Goal: Information Seeking & Learning: Learn about a topic

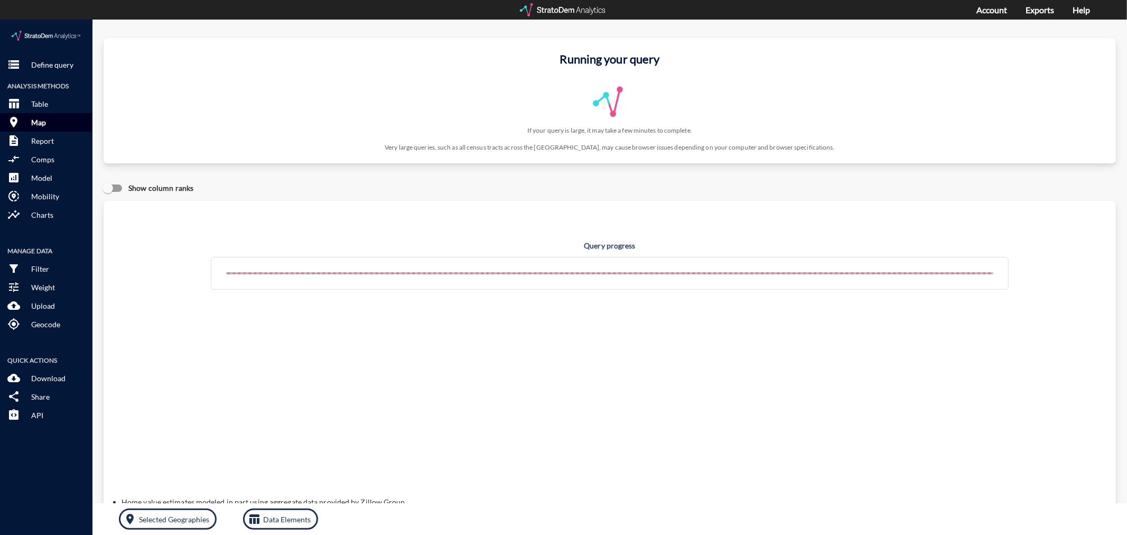
click p "Map"
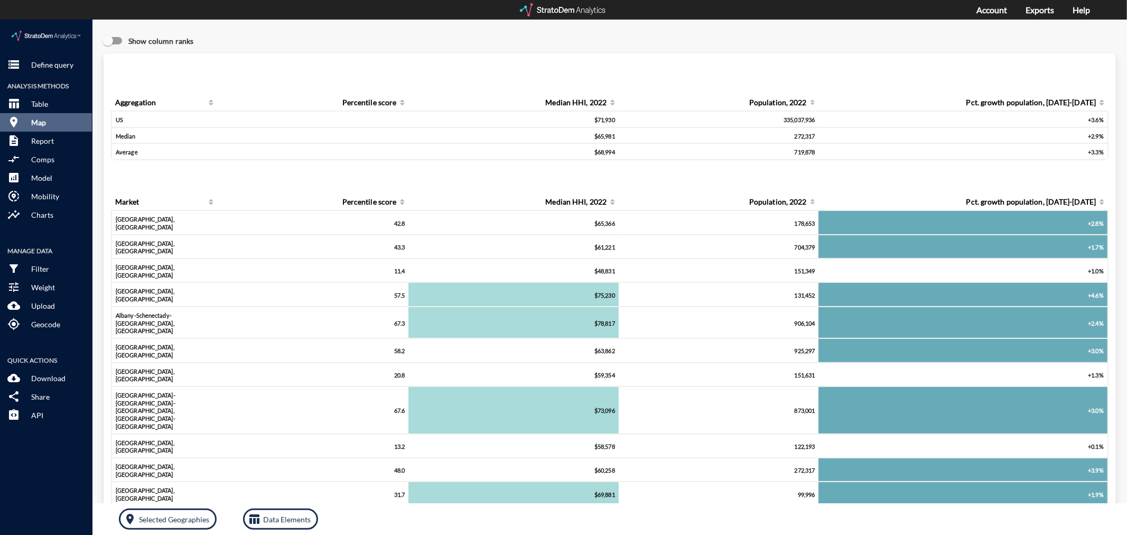
click p "Map"
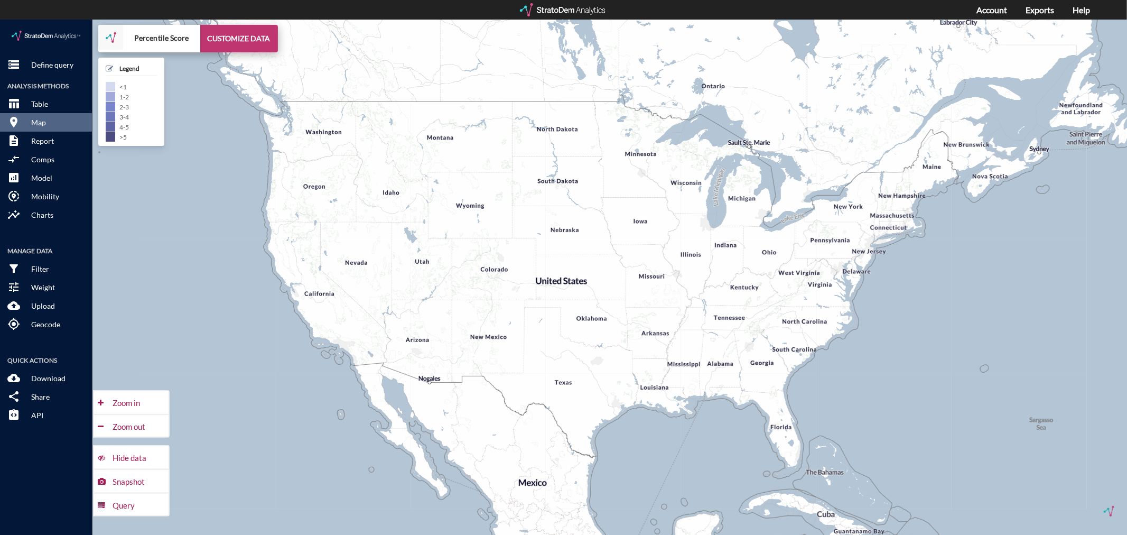
click button "CUSTOMIZE DATA"
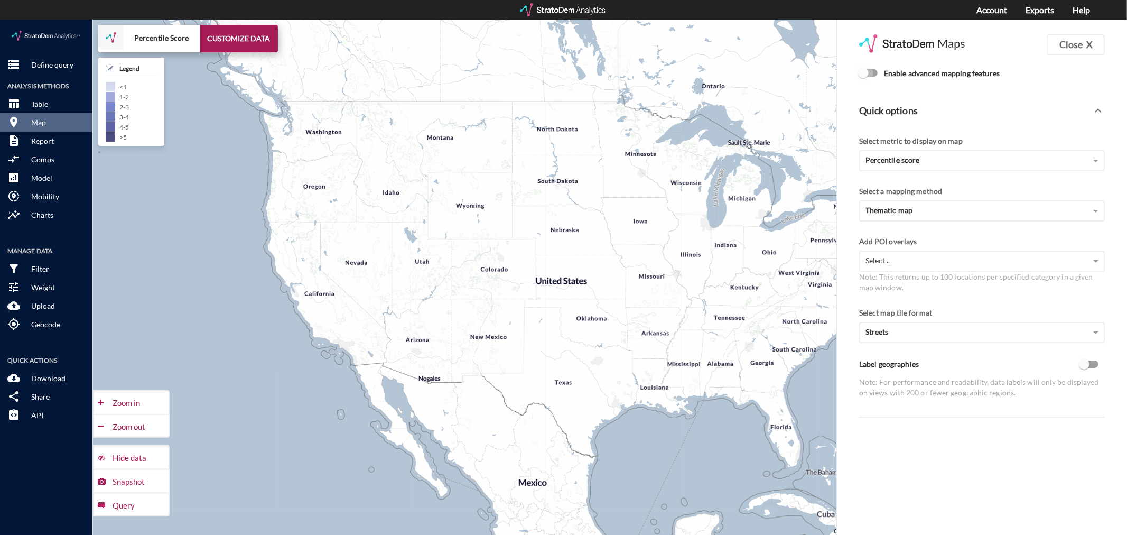
click input "Enable advanced mapping features"
checkbox input "true"
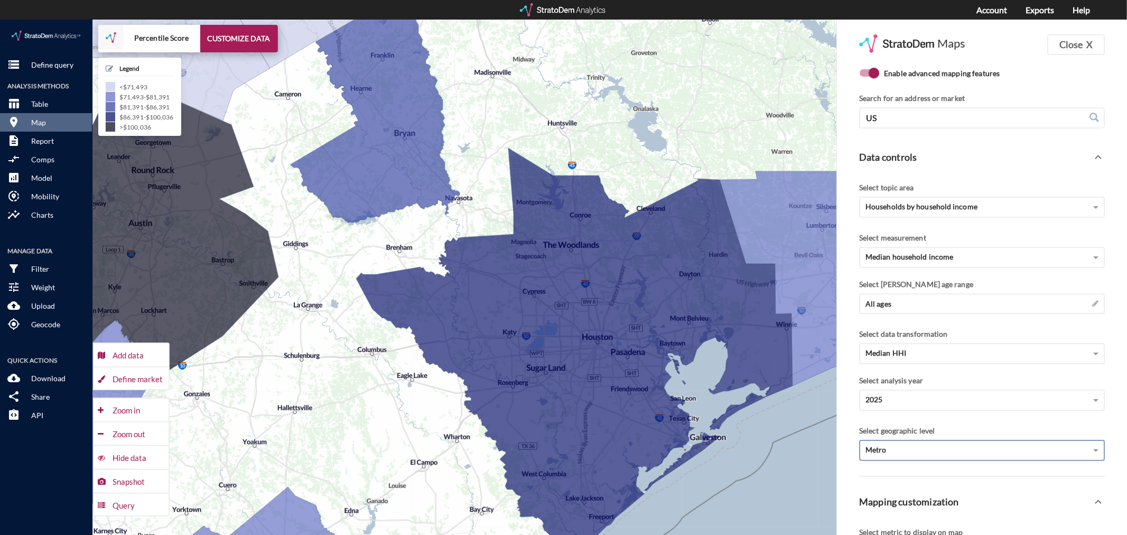
click div "Metro"
click div "Census tract"
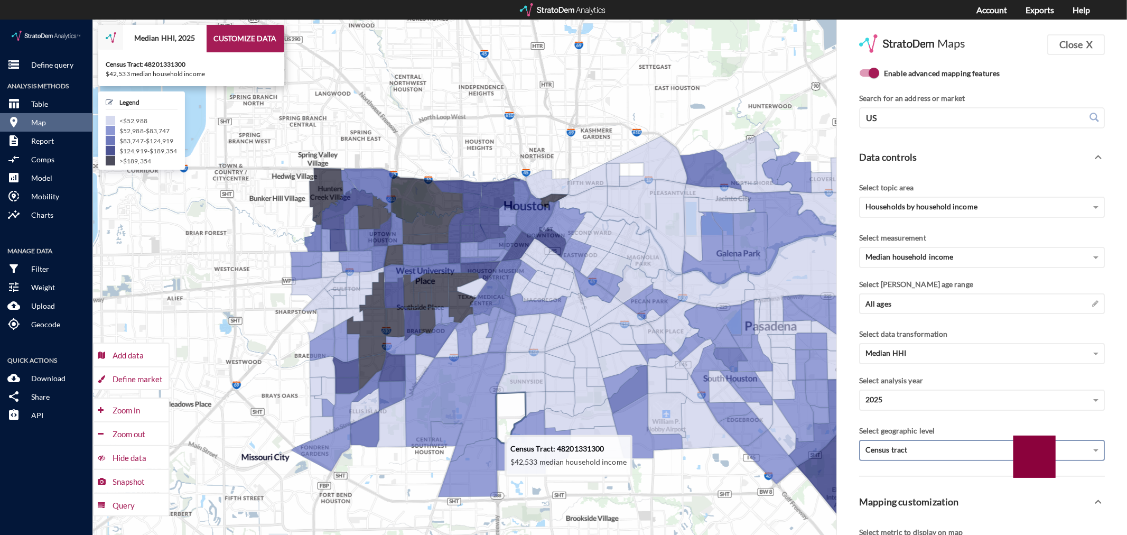
drag, startPoint x: 479, startPoint y: 451, endPoint x: 510, endPoint y: 394, distance: 64.8
click icon
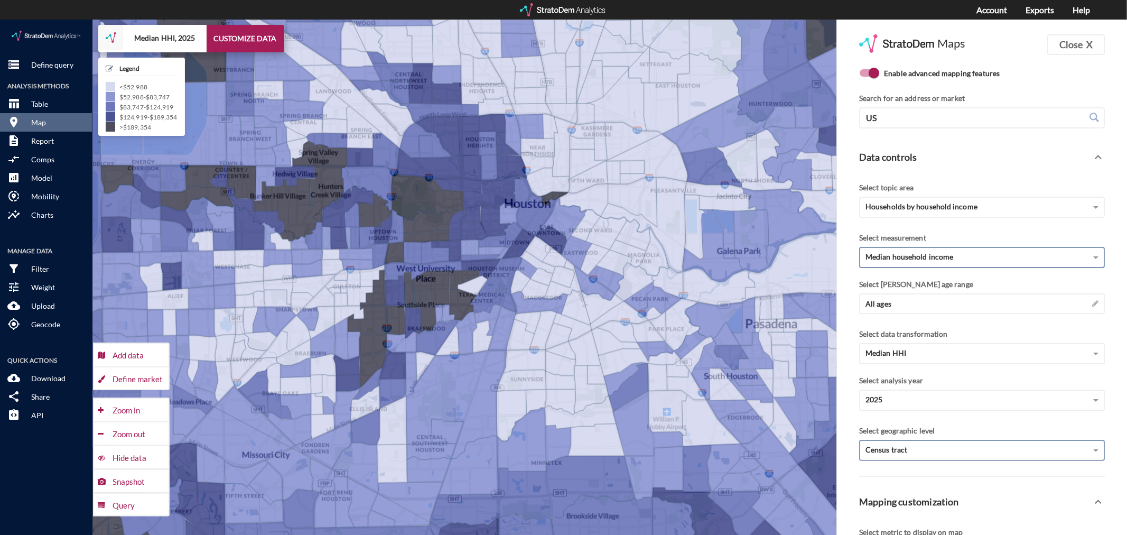
click span "Median household income"
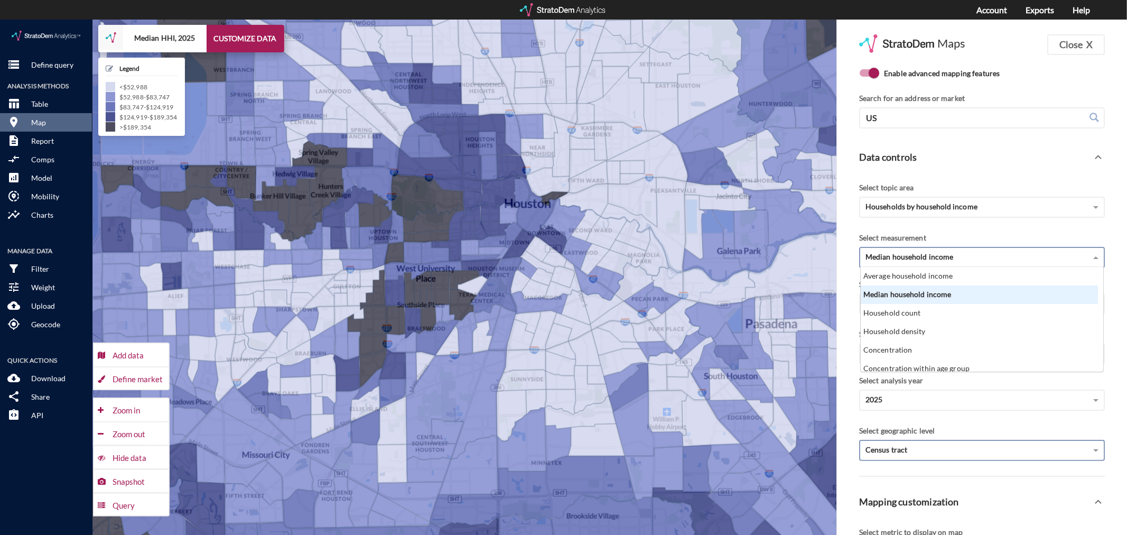
scroll to position [96, 232]
click div "Median household income"
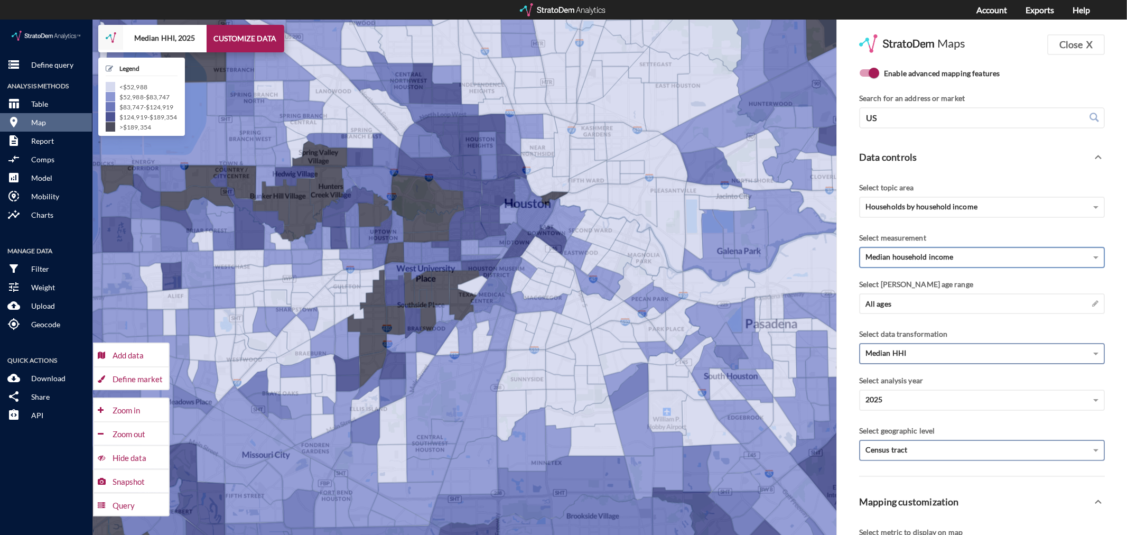
click span "Median HHI"
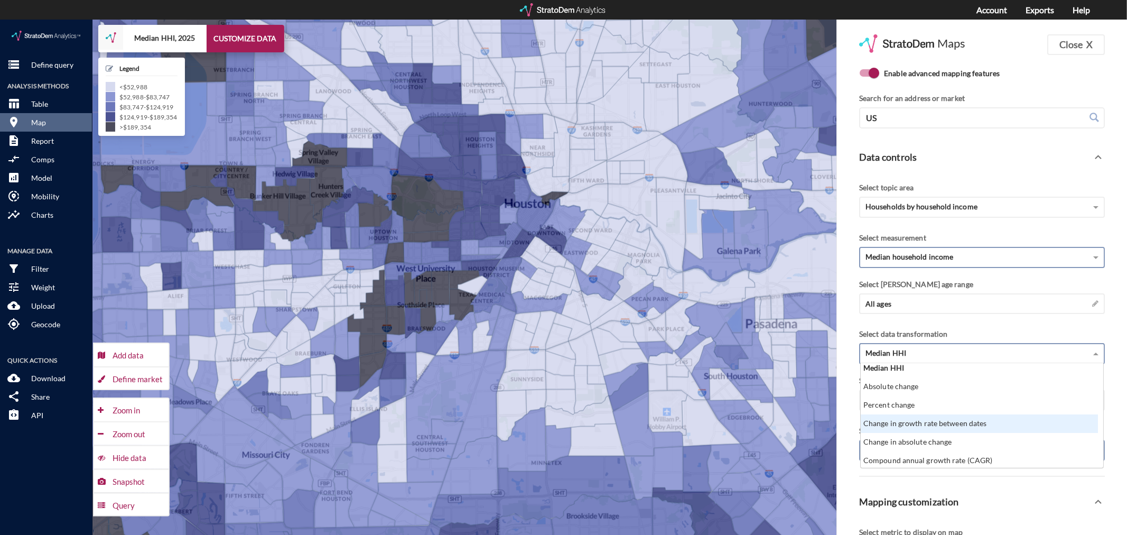
scroll to position [5, 0]
click div "Compound annual growth rate (CAGR)"
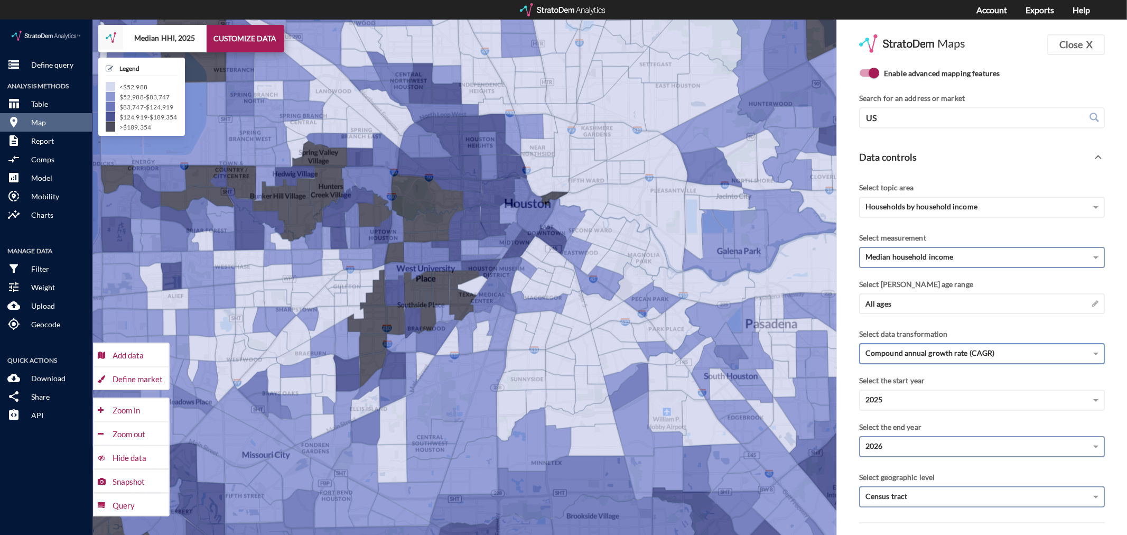
click div "2026"
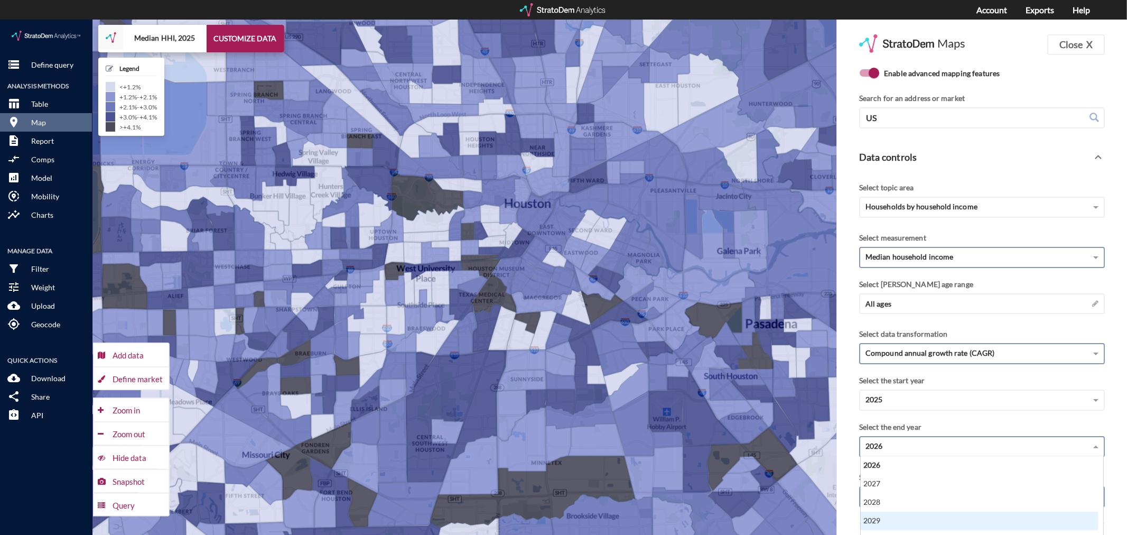
scroll to position [108, 0]
click div "2030"
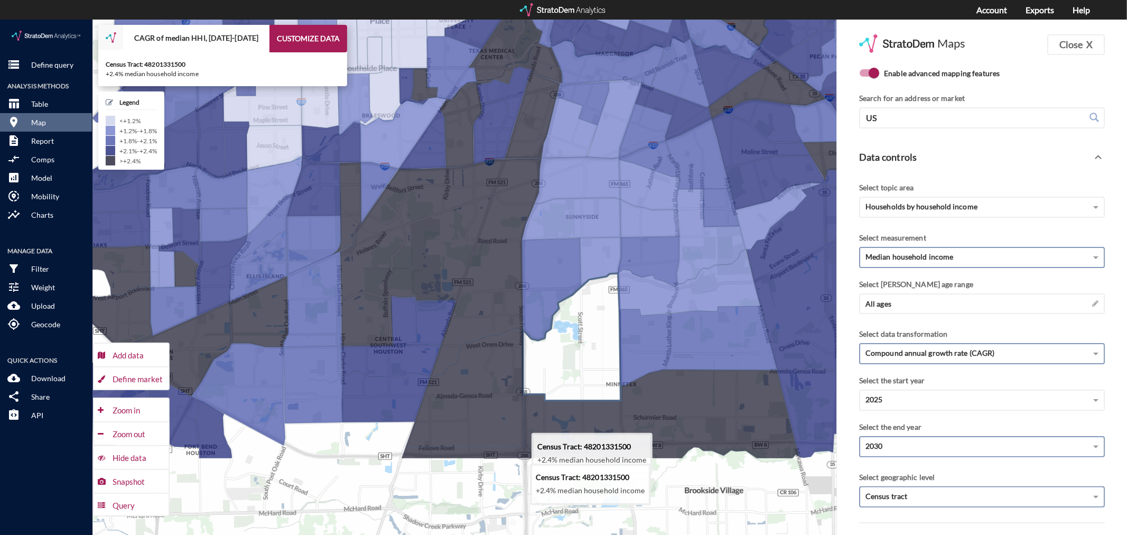
drag, startPoint x: 523, startPoint y: 459, endPoint x: 561, endPoint y: 312, distance: 151.2
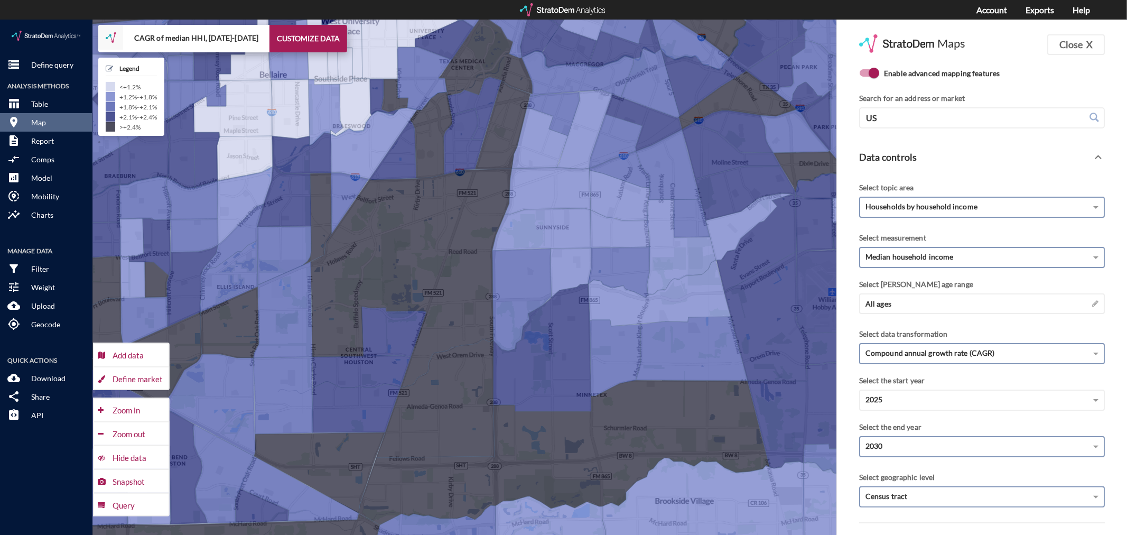
click span "Households by household income"
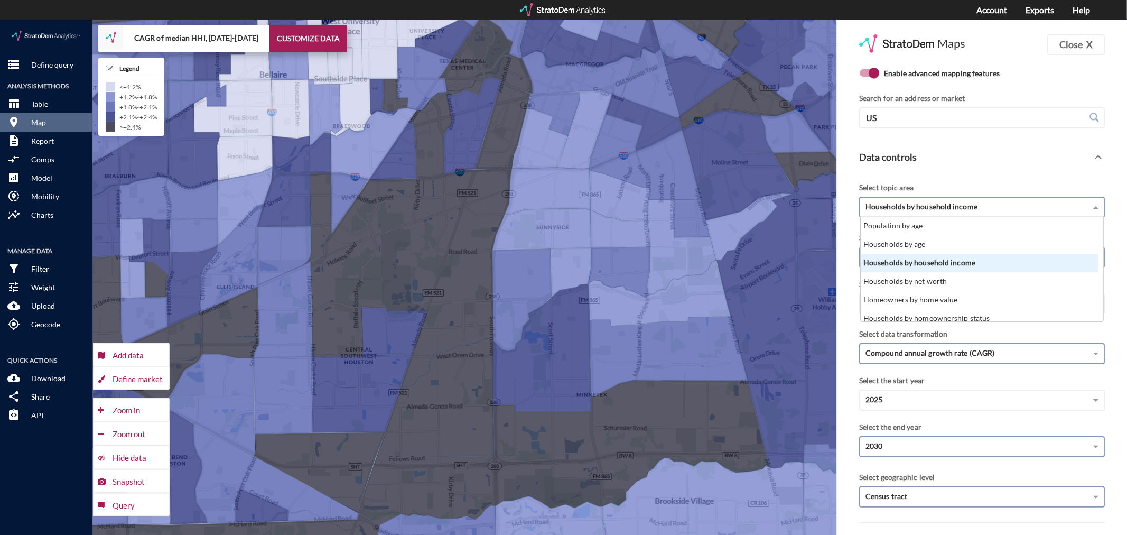
scroll to position [96, 232]
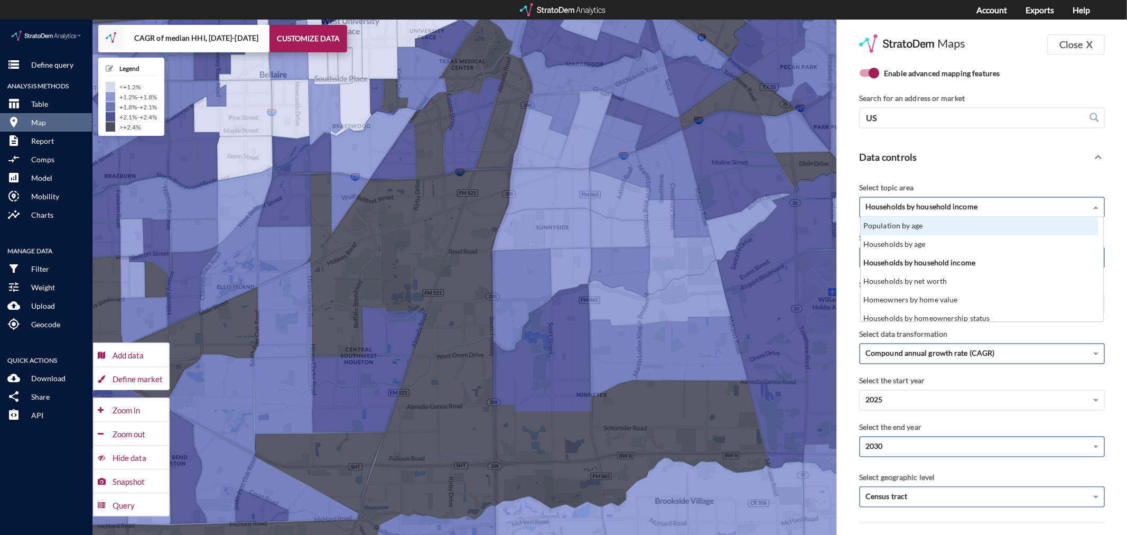
click div "Population by age"
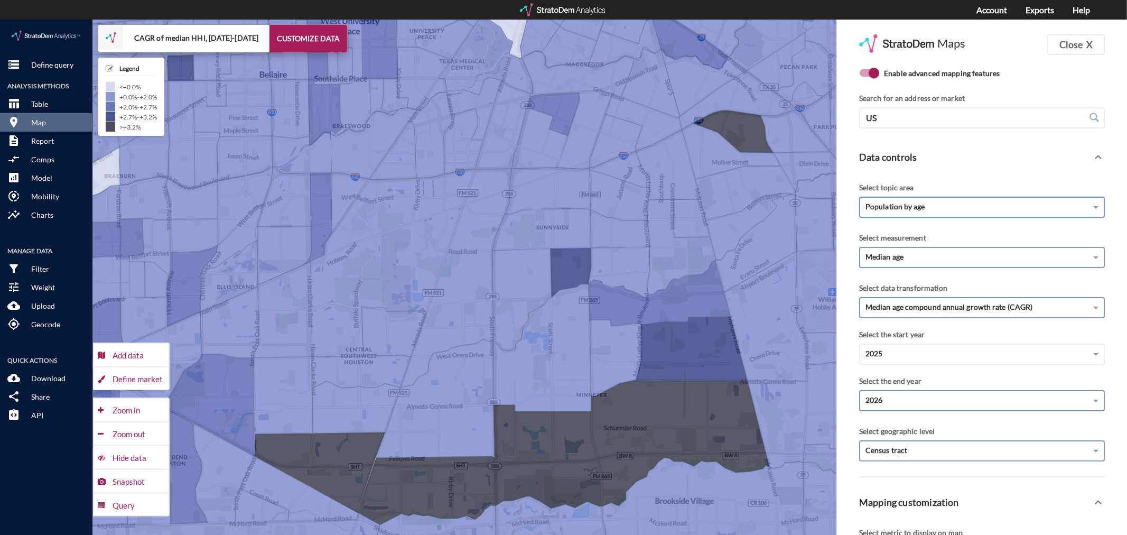
click div "2026"
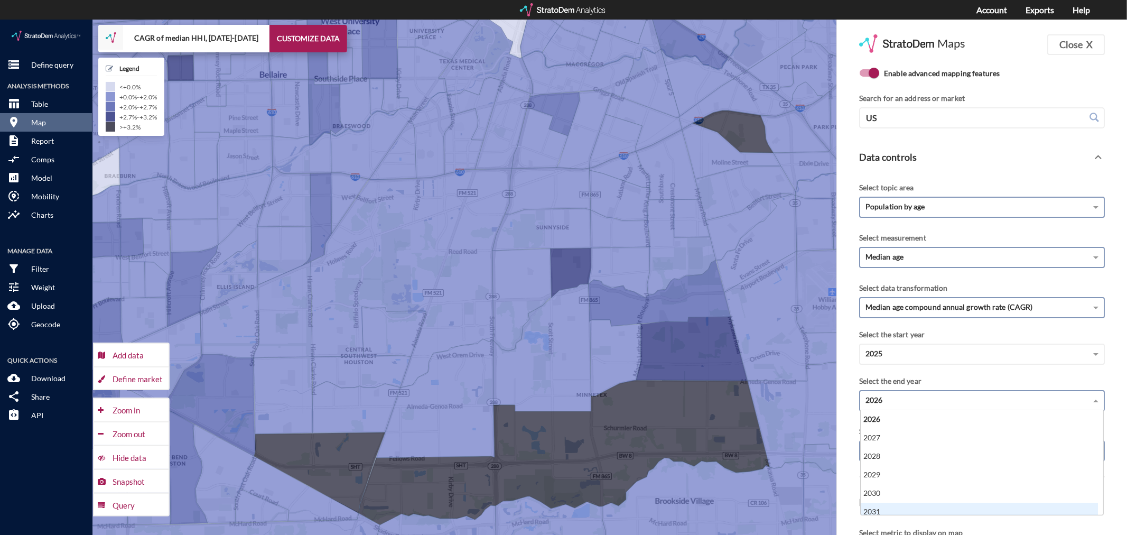
scroll to position [5, 0]
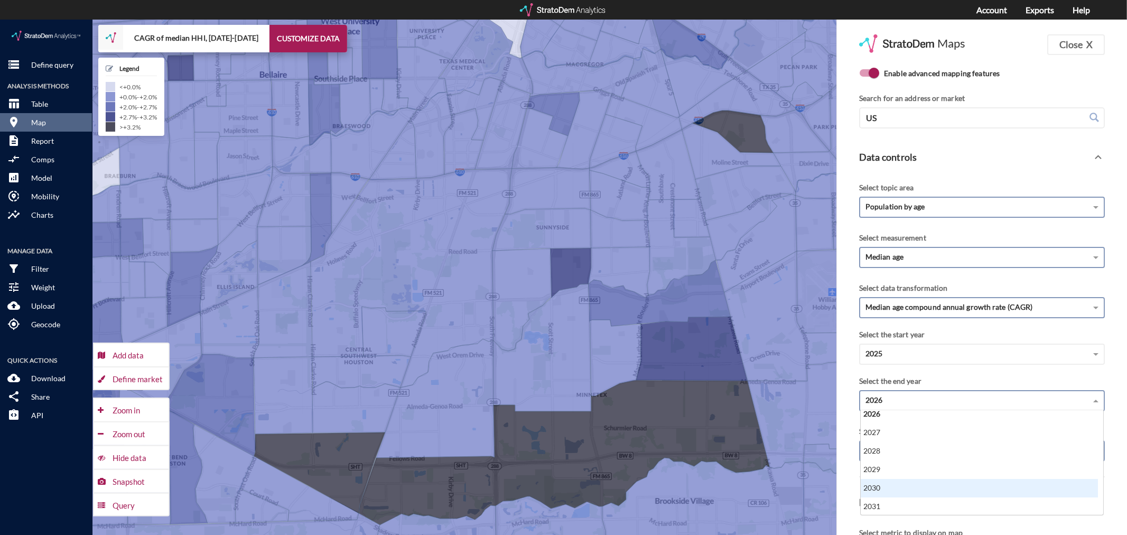
click div "2030"
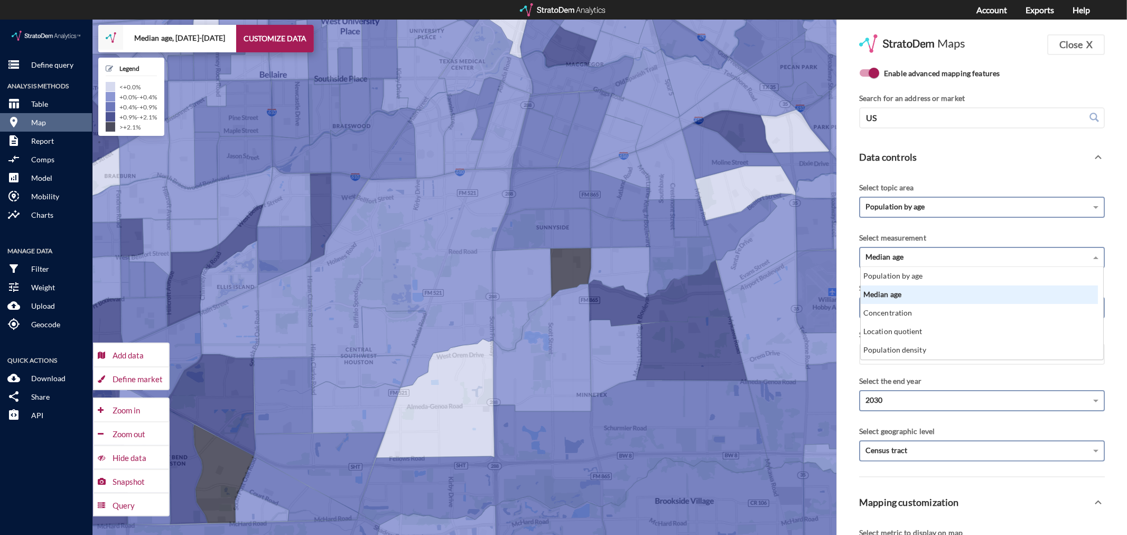
click div "Median age"
click div "Population by age"
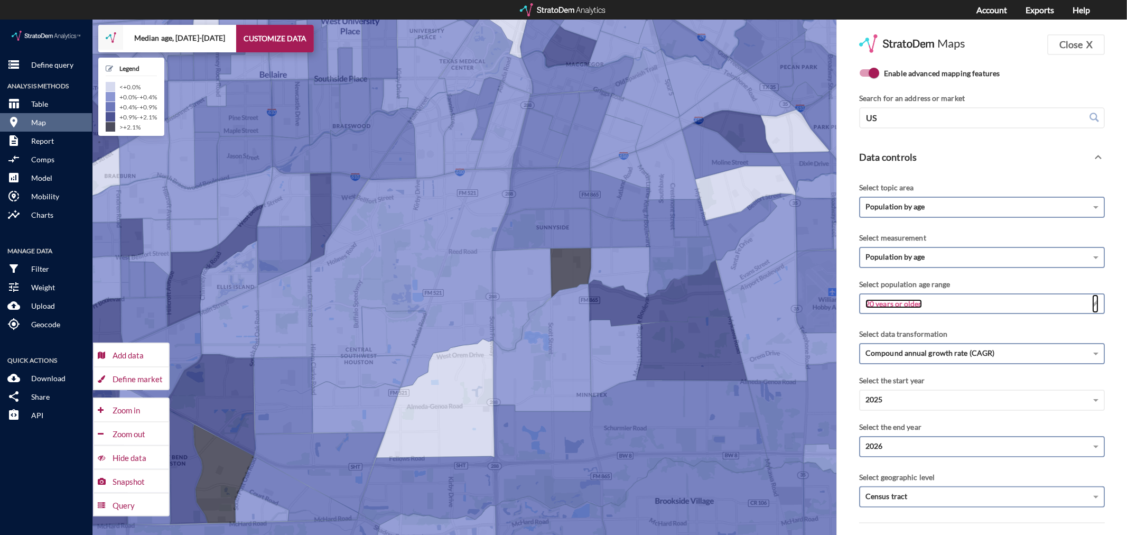
click span "20 years or older"
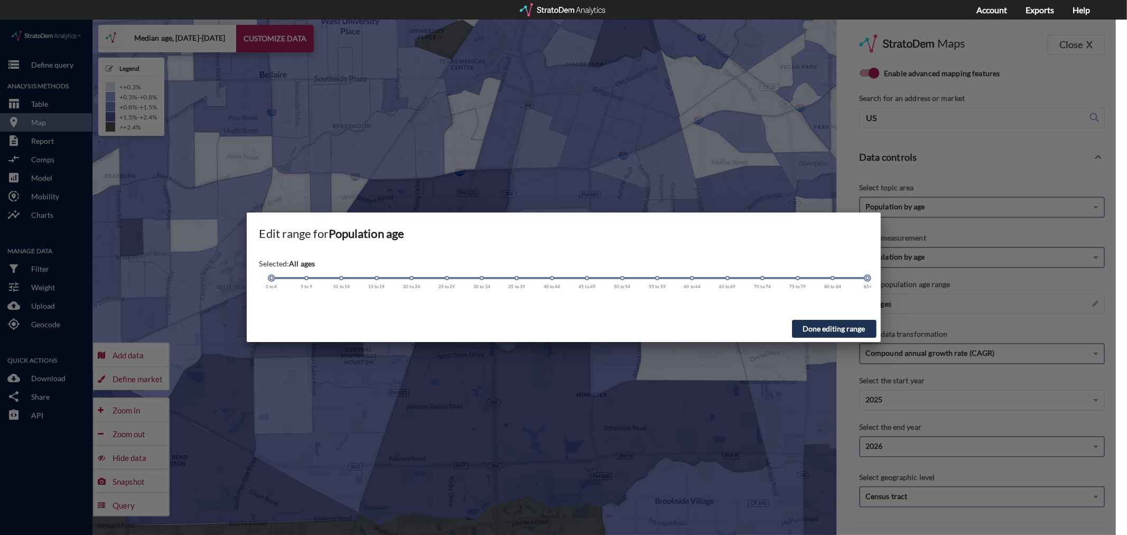
drag, startPoint x: 411, startPoint y: 258, endPoint x: 262, endPoint y: 261, distance: 148.5
click div "Selected: All ages 0 to 4 5 to 9 10 to 14 15 to 19 20 to 24 25 to 29 30 to 34 3…"
click button "Done editing range"
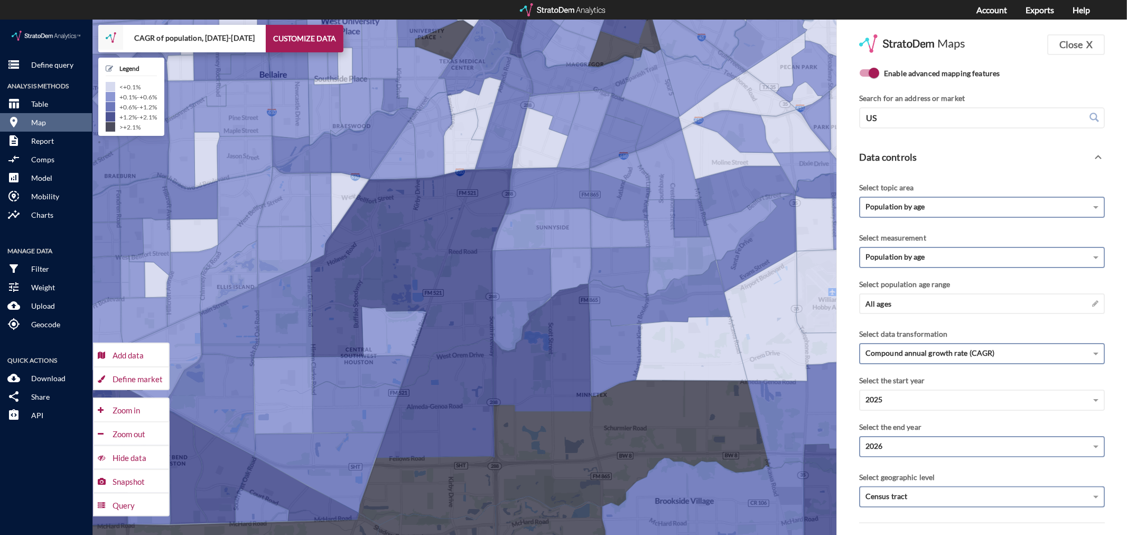
scroll to position [165, 0]
click span "Census tract"
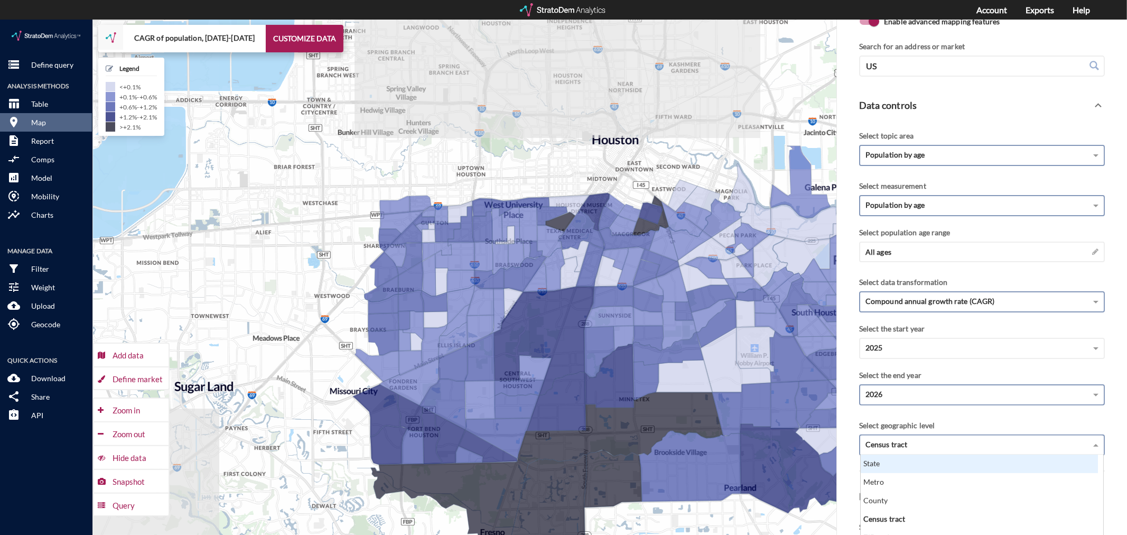
scroll to position [117, 0]
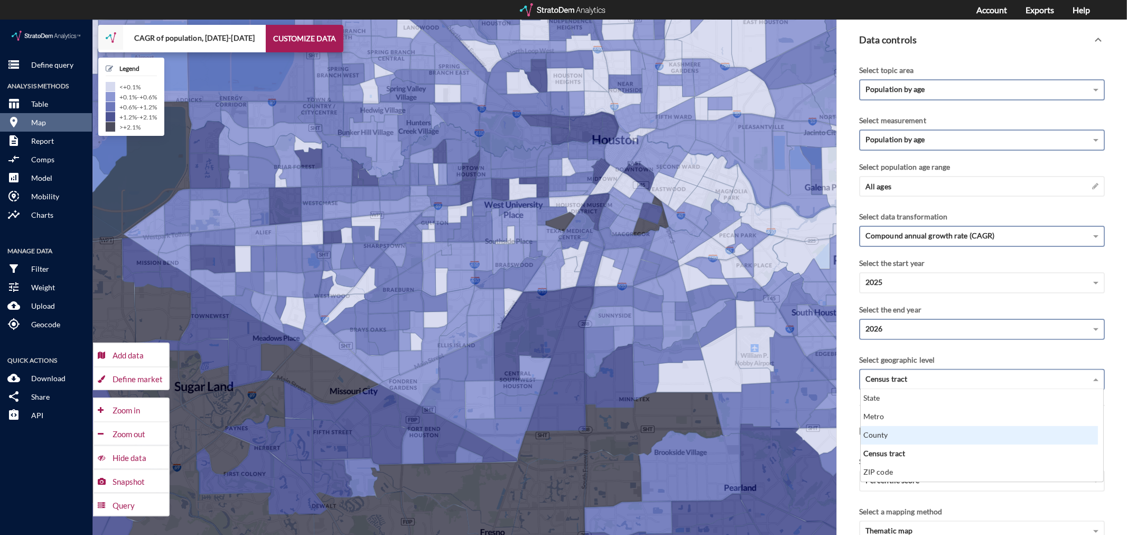
click div "County"
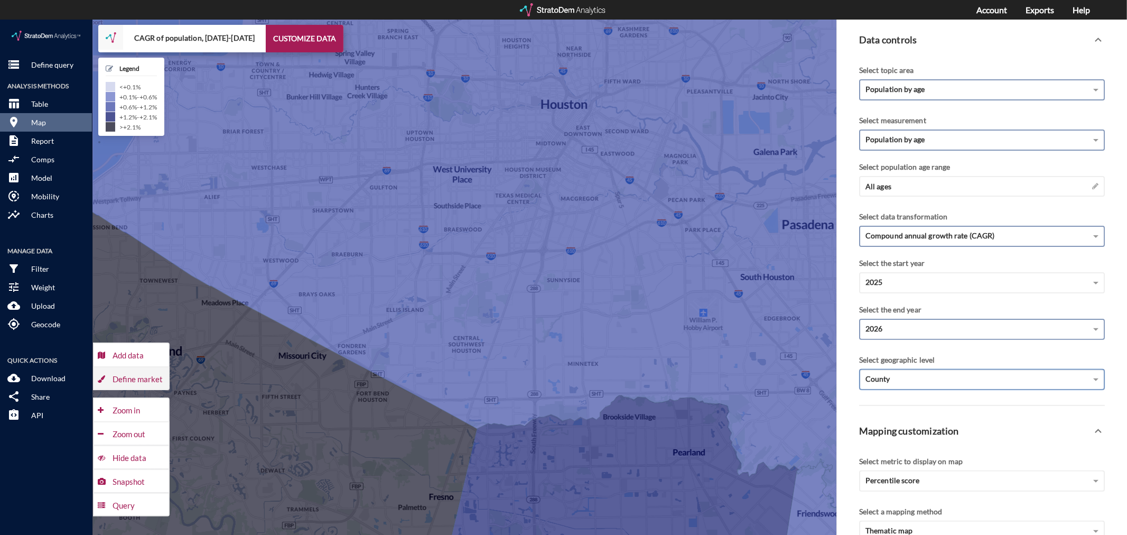
click div "Define market"
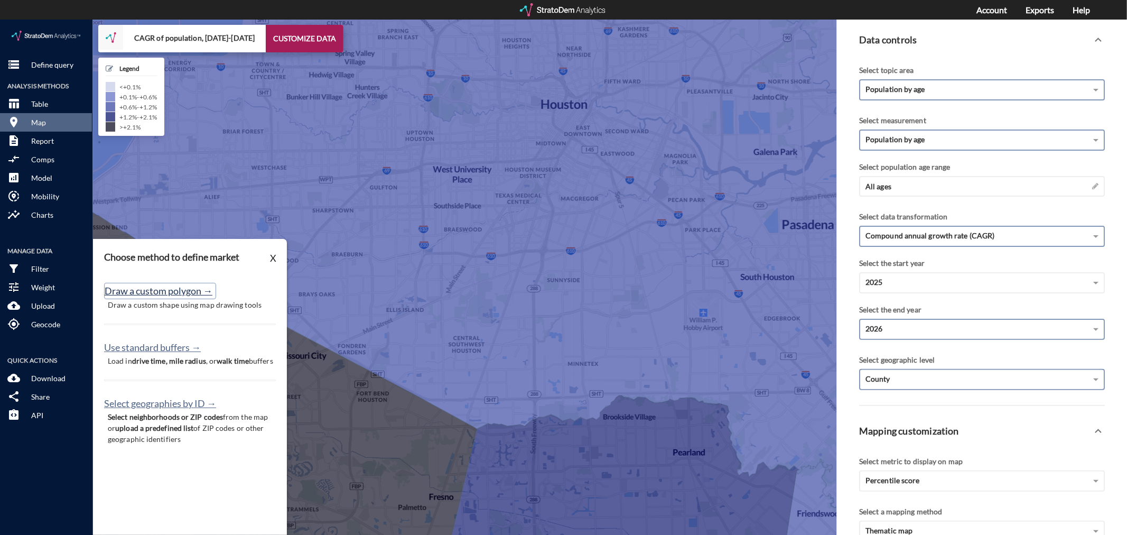
click button "Draw a custom polygon →"
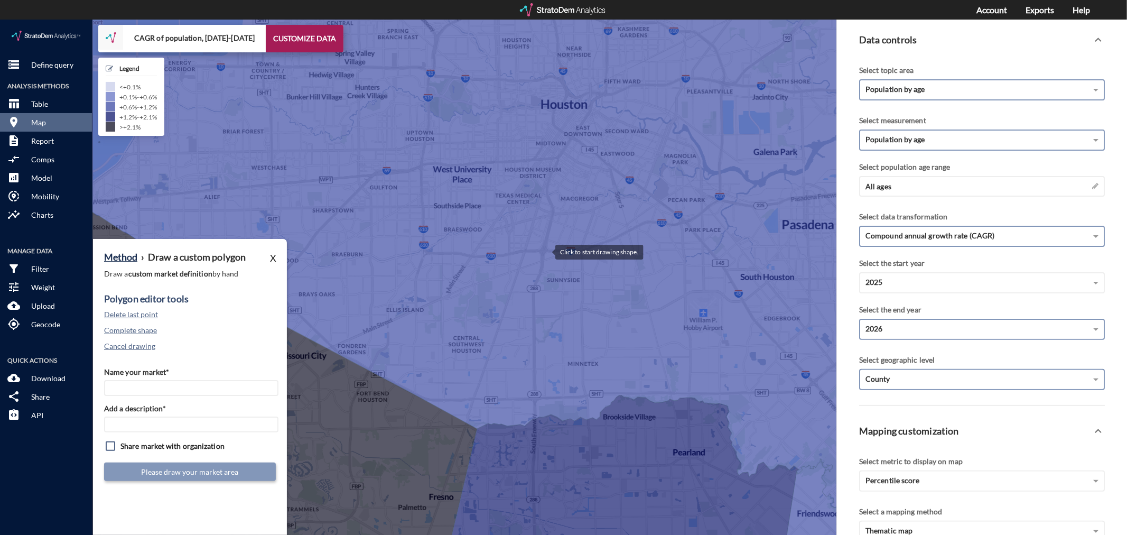
click div
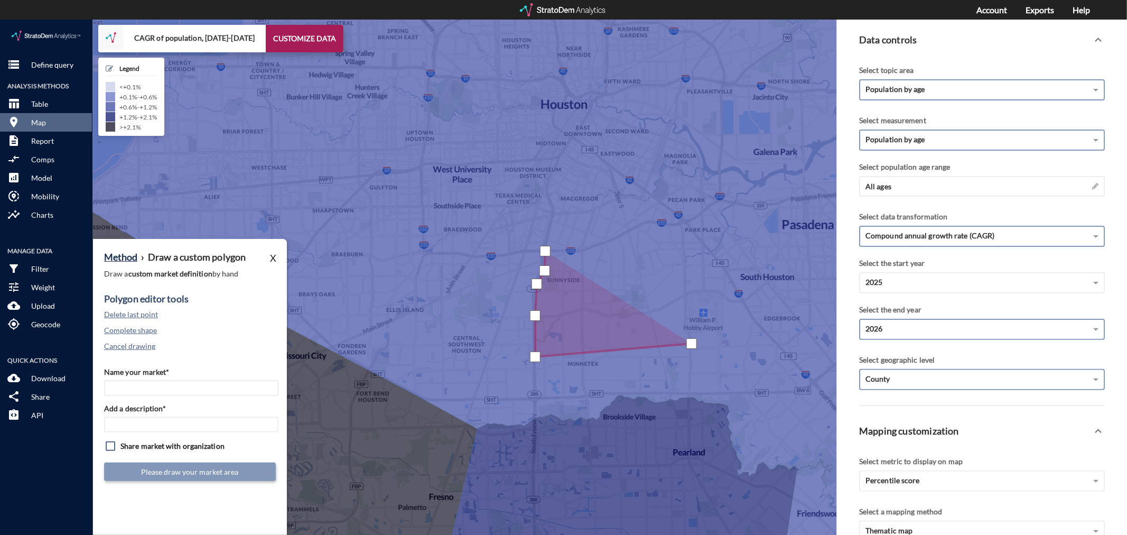
click div
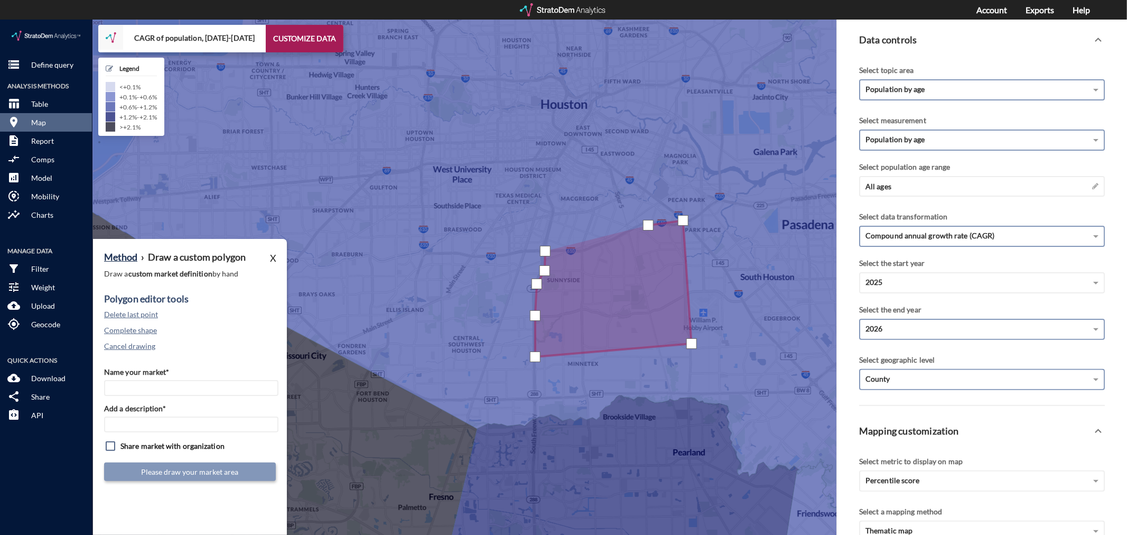
click div
drag, startPoint x: 627, startPoint y: 213, endPoint x: 607, endPoint y: 222, distance: 22.5
click div
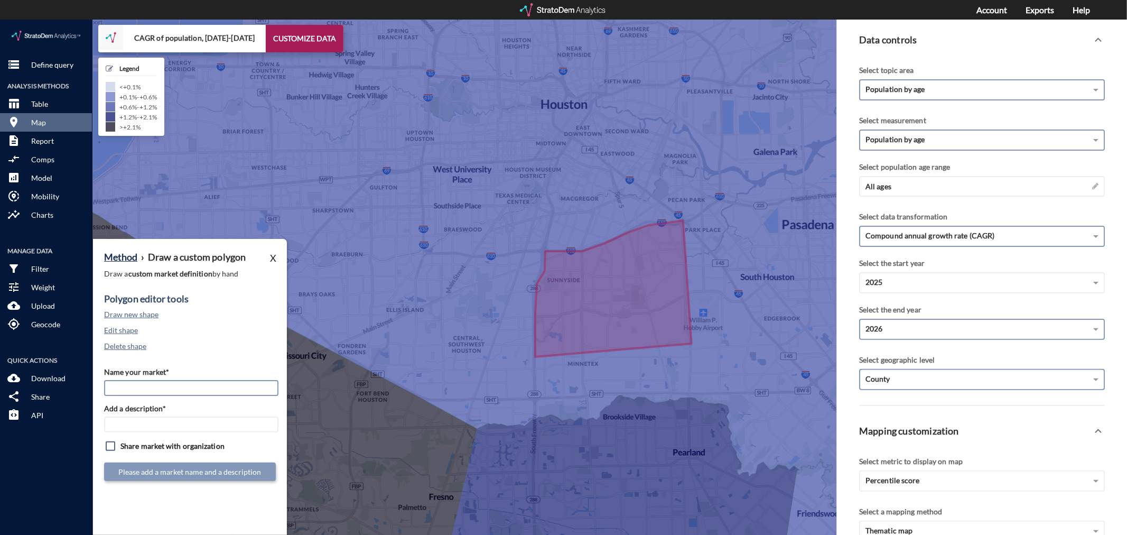
click input "Name your market*"
type input "Grand West V3"
paste input "Grand West V3"
type input "Grand West V3"
click button "Submit market definition"
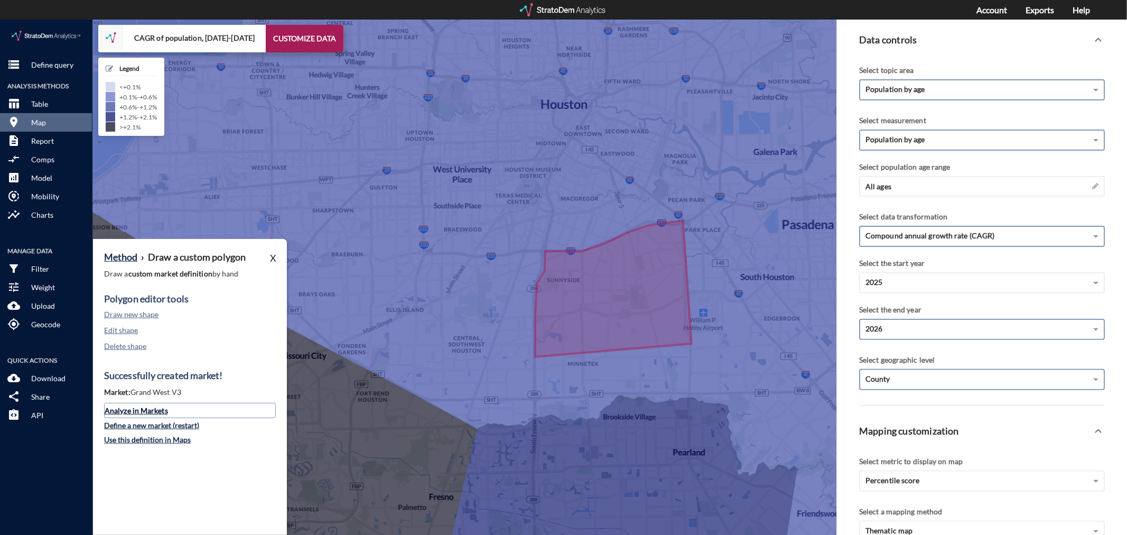
click link "Analyze in Markets"
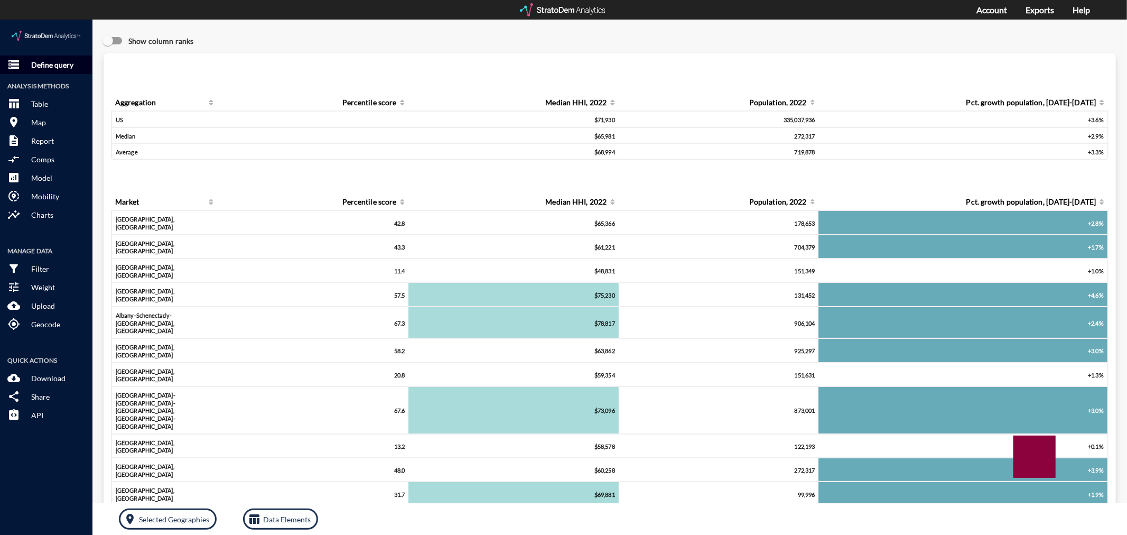
click p "Define query"
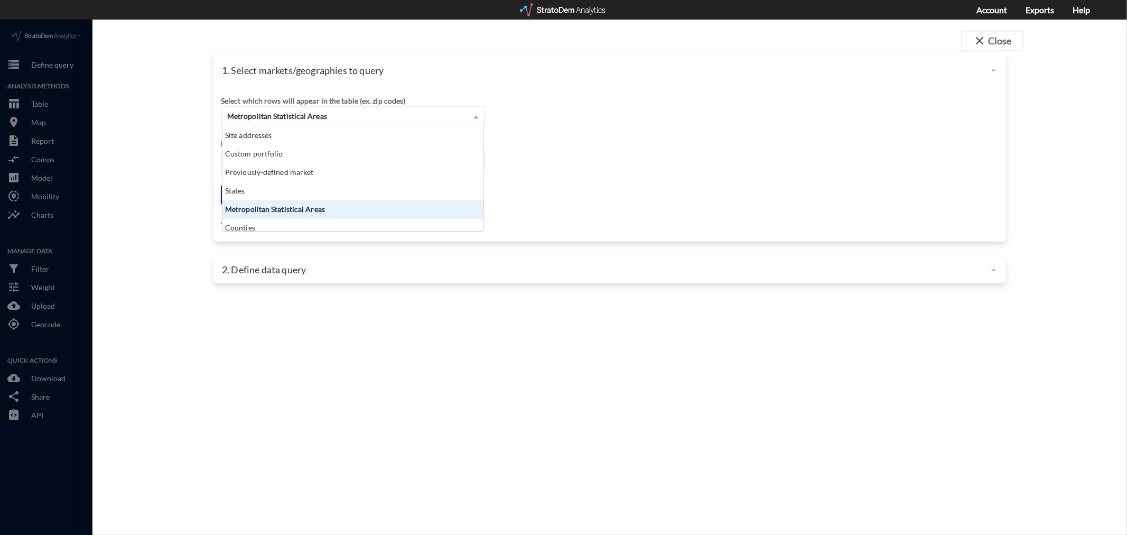
click span "Metropolitan Statistical Areas"
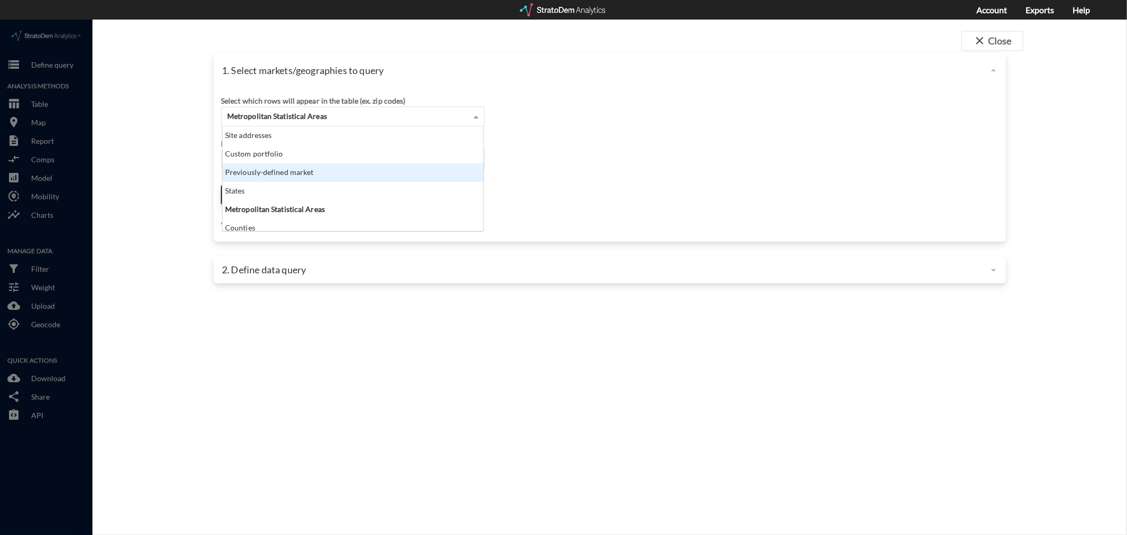
click div "Previously-defined market"
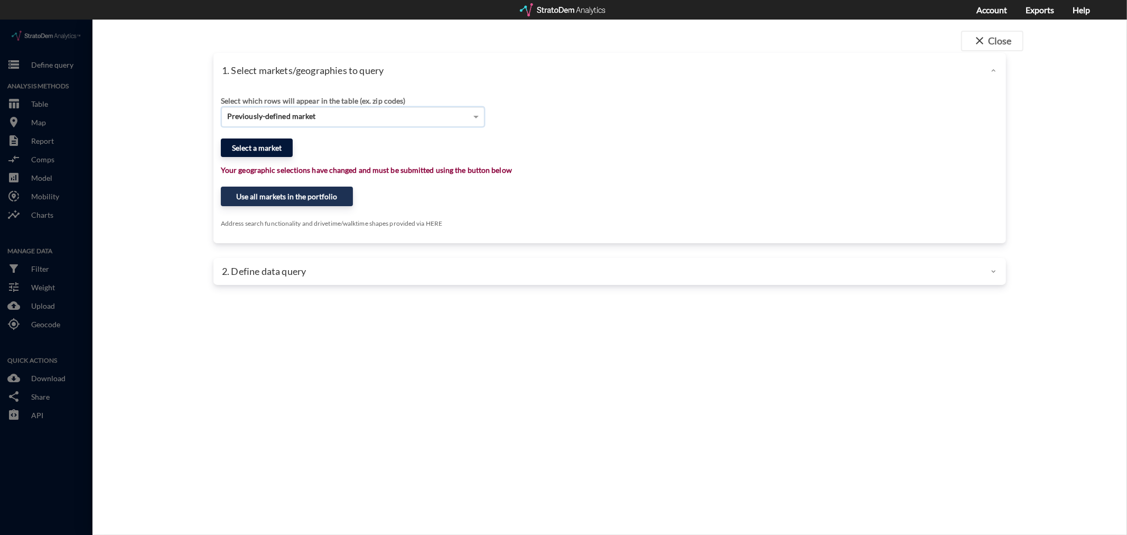
click button "Select a market"
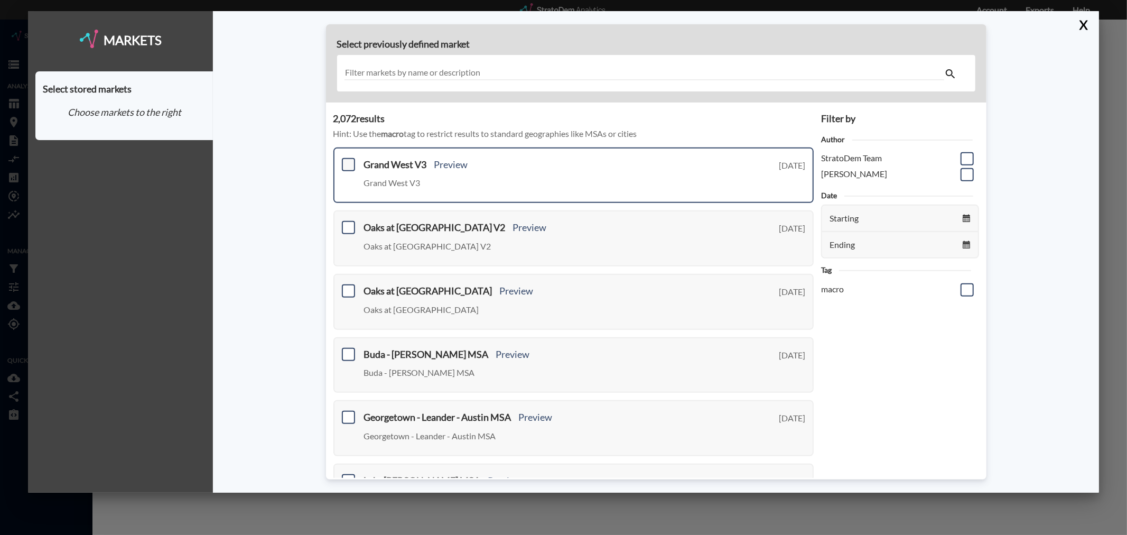
click at [346, 165] on span at bounding box center [348, 164] width 13 height 13
click at [347, 160] on input "checkbox" at bounding box center [347, 160] width 0 height 0
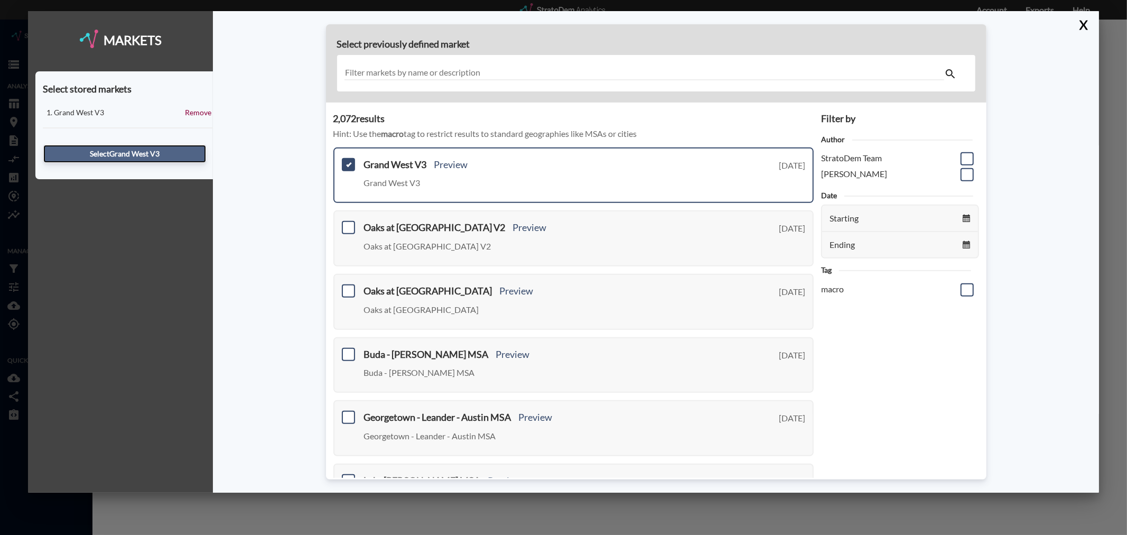
click at [150, 146] on button "Select Grand West V3" at bounding box center [124, 154] width 163 height 18
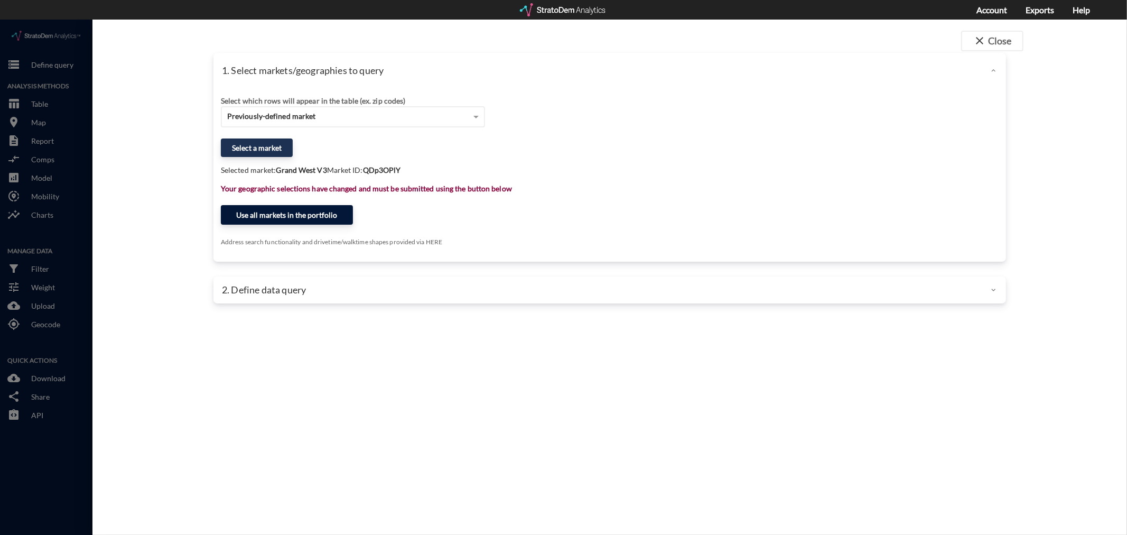
click button "Use all markets in the portfolio"
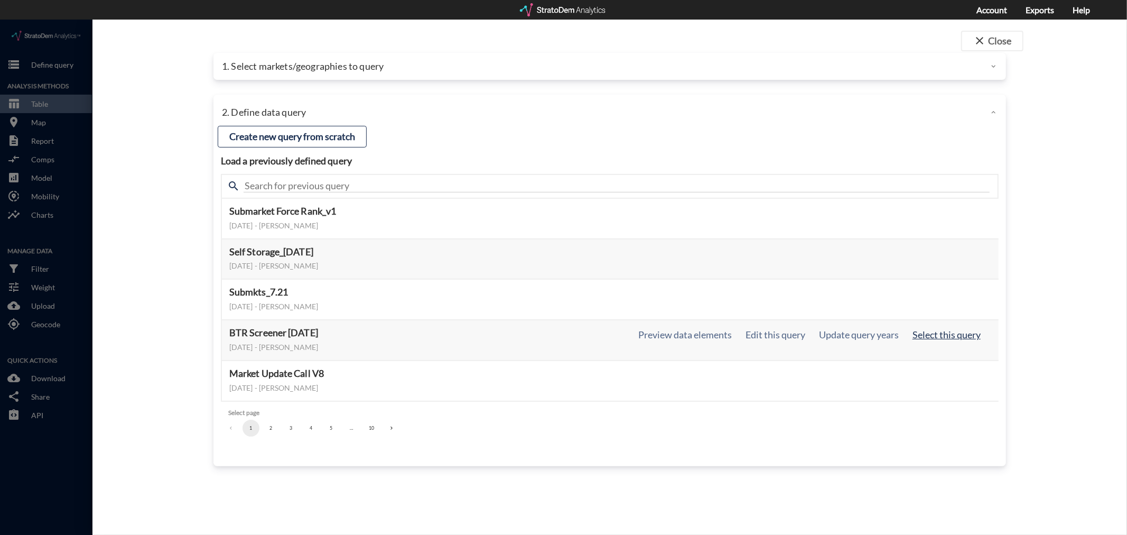
click button "Select this query"
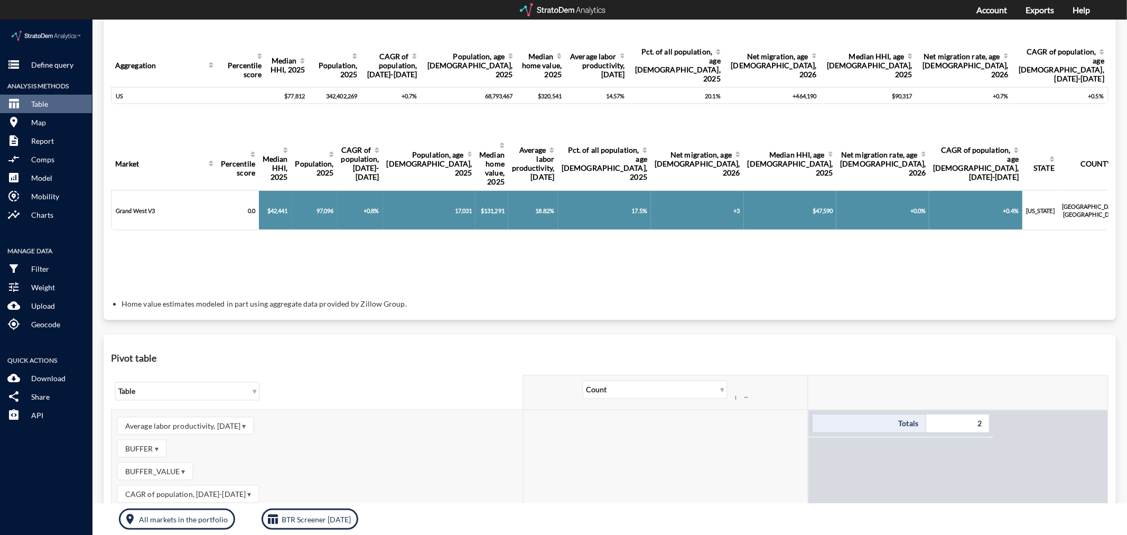
scroll to position [59, 0]
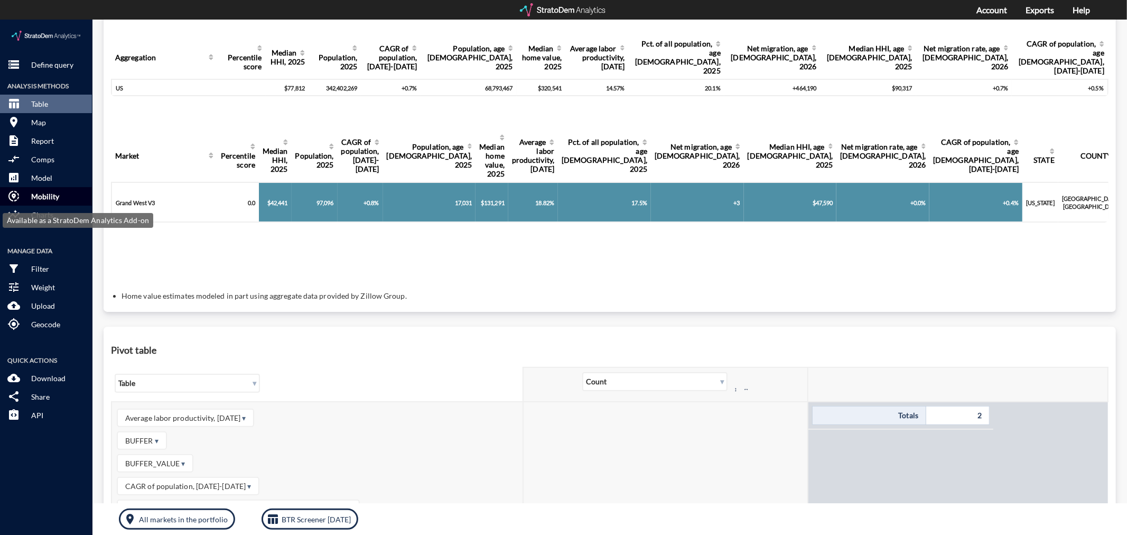
click button "share_location Mobility"
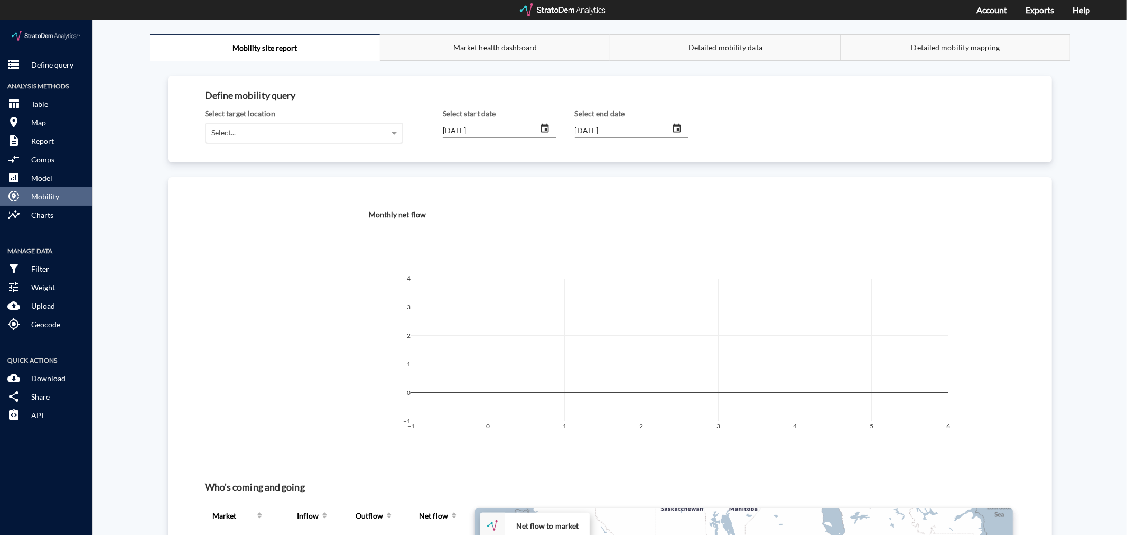
click div "Select..."
click div "Grand West V3"
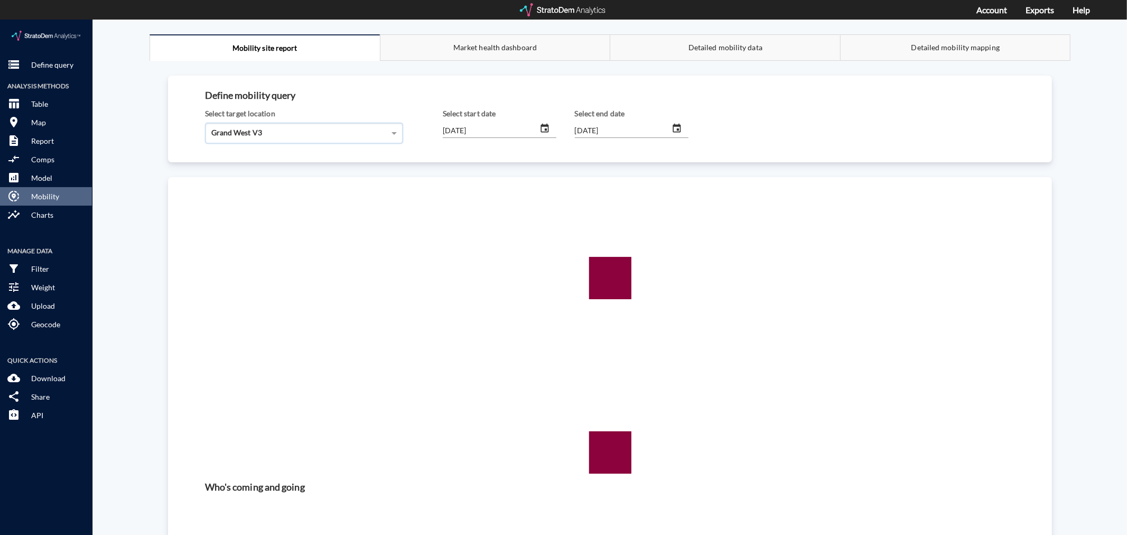
click input "[DATE]"
type input "2025/06/06"
click input "[DATE]"
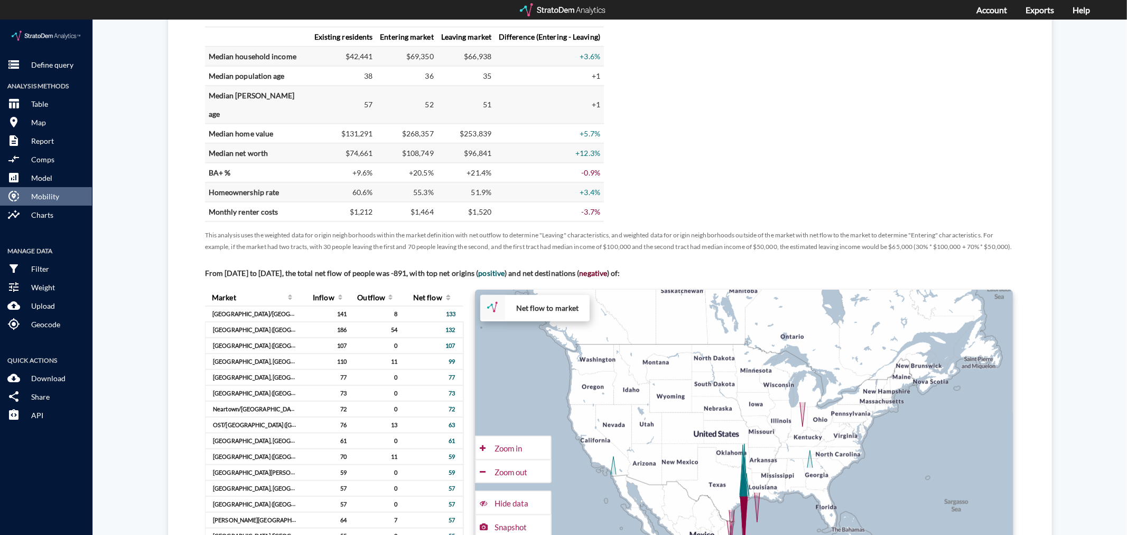
scroll to position [529, 0]
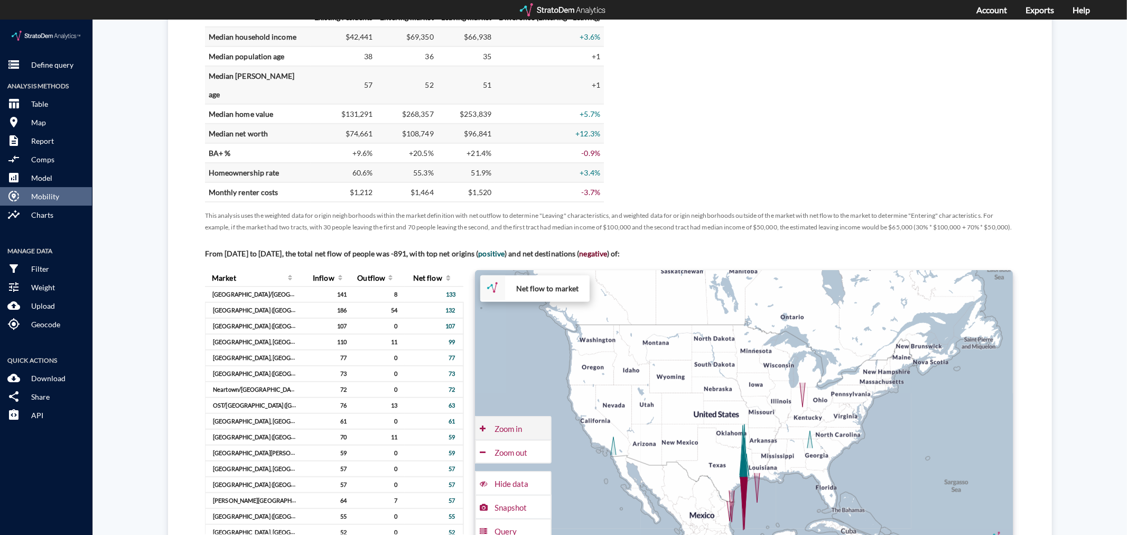
click div "Zoom in"
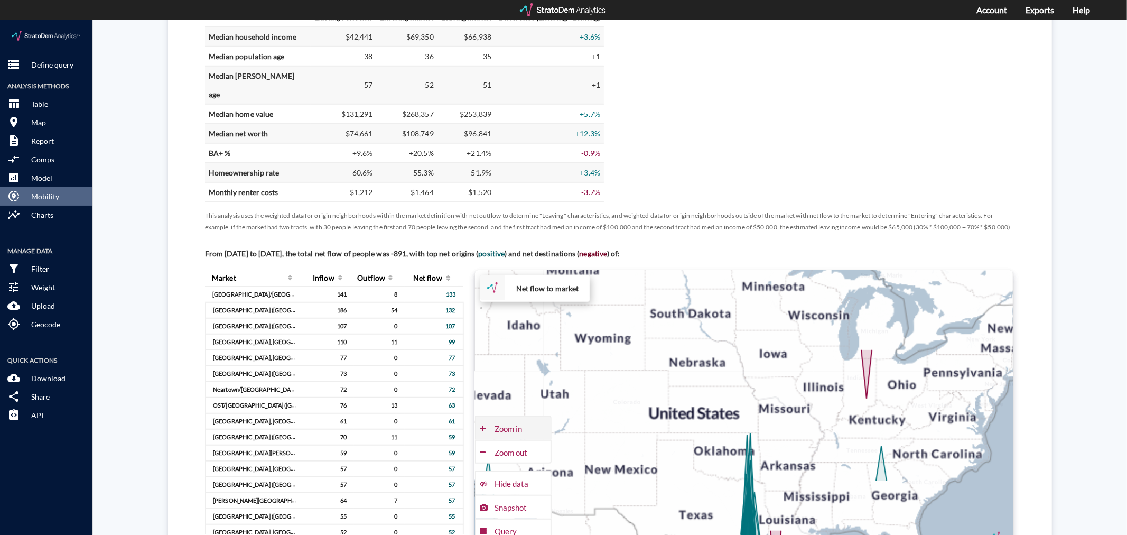
click div "Zoom in"
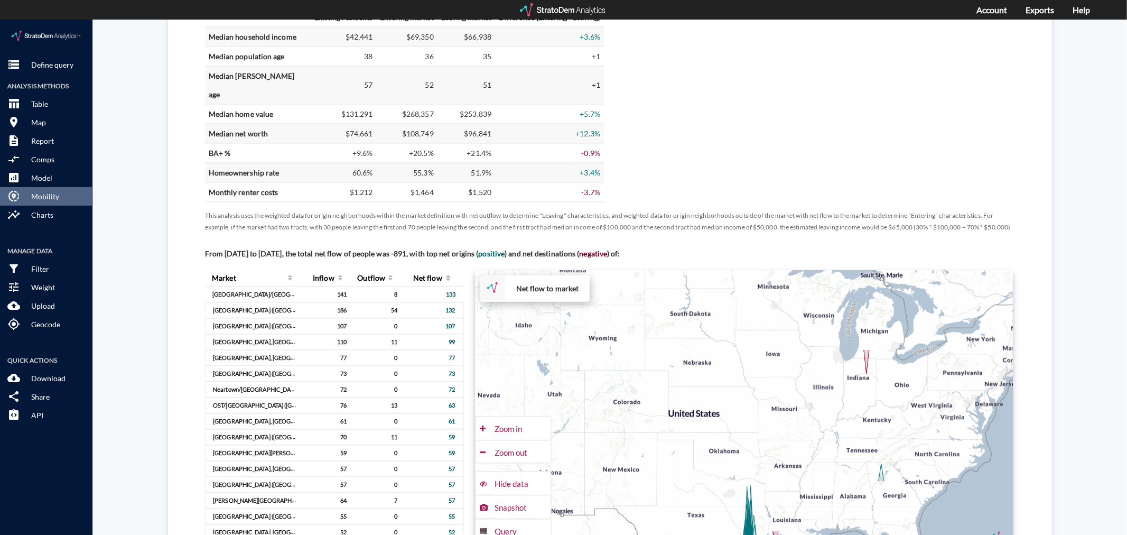
type input "2022/01/01"
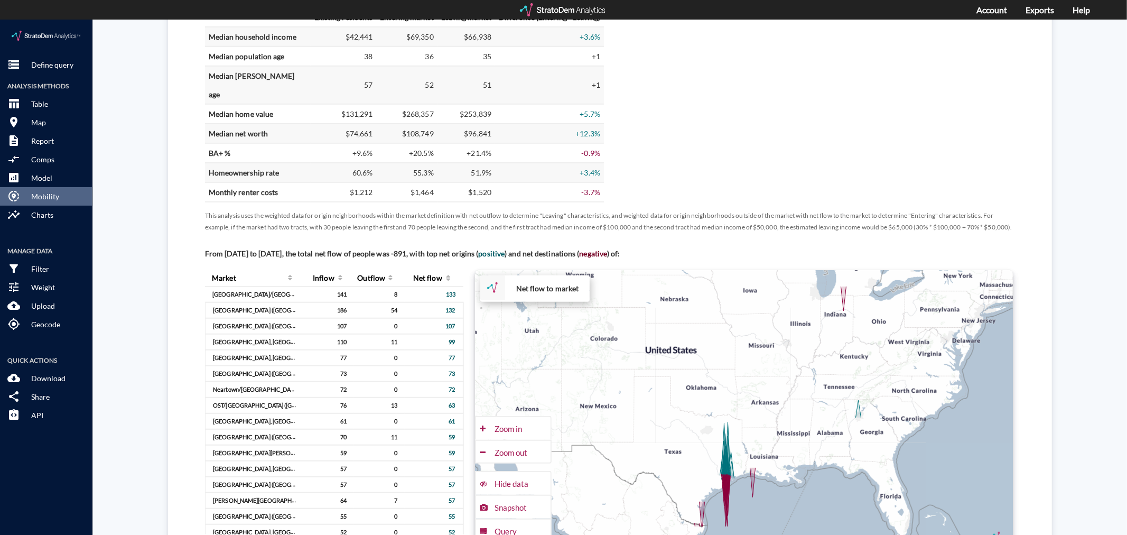
drag, startPoint x: 677, startPoint y: 433, endPoint x: 652, endPoint y: 360, distance: 77.4
click div "+ − Net flow to market CUSTOMIZE DATA Draw a polygon Draw a rectangle Draw a ma…"
click div "Zoom in"
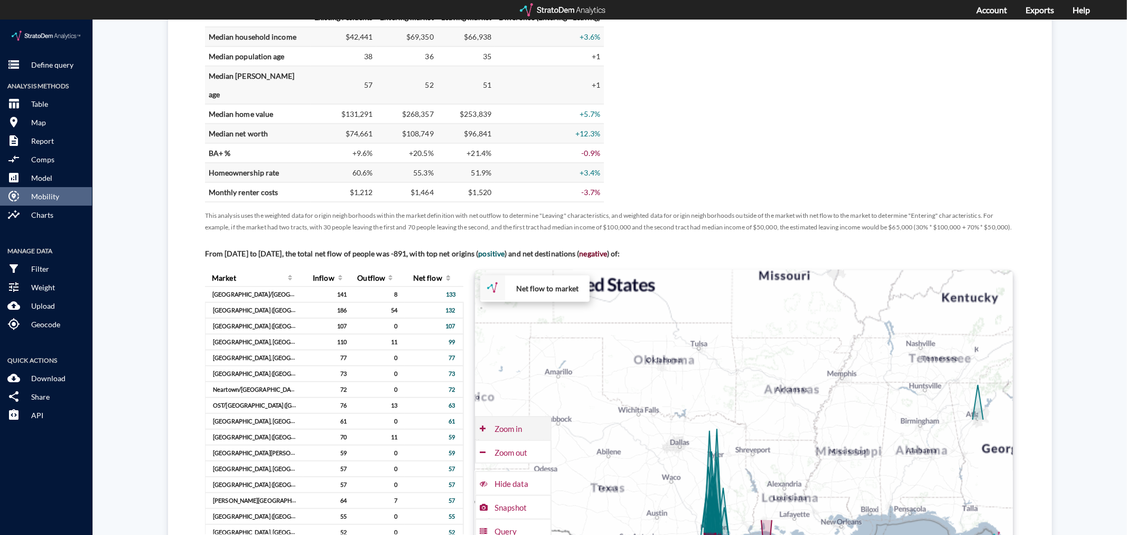
click div "Zoom in"
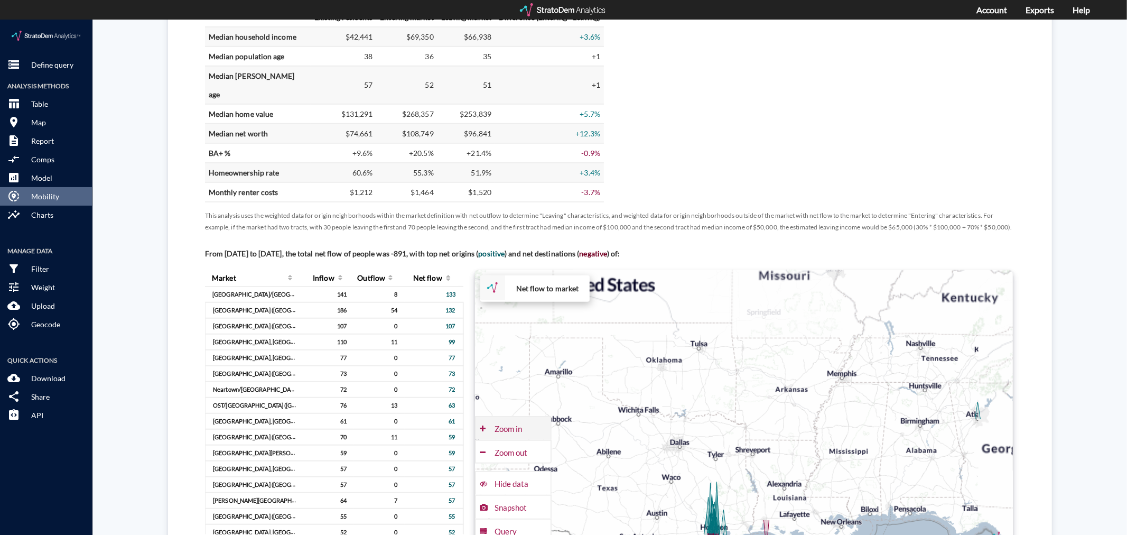
click div "Zoom in"
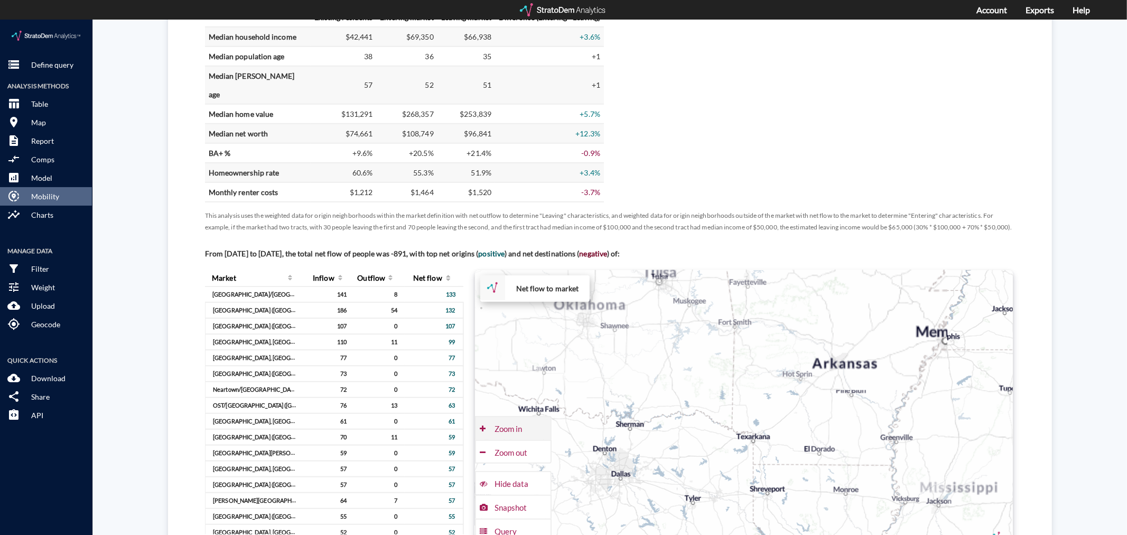
click div "Zoom in"
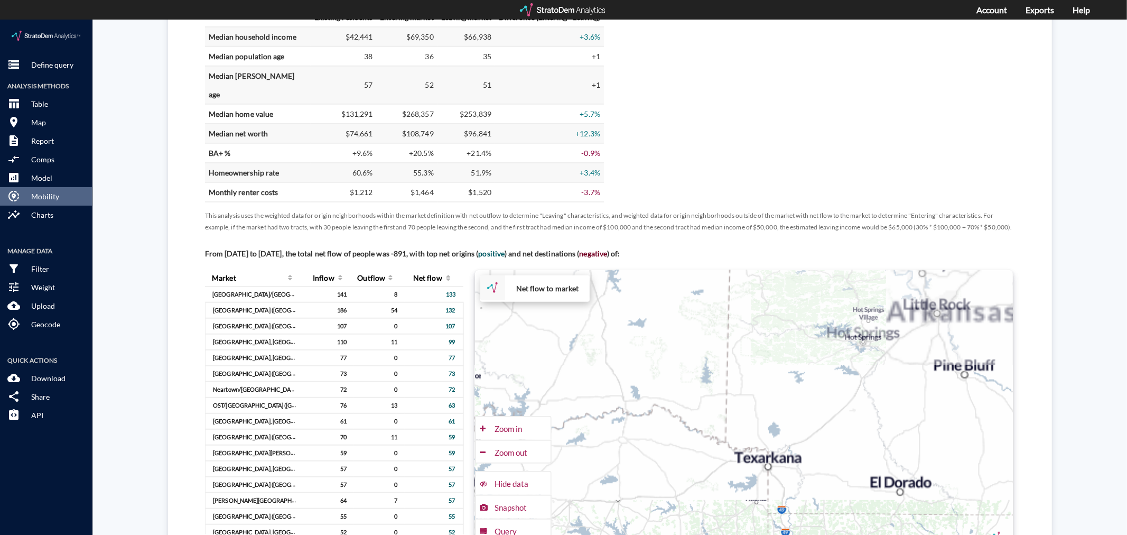
drag, startPoint x: 667, startPoint y: 461, endPoint x: 726, endPoint y: 248, distance: 221.5
click div "+ − Net flow to market CUSTOMIZE DATA Draw a polygon Draw a rectangle Draw a ma…"
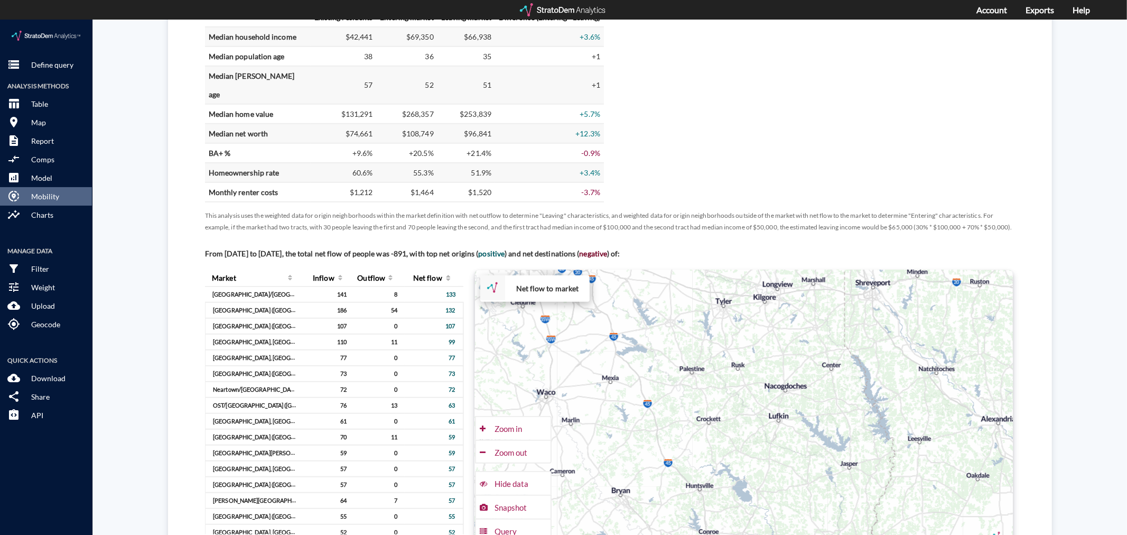
drag, startPoint x: 680, startPoint y: 350, endPoint x: 664, endPoint y: 235, distance: 116.8
click div "From January 2022 to June 2025, the total net flow of people was -891, with top…"
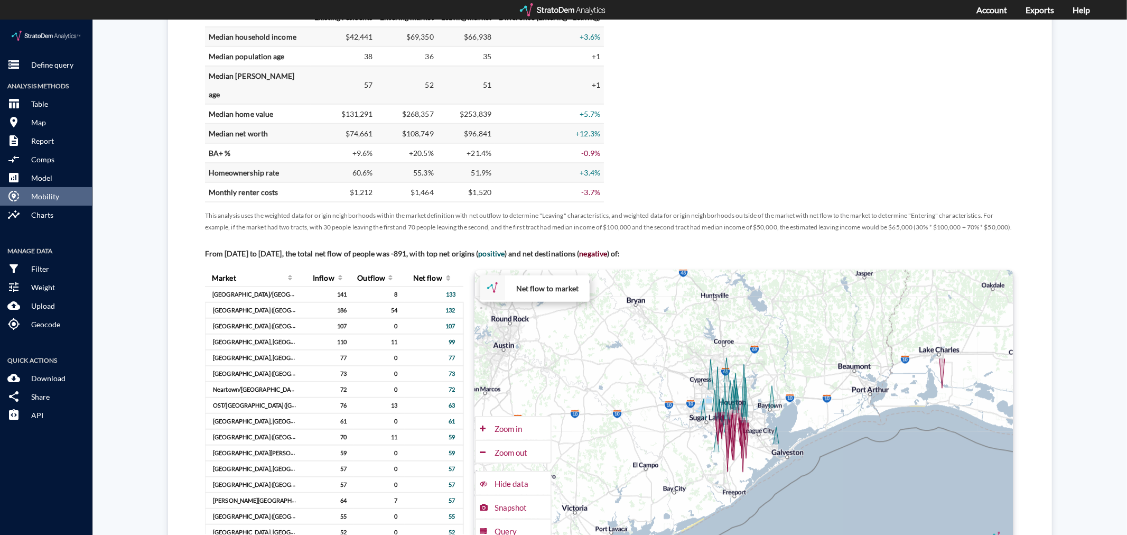
drag, startPoint x: 614, startPoint y: 405, endPoint x: 643, endPoint y: 299, distance: 110.8
click div "+ − Net flow to market CUSTOMIZE DATA Draw a polygon Draw a rectangle Draw a ma…"
click div "Zoom in"
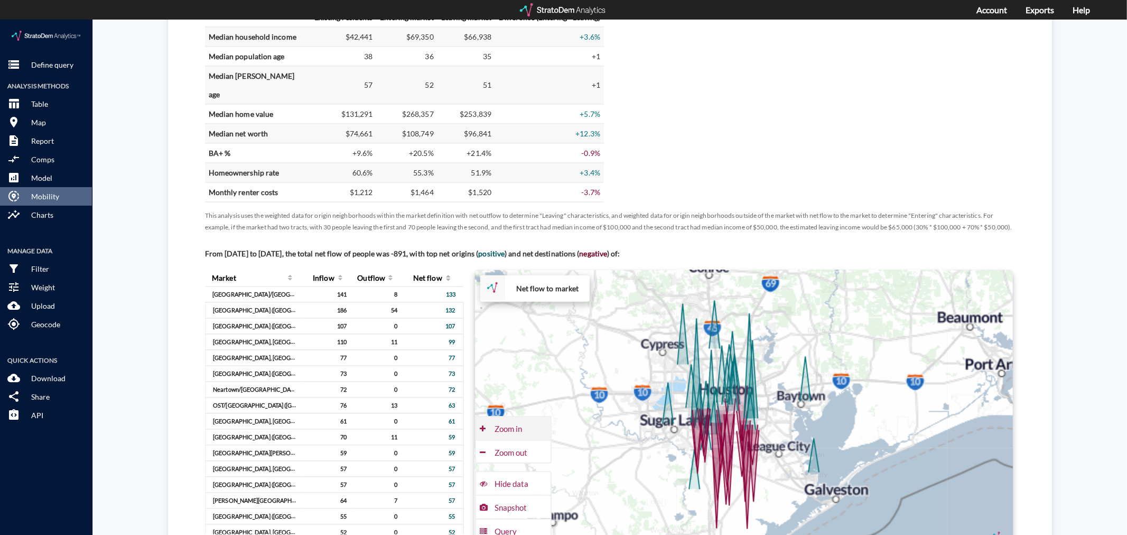
click div "Zoom in"
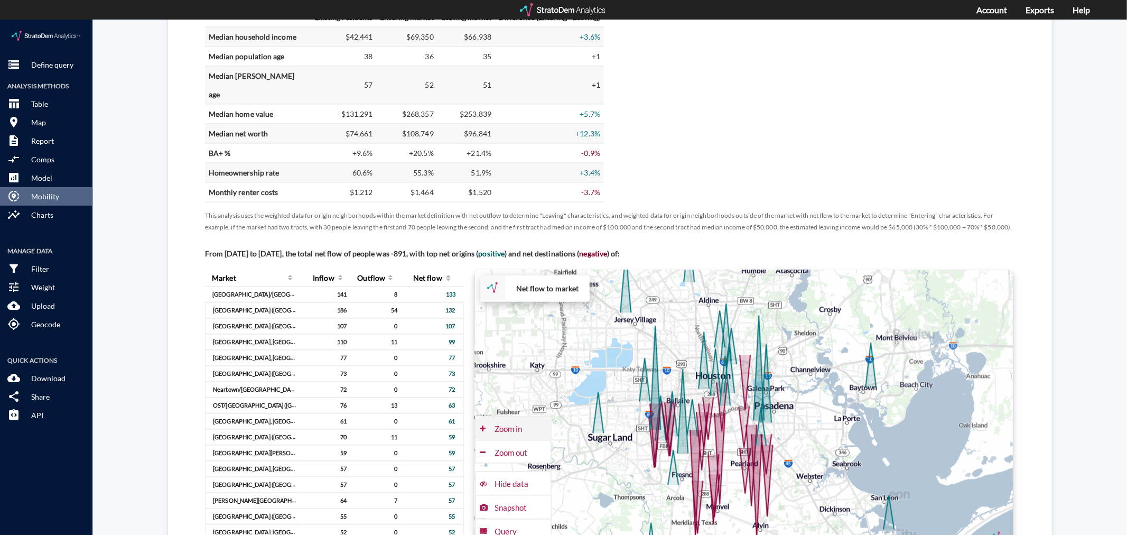
click div "Zoom in"
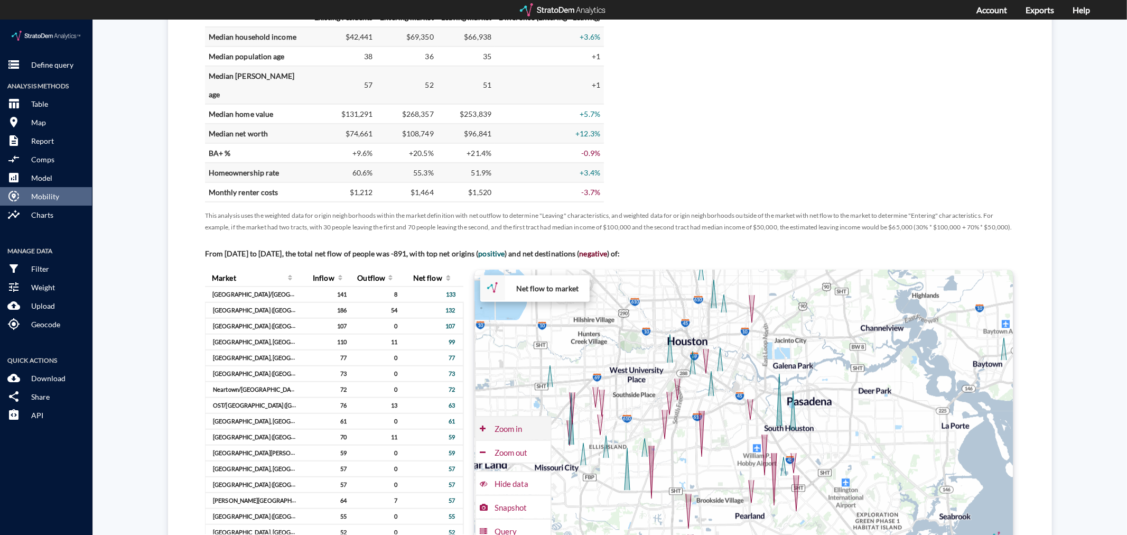
click div "Zoom in"
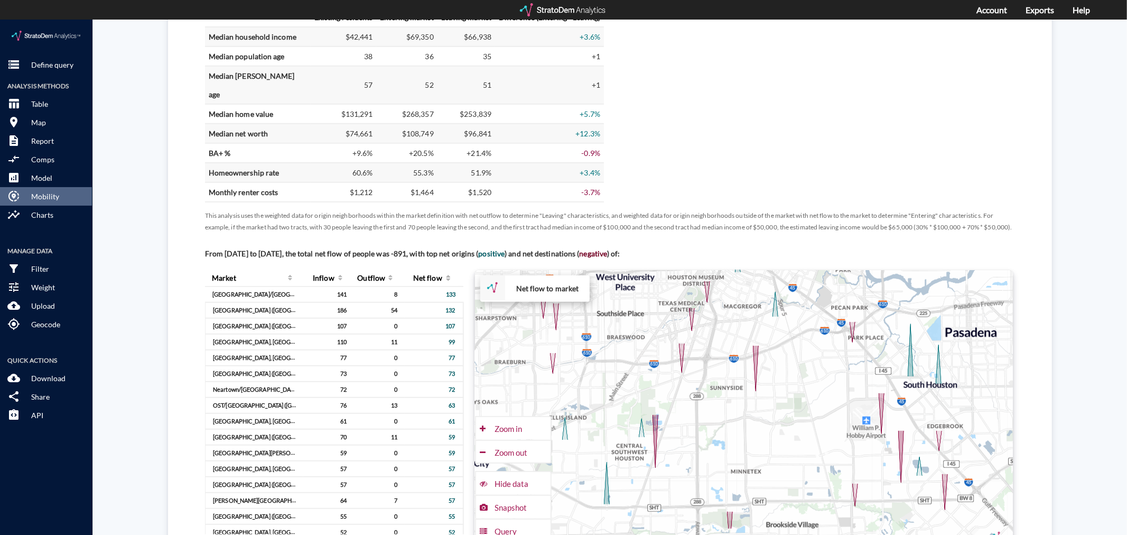
drag, startPoint x: 705, startPoint y: 389, endPoint x: 770, endPoint y: 368, distance: 68.6
click div "+ − Net flow to market CUSTOMIZE DATA Draw a polygon Draw a rectangle Draw a ma…"
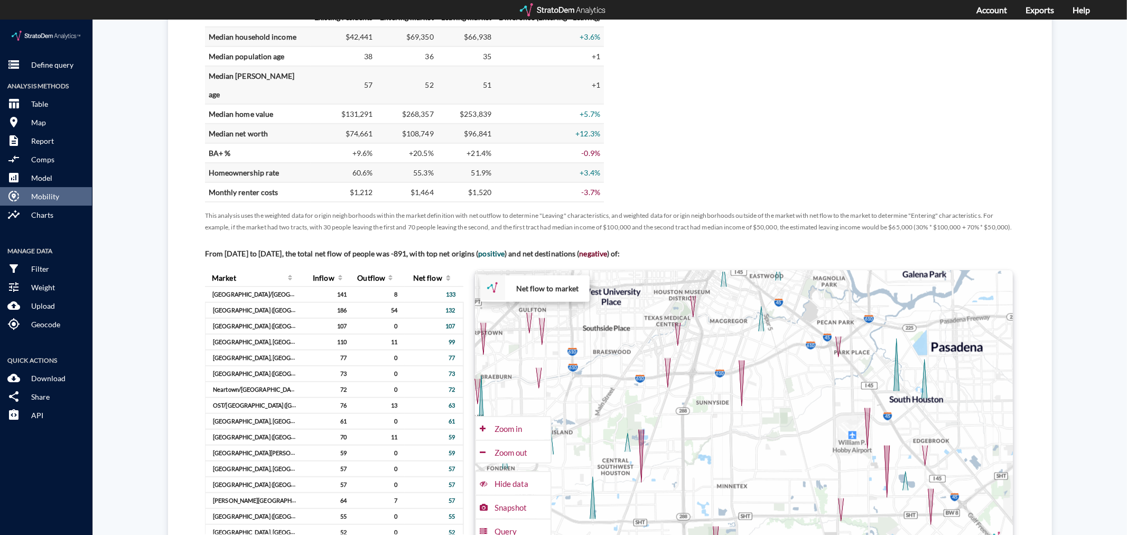
drag, startPoint x: 746, startPoint y: 386, endPoint x: 722, endPoint y: 426, distance: 46.2
click div "+ − Net flow to market CUSTOMIZE DATA Draw a polygon Draw a rectangle Draw a ma…"
click div "Zoom out"
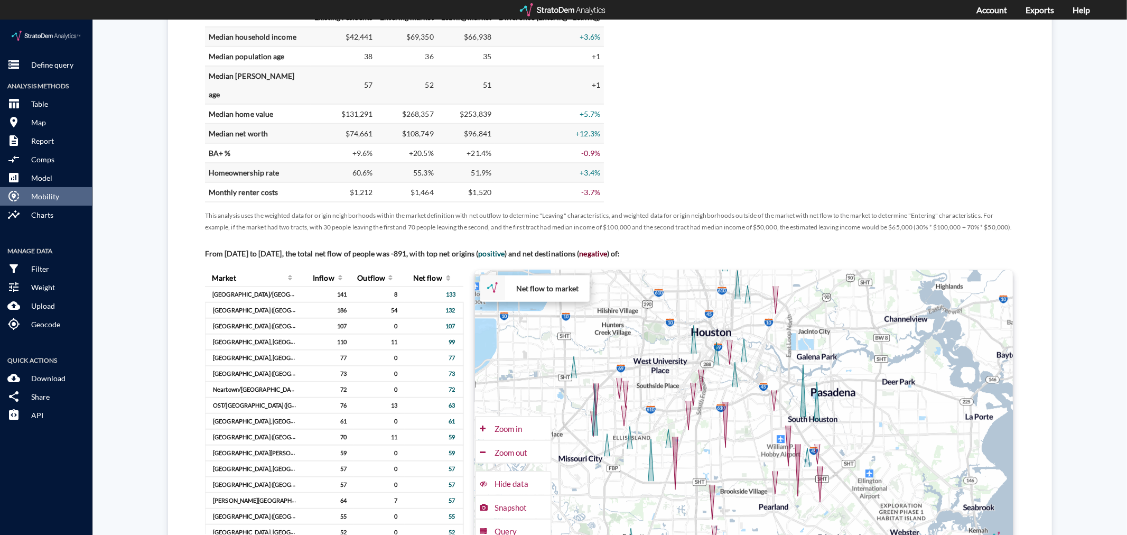
drag, startPoint x: 760, startPoint y: 419, endPoint x: 744, endPoint y: 433, distance: 21.7
click div "+ − Net flow to market CUSTOMIZE DATA Draw a polygon Draw a rectangle Draw a ma…"
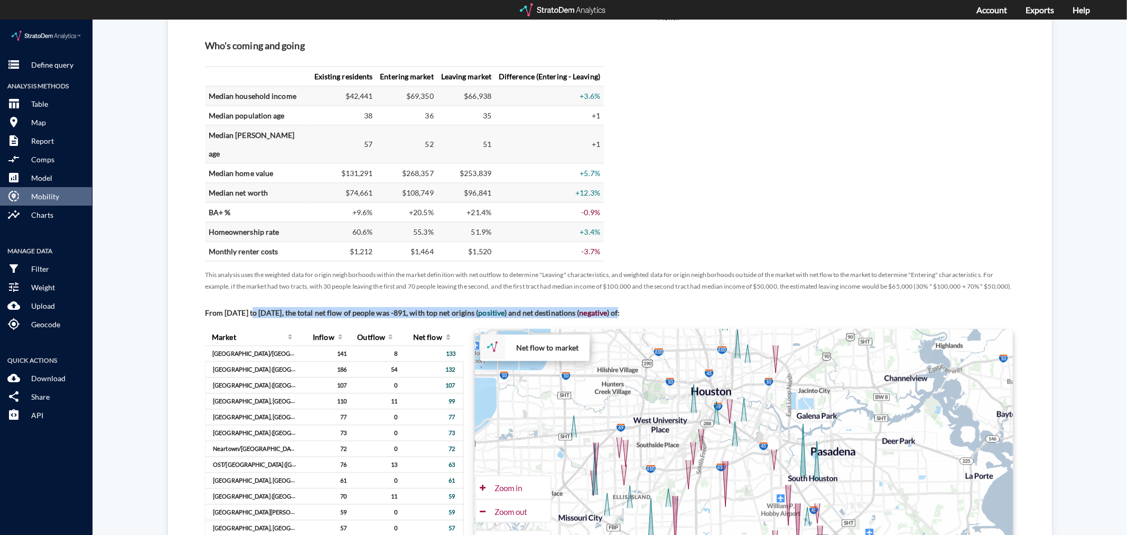
drag, startPoint x: 251, startPoint y: 278, endPoint x: 643, endPoint y: 274, distance: 392.2
click p "From January 2022 to June 2025, the total net flow of people was -891, with top…"
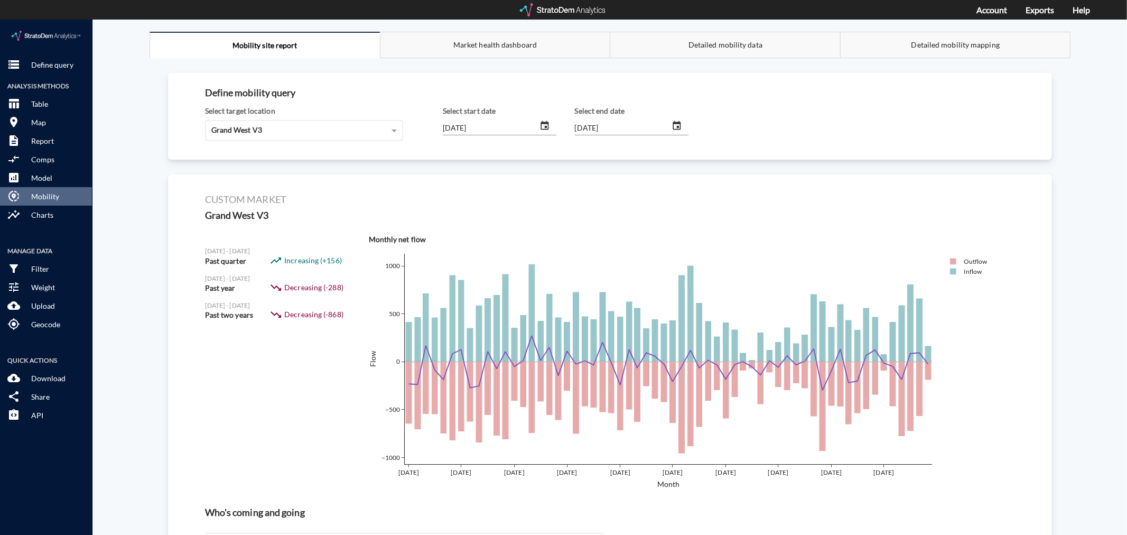
scroll to position [0, 0]
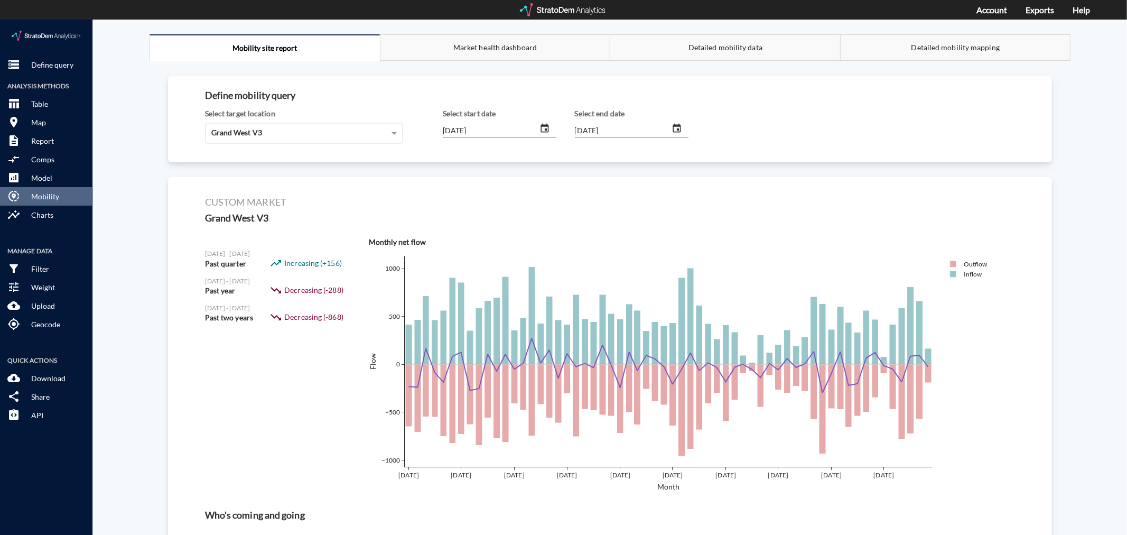
drag, startPoint x: 263, startPoint y: 232, endPoint x: 192, endPoint y: 232, distance: 70.8
click div "Custom market Grand West V3 Oct 2023 - Dec 2023 Past quarter trending_up Increa…"
click button "room Map"
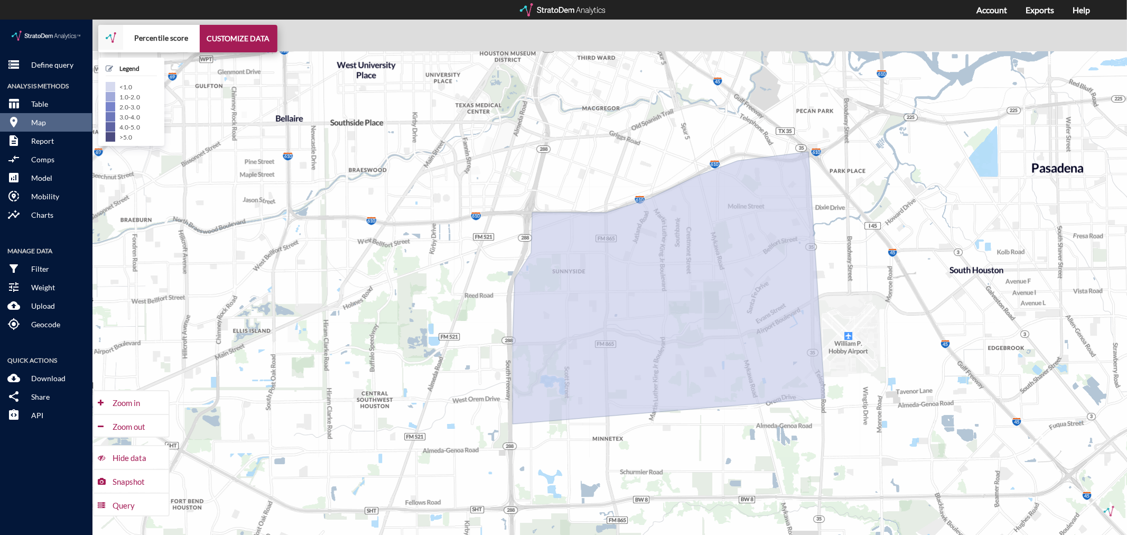
click div "+ − Percentile score CUSTOMIZE DATA Legend < 1.0 1.0 - 2.0 2.0 - 3.0 3.0 - 4.0 …"
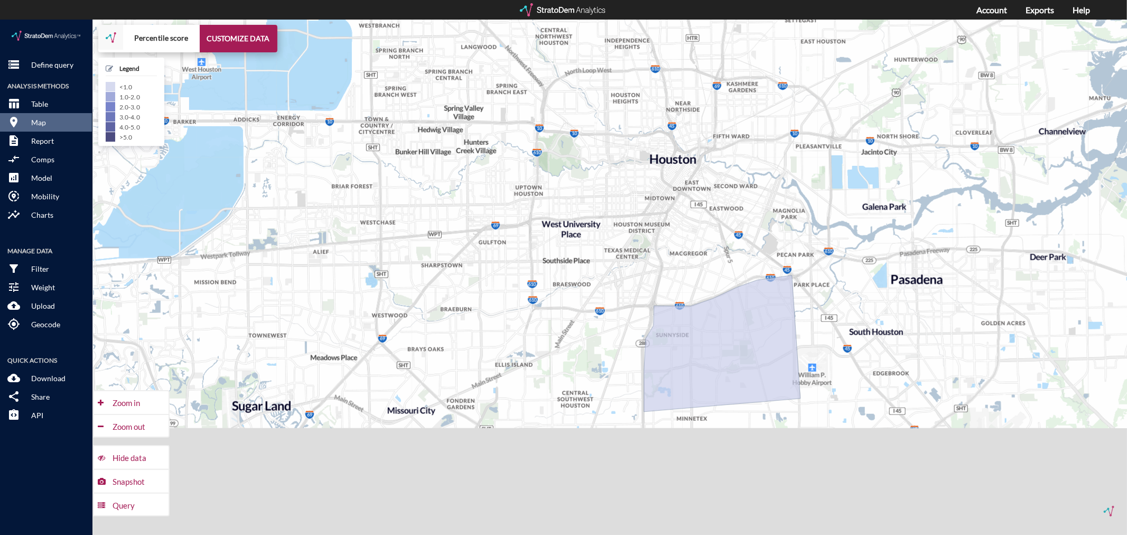
drag, startPoint x: 556, startPoint y: 353, endPoint x: 540, endPoint y: 343, distance: 19.2
click div "+ − Percentile score CUSTOMIZE DATA Legend < 1.0 1.0 - 2.0 2.0 - 3.0 3.0 - 4.0 …"
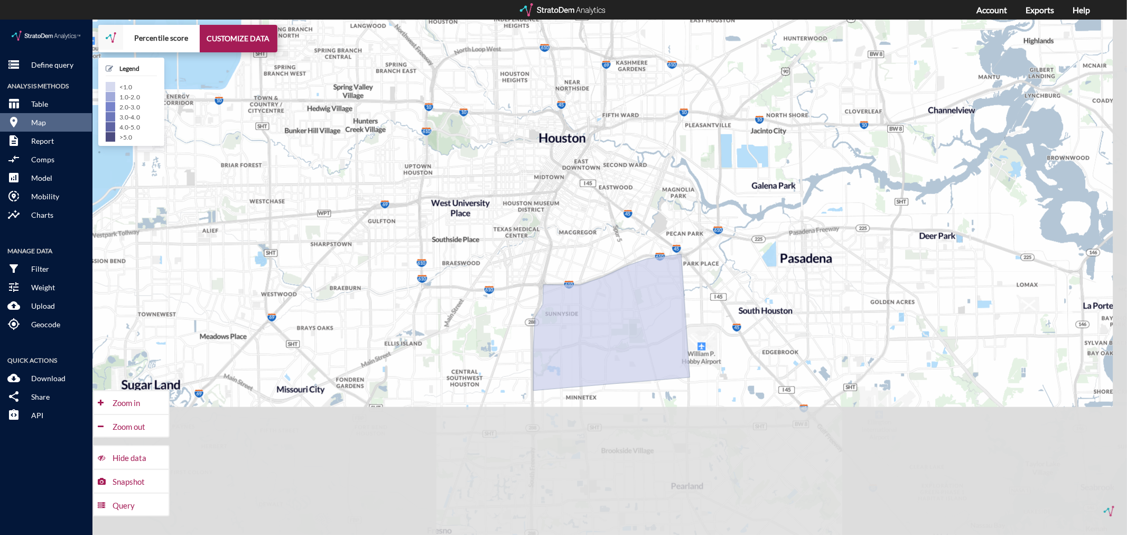
drag, startPoint x: 487, startPoint y: 310, endPoint x: 466, endPoint y: 290, distance: 29.2
click div "+ − Percentile score CUSTOMIZE DATA Legend < 1.0 1.0 - 2.0 2.0 - 3.0 3.0 - 4.0 …"
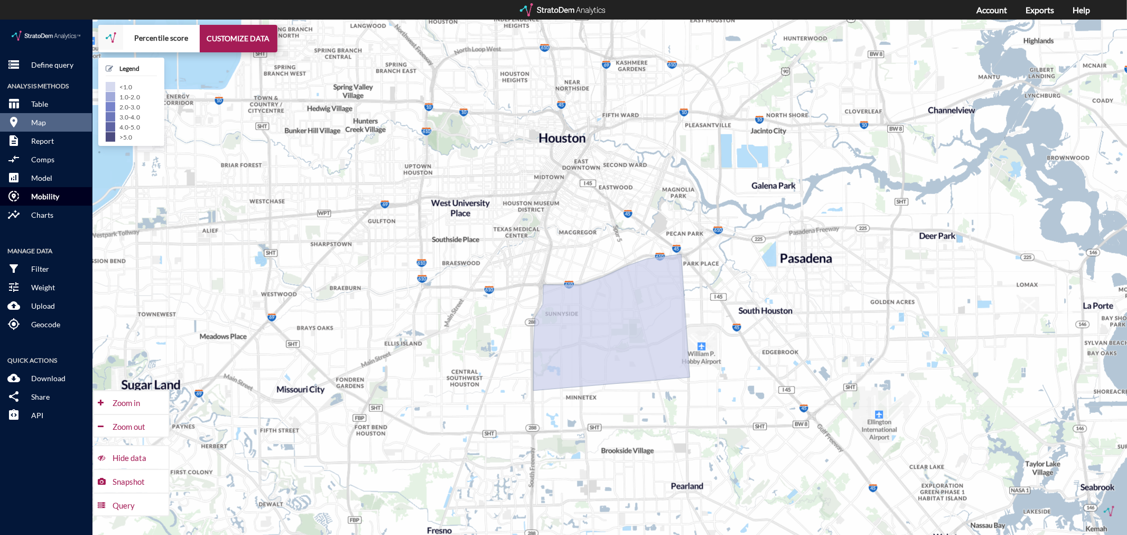
click p "Mobility"
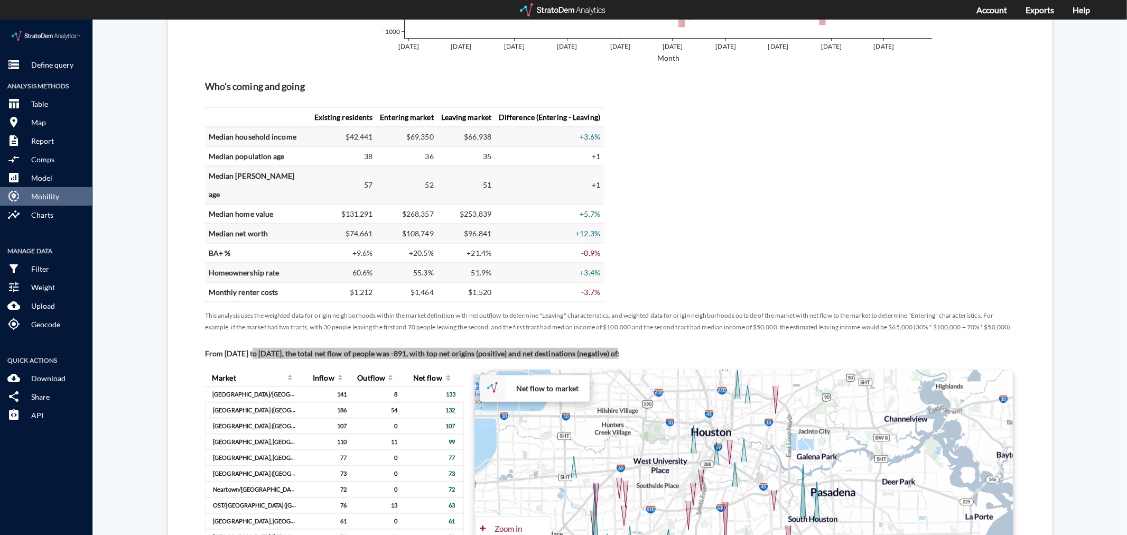
scroll to position [646, 0]
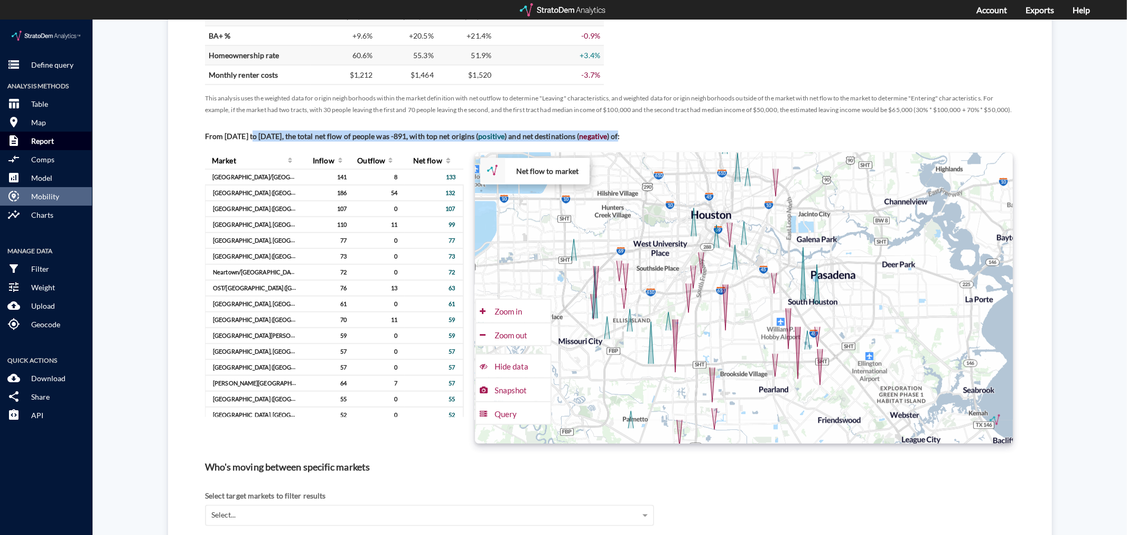
click p "Report"
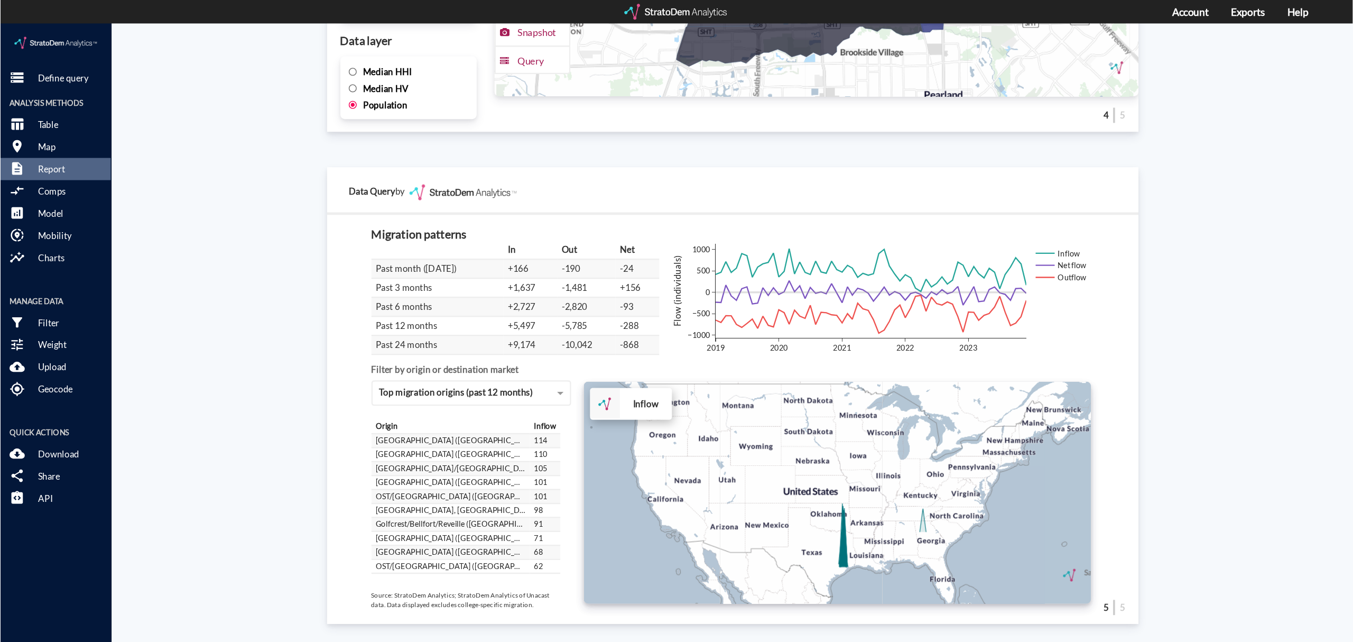
scroll to position [1732, 0]
click div "+ − Inflow CUSTOMIZE DATA Draw a polygon Draw a rectangle Draw a marker Edit la…"
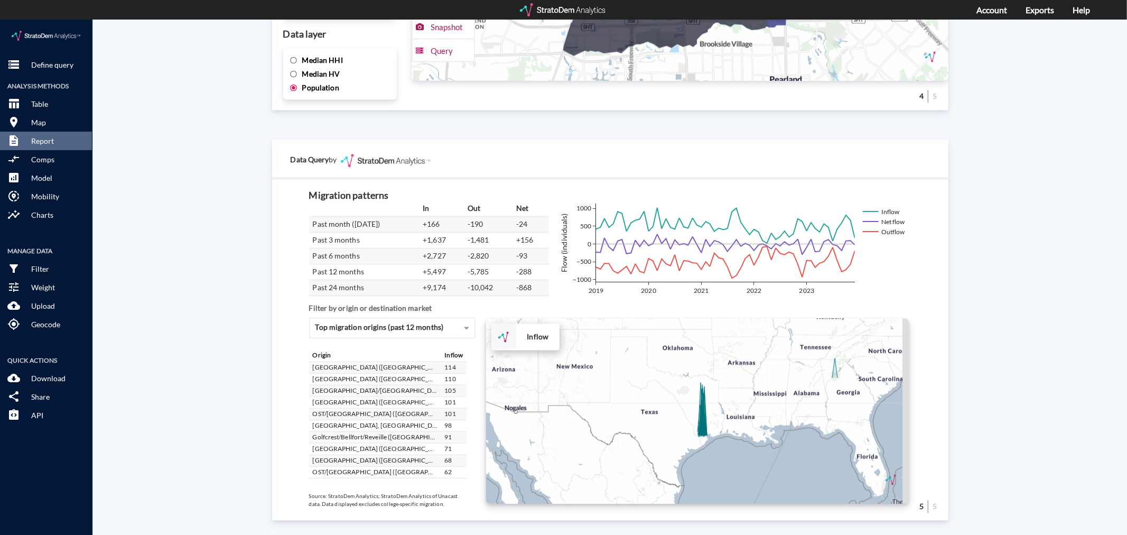
drag, startPoint x: 679, startPoint y: 444, endPoint x: 637, endPoint y: 382, distance: 74.3
click div "+ − Inflow CUSTOMIZE DATA Draw a polygon Draw a rectangle Draw a marker Edit la…"
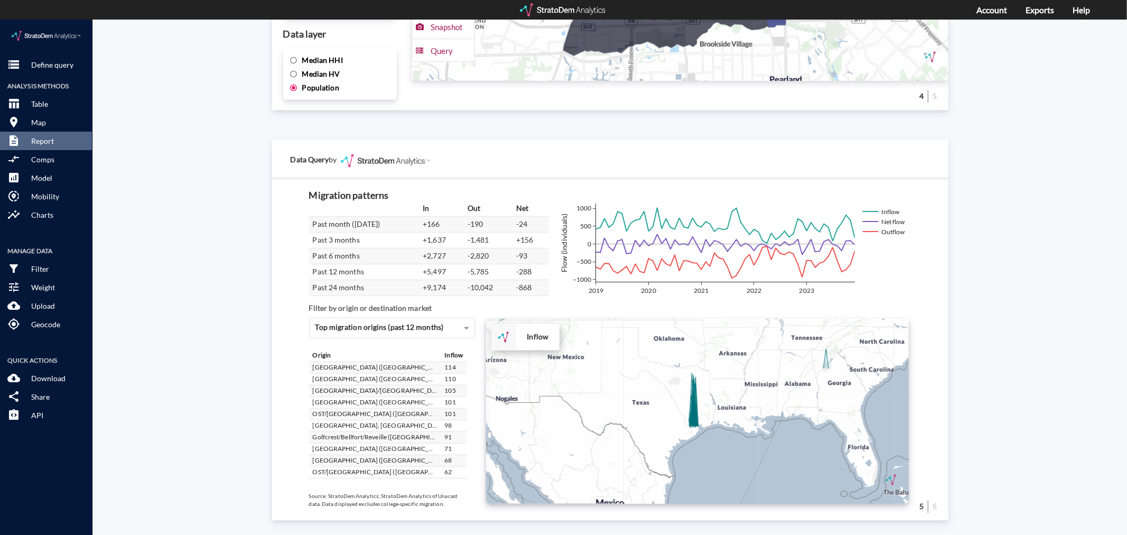
click div "+ − Inflow CUSTOMIZE DATA Draw a polygon Draw a rectangle Draw a marker Edit la…"
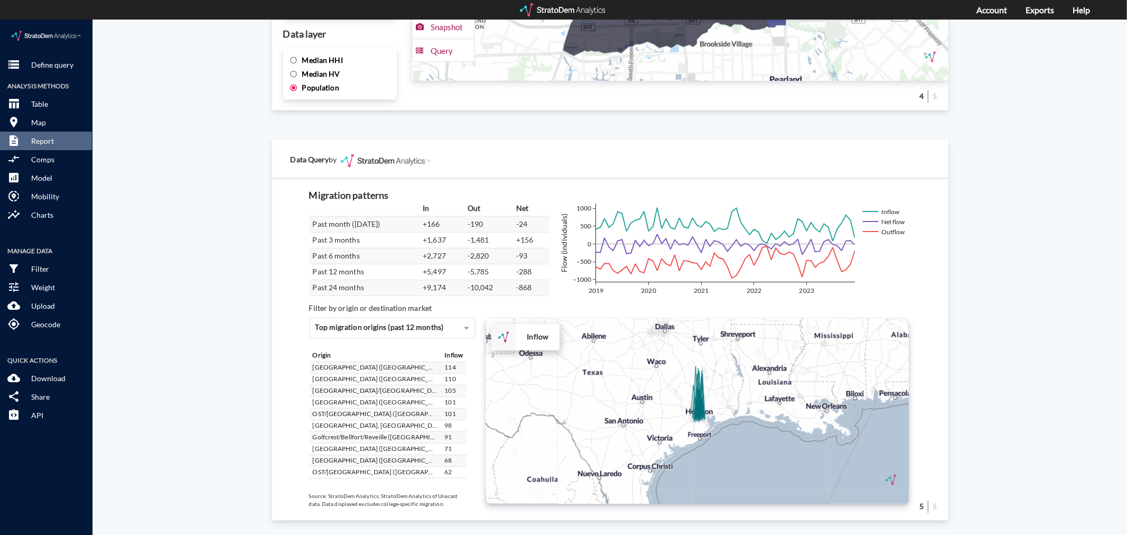
click div "+ − Inflow CUSTOMIZE DATA Draw a polygon Draw a rectangle Draw a marker Edit la…"
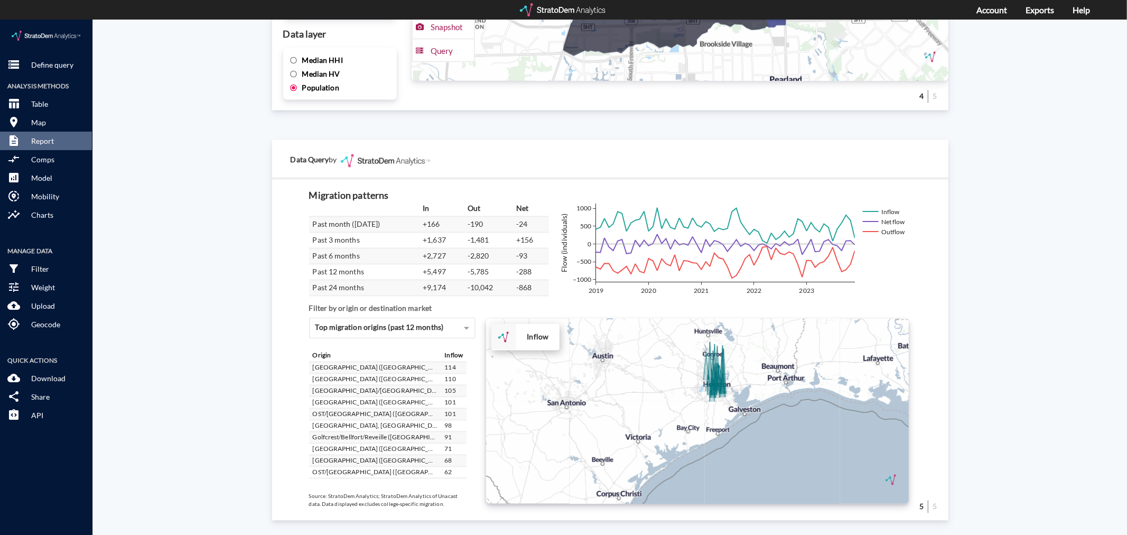
click div "+ − Inflow CUSTOMIZE DATA Draw a polygon Draw a rectangle Draw a marker Edit la…"
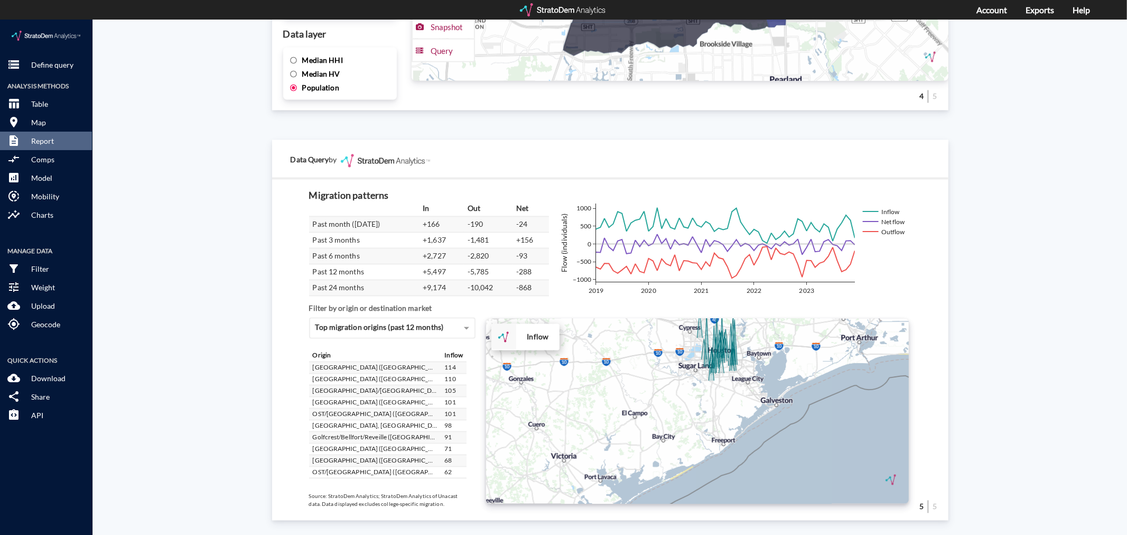
click div "+ − Inflow CUSTOMIZE DATA Draw a polygon Draw a rectangle Draw a marker Edit la…"
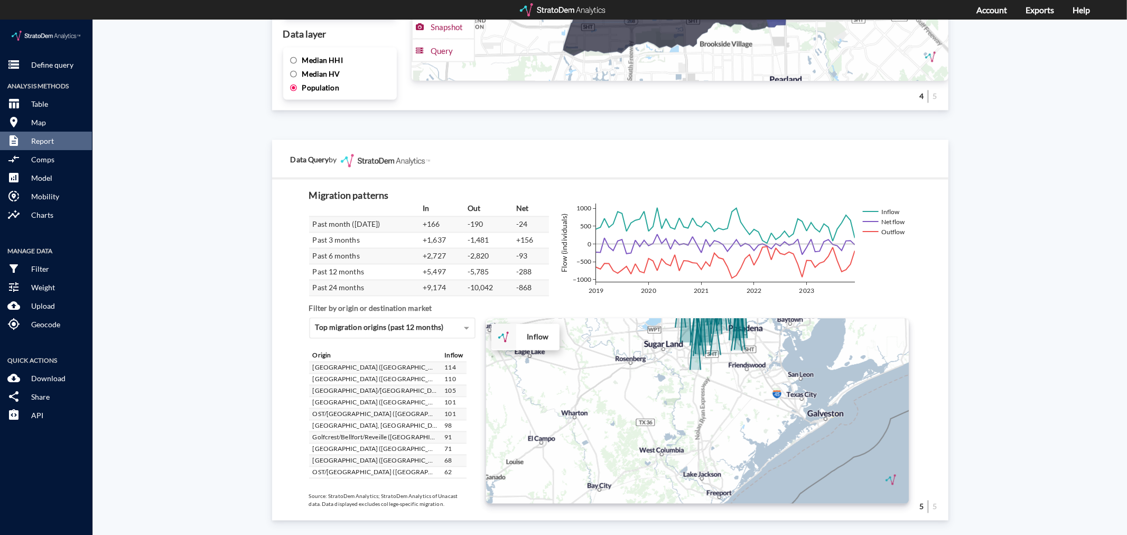
click div "+ − Inflow CUSTOMIZE DATA Draw a polygon Draw a rectangle Draw a marker Edit la…"
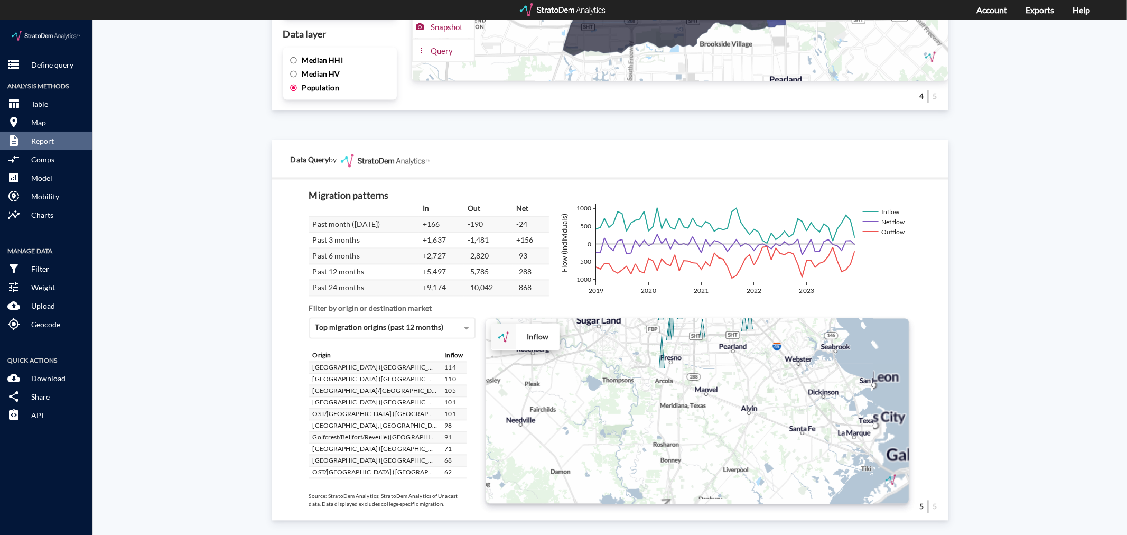
click div "+ − Inflow CUSTOMIZE DATA Draw a polygon Draw a rectangle Draw a marker Edit la…"
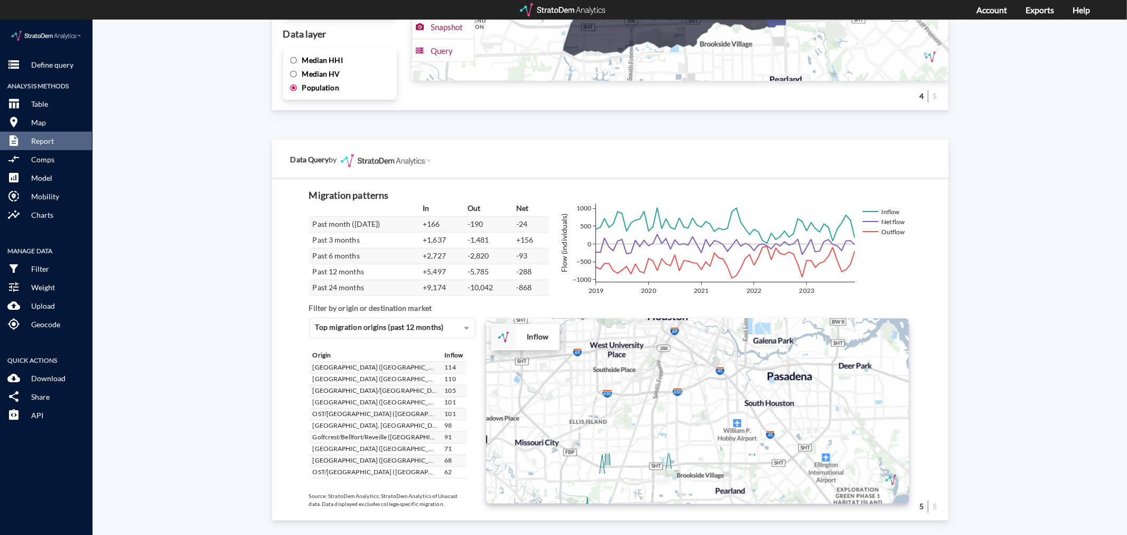
drag, startPoint x: 711, startPoint y: 318, endPoint x: 701, endPoint y: 471, distance: 153.6
click div "+ − Inflow CUSTOMIZE DATA Draw a polygon Draw a rectangle Draw a marker Edit la…"
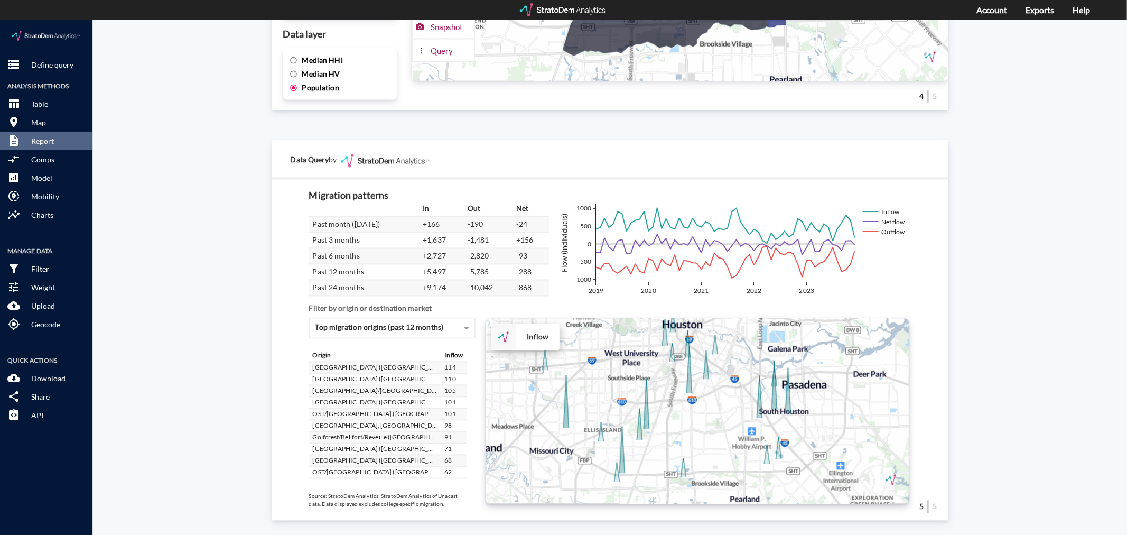
drag, startPoint x: 678, startPoint y: 417, endPoint x: 680, endPoint y: 396, distance: 20.7
click div "+ − Inflow CUSTOMIZE DATA Draw a polygon Draw a rectangle Draw a marker Edit la…"
drag, startPoint x: 680, startPoint y: 396, endPoint x: 679, endPoint y: 390, distance: 5.9
click div "+ − Inflow CUSTOMIZE DATA Draw a polygon Draw a rectangle Draw a marker Edit la…"
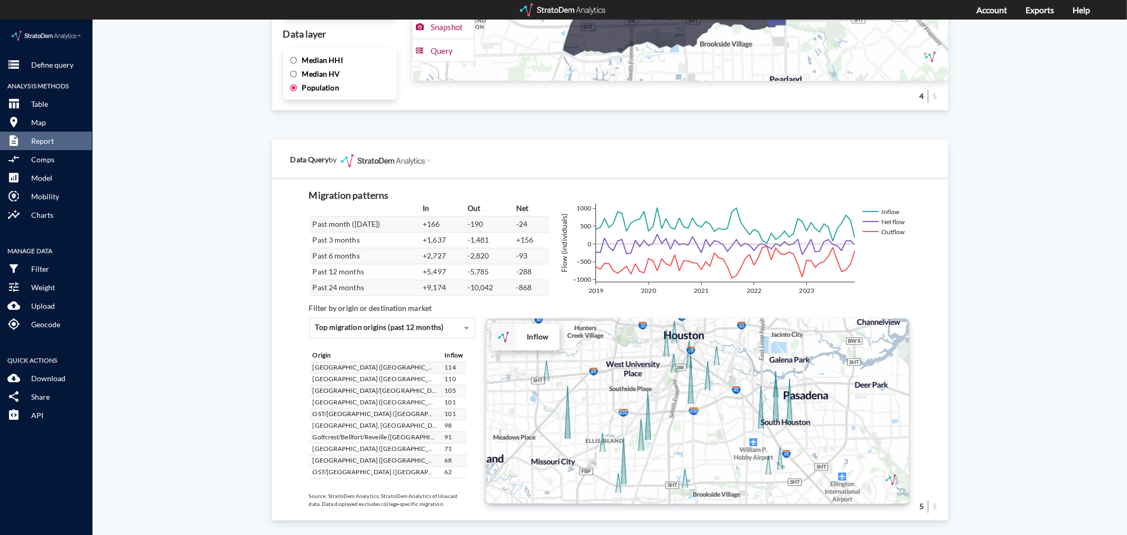
drag, startPoint x: 685, startPoint y: 389, endPoint x: 688, endPoint y: 409, distance: 20.9
click div "+ − Inflow CUSTOMIZE DATA Draw a polygon Draw a rectangle Draw a marker Edit la…"
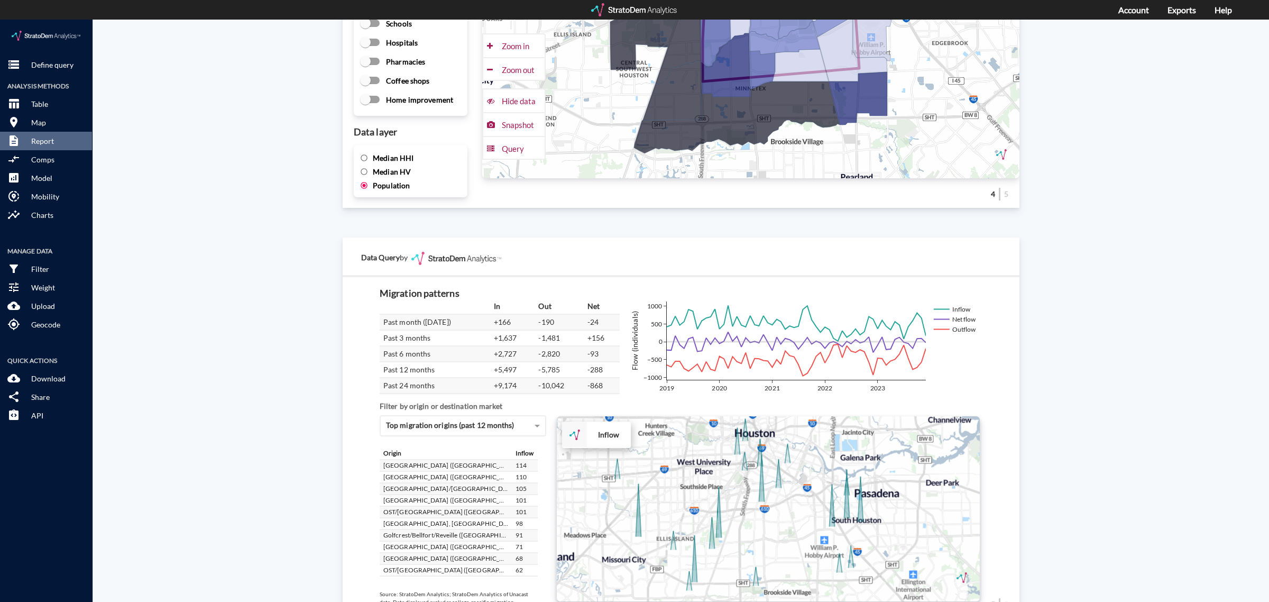
scroll to position [646, 0]
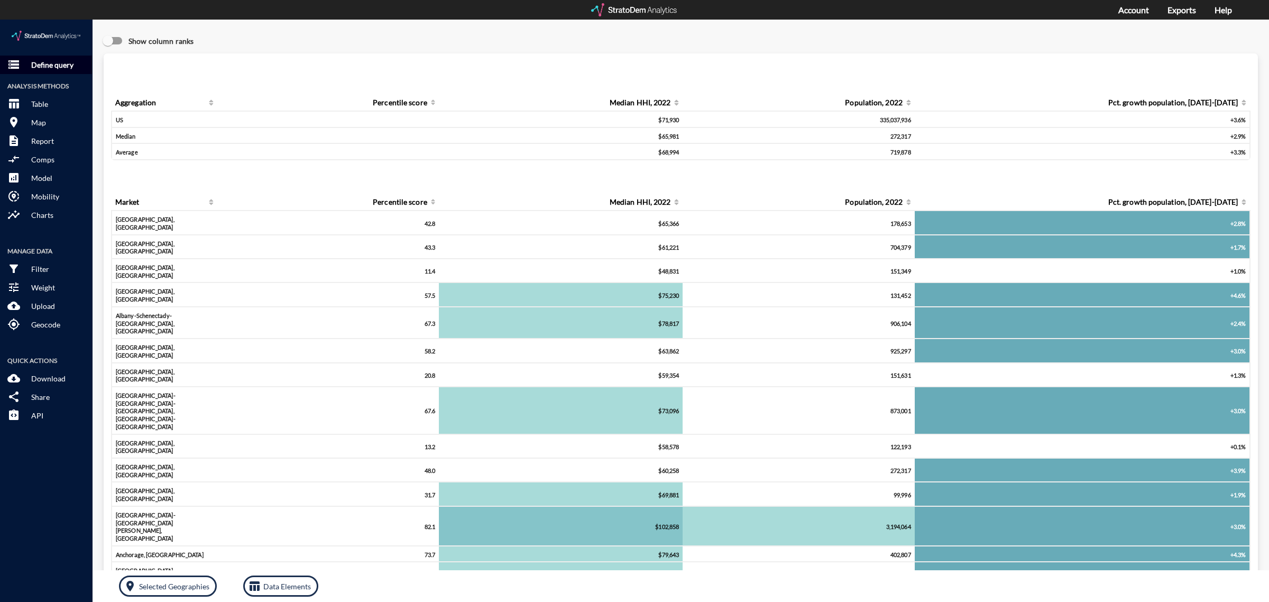
click p "Define query"
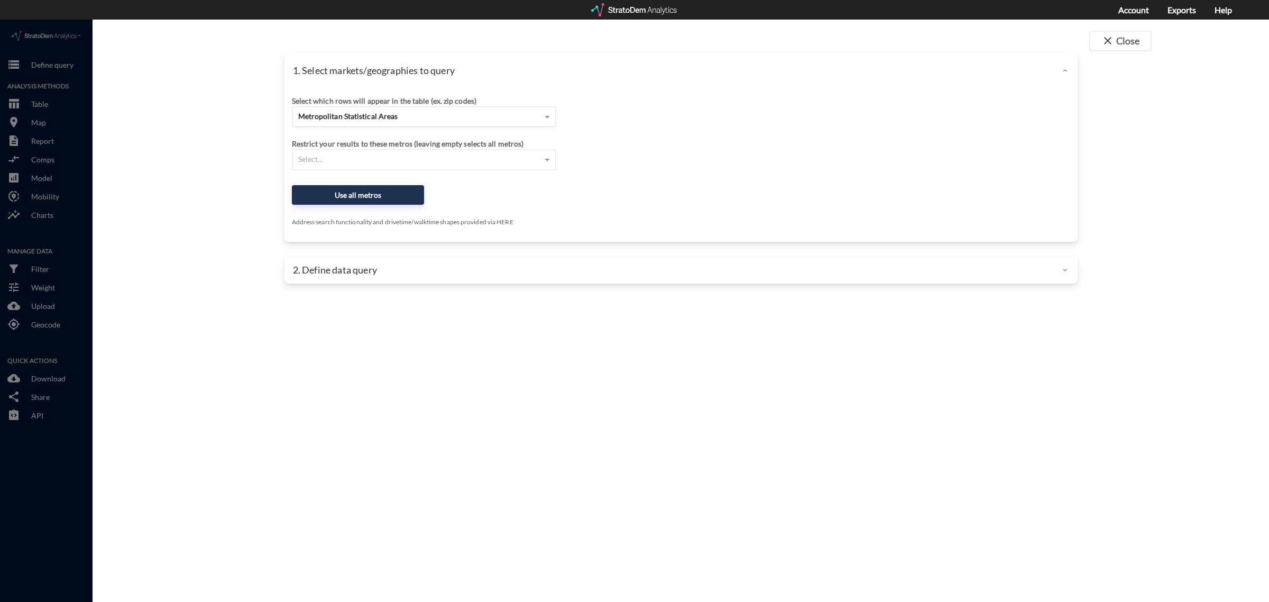
click span "Metropolitan Statistical Areas"
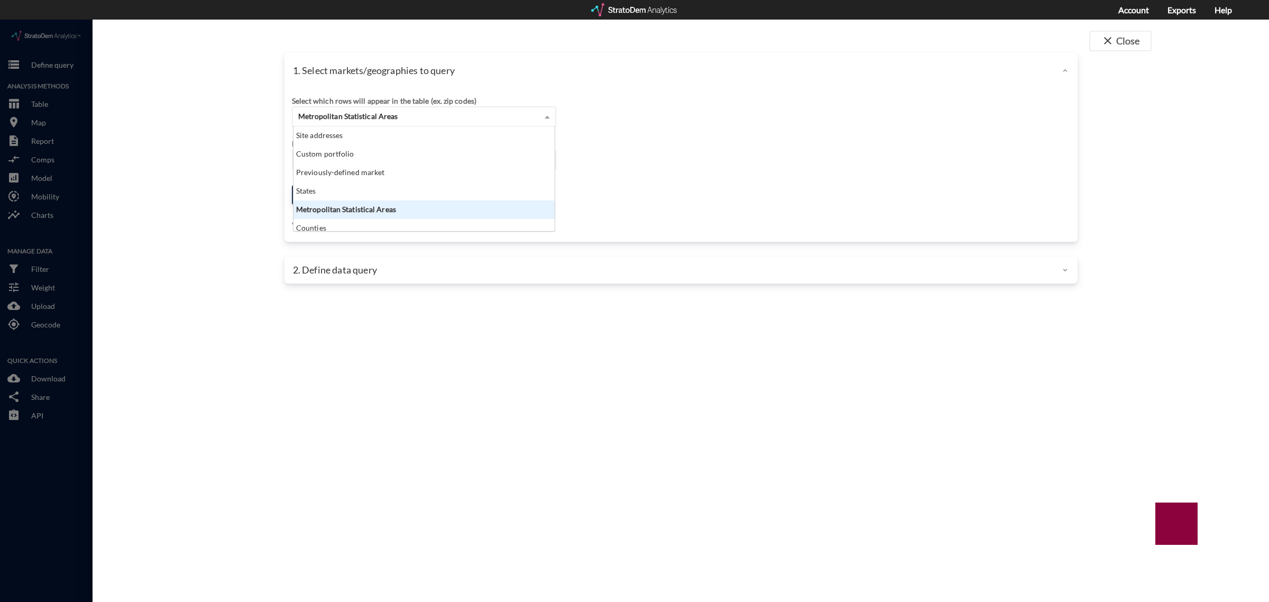
scroll to position [95, 255]
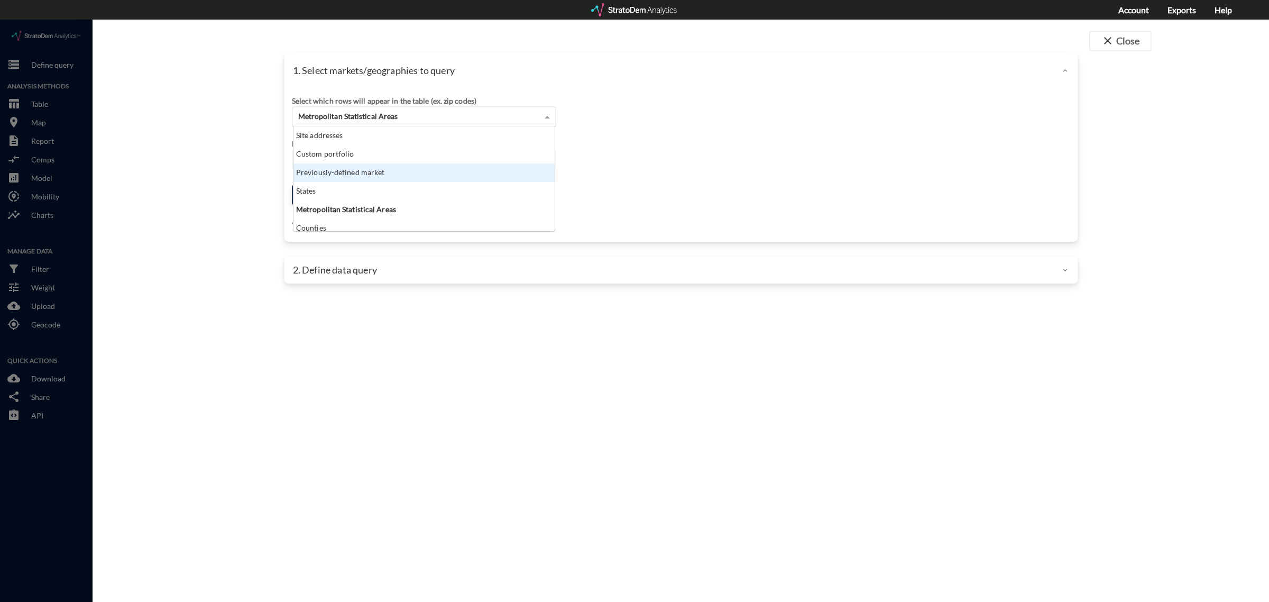
click div "Previously-defined market"
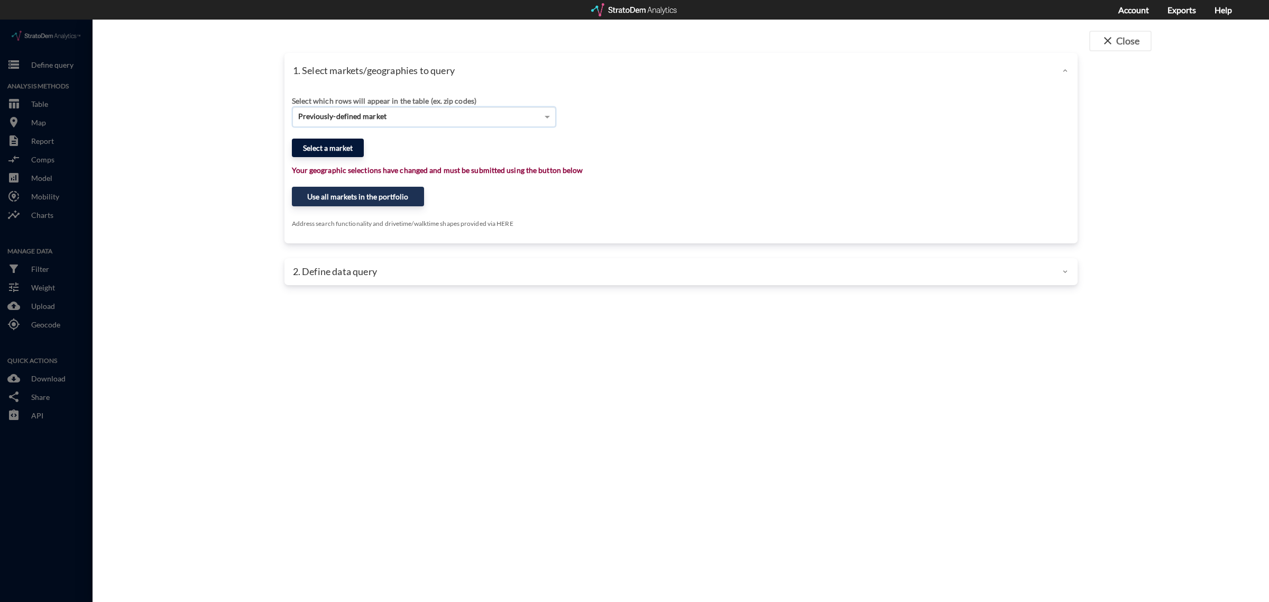
click button "Select a market"
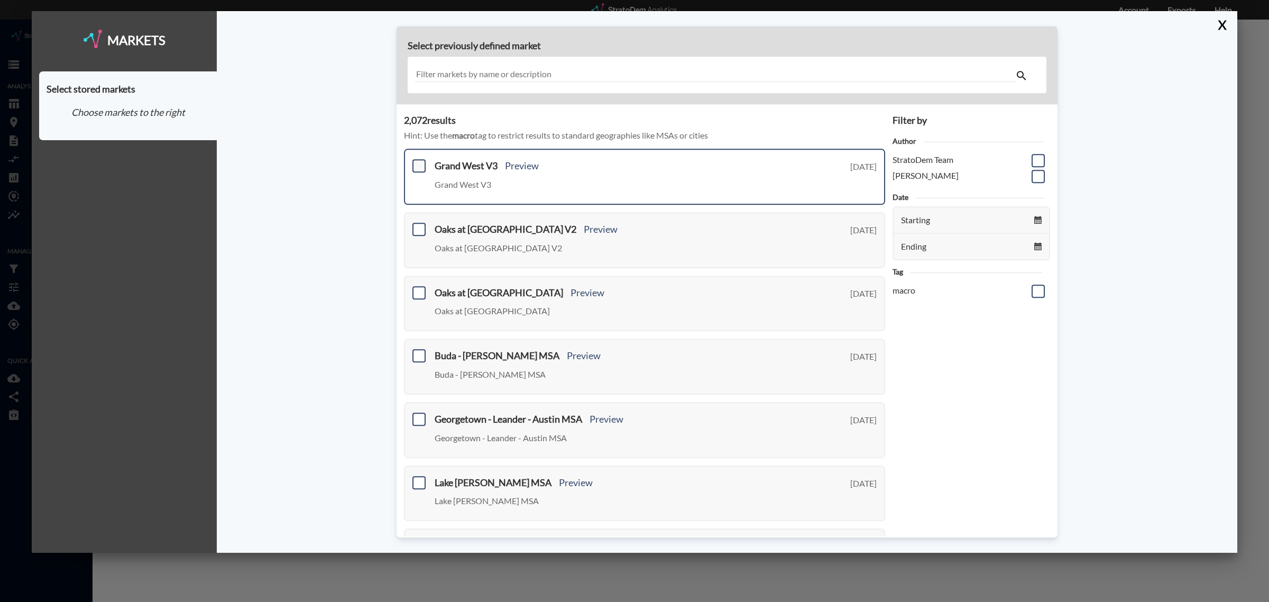
click at [416, 162] on span at bounding box center [418, 166] width 13 height 13
click at [418, 162] on input "checkbox" at bounding box center [418, 162] width 0 height 0
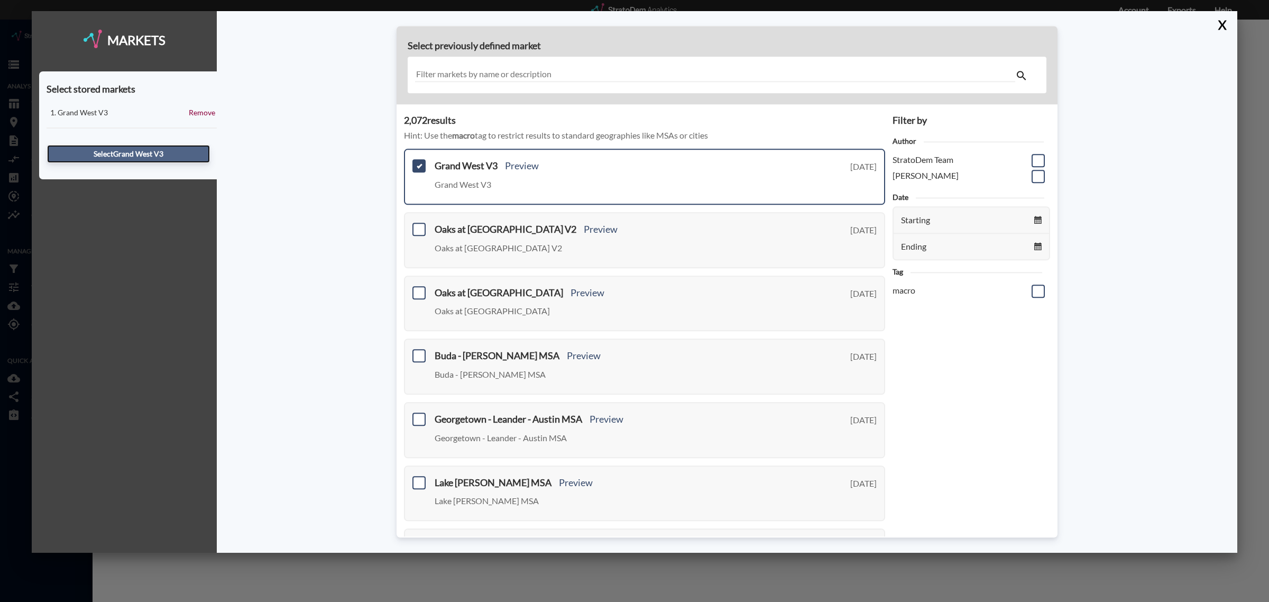
click at [118, 146] on button "Select Grand West V3" at bounding box center [128, 154] width 163 height 18
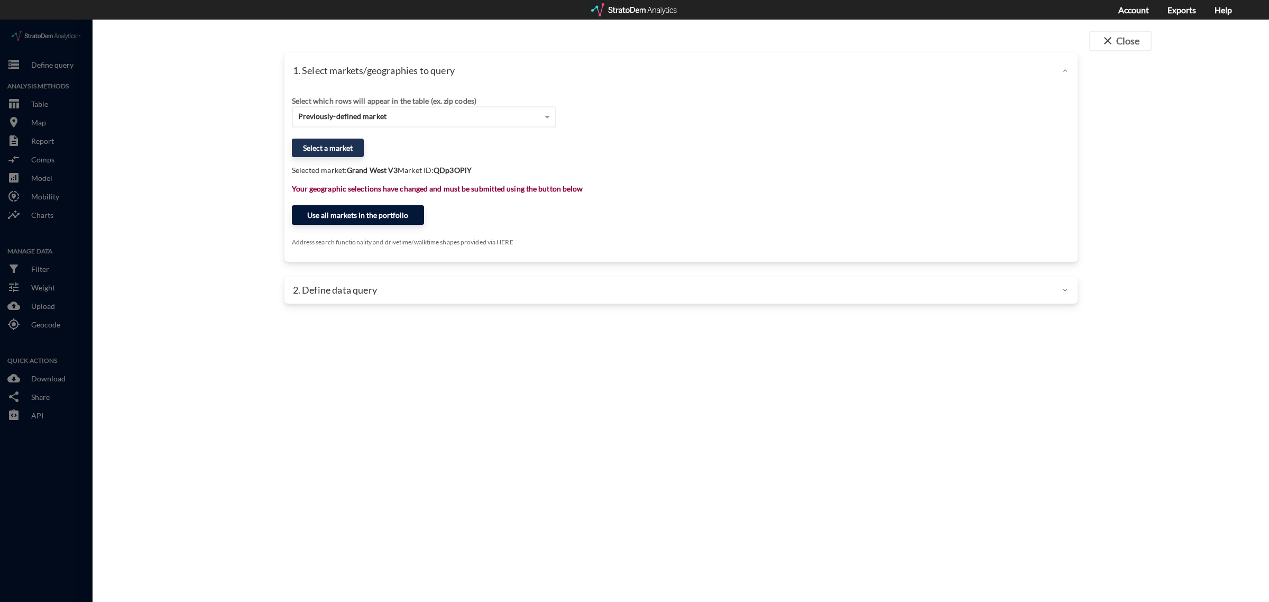
click button "Use all markets in the portfolio"
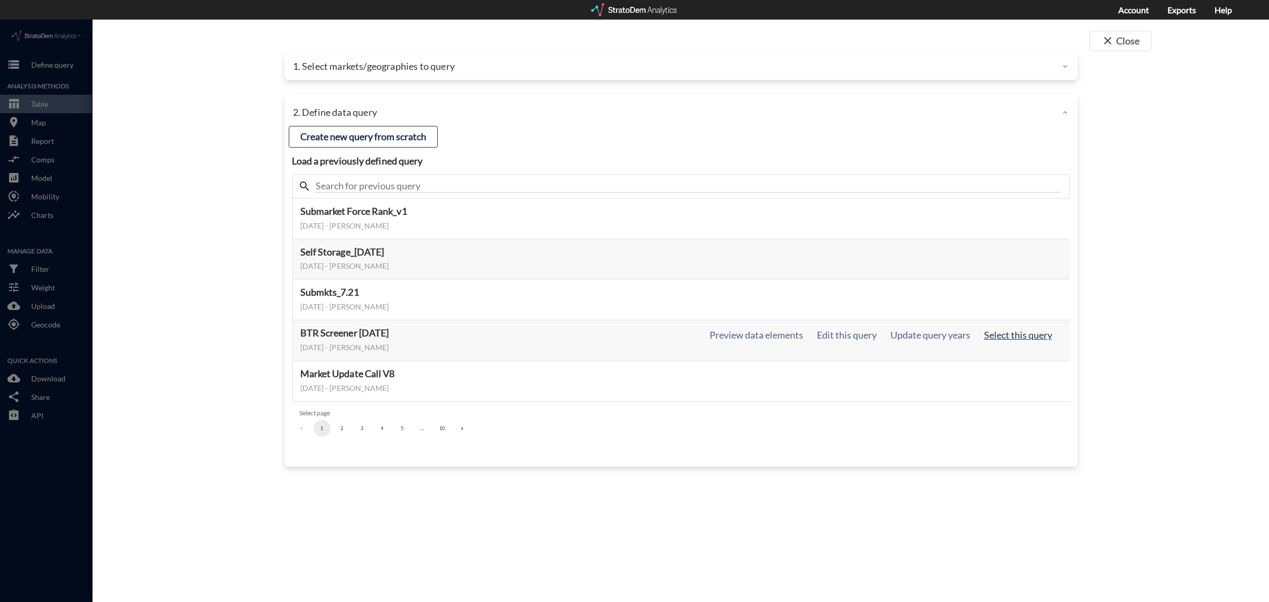
click button "Select this query"
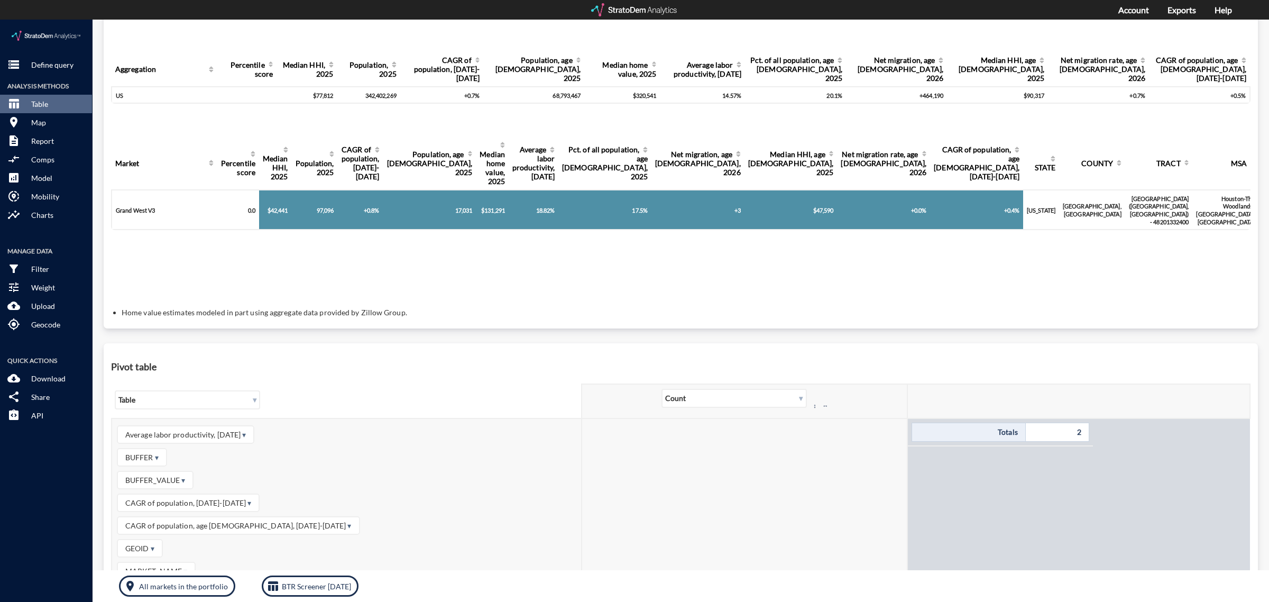
scroll to position [66, 0]
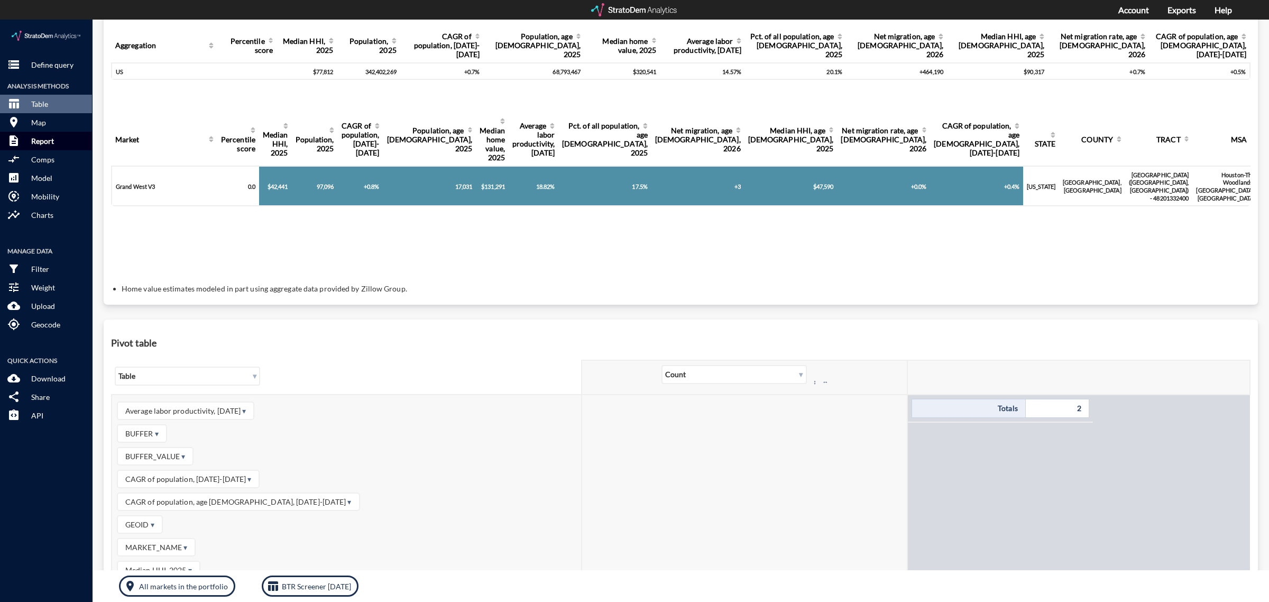
click p "Report"
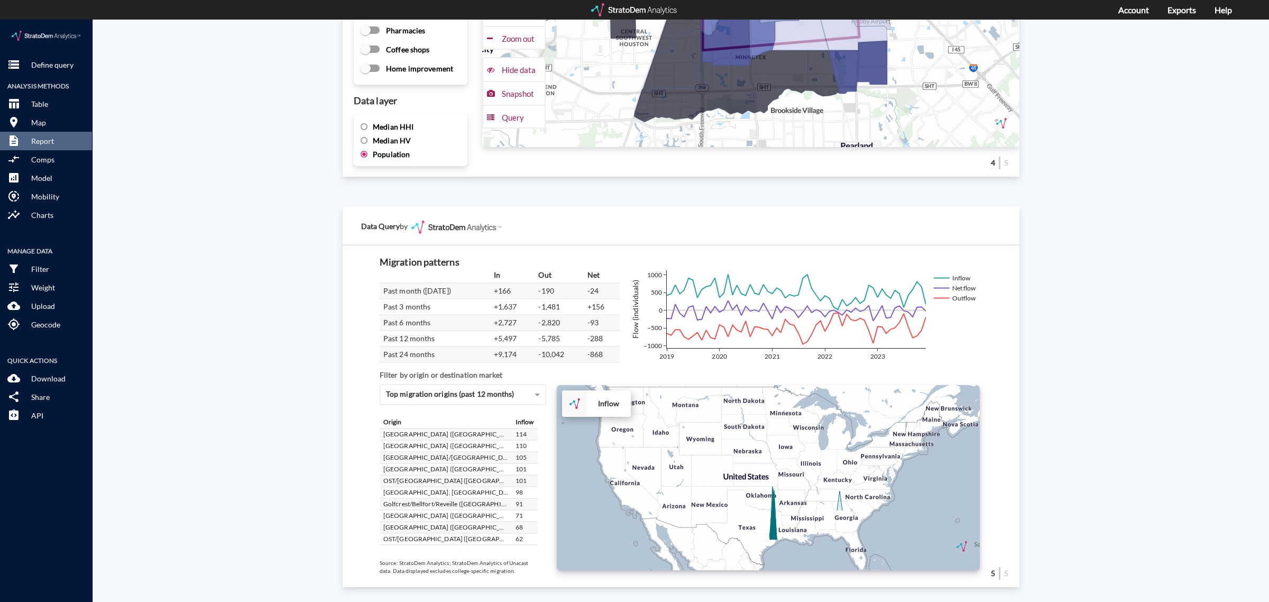
scroll to position [1668, 0]
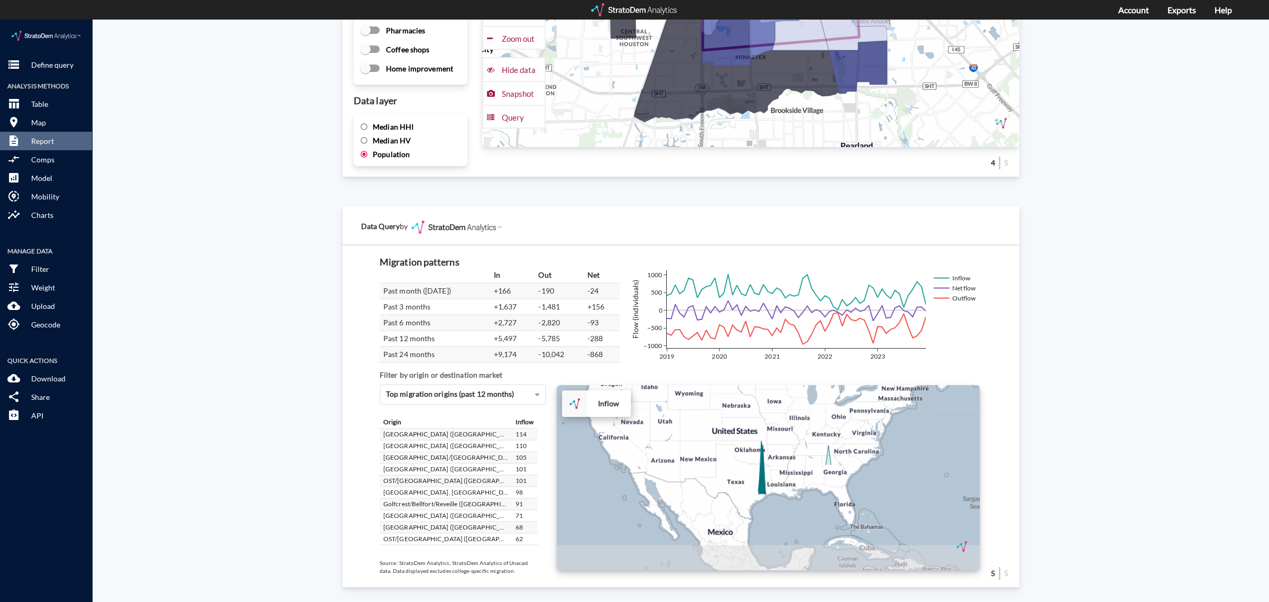
drag, startPoint x: 655, startPoint y: 459, endPoint x: 638, endPoint y: 402, distance: 59.2
click div "+ − Inflow CUSTOMIZE DATA Draw a polygon Draw a rectangle Draw a marker Edit la…"
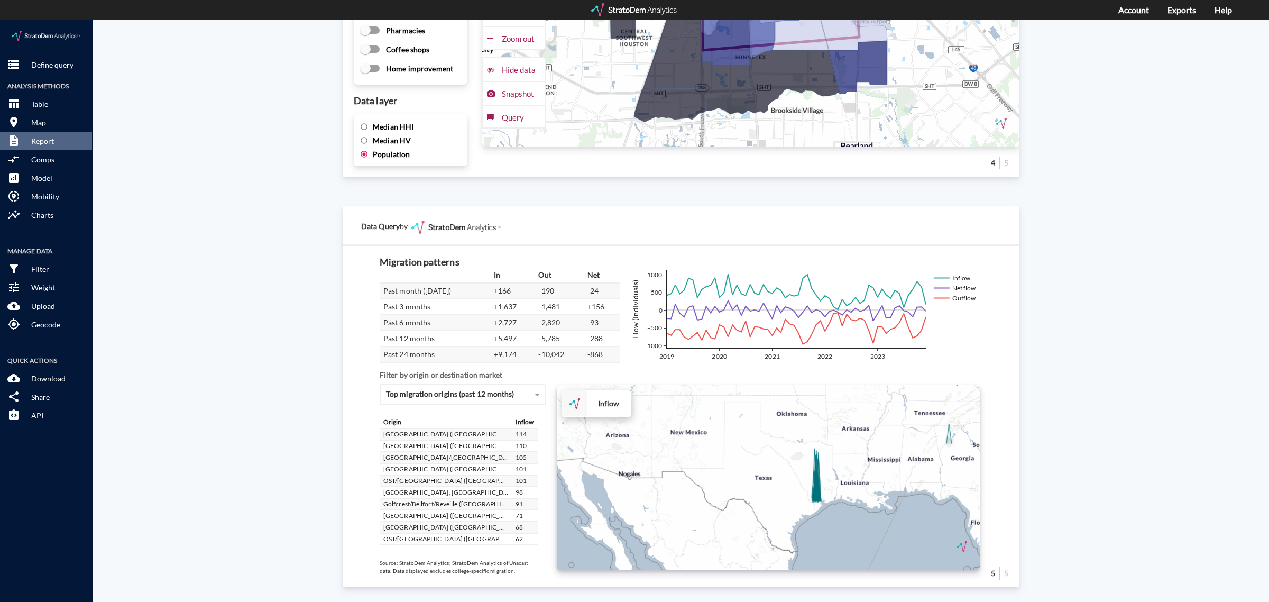
click div "+ − Inflow CUSTOMIZE DATA Draw a polygon Draw a rectangle Draw a marker Edit la…"
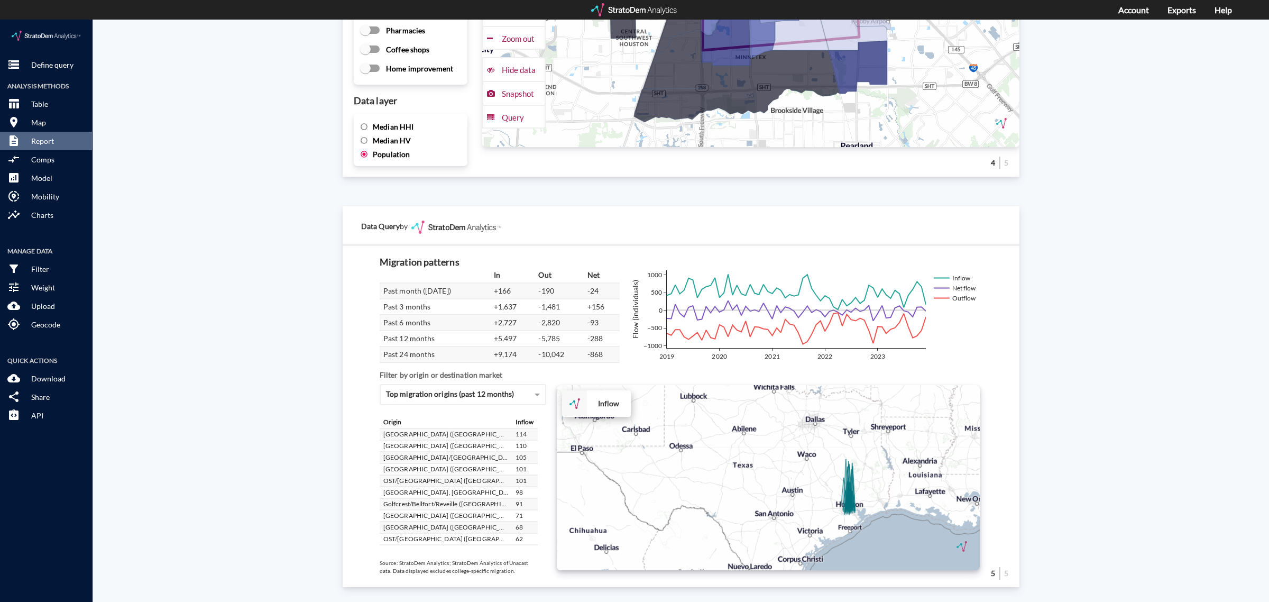
click div "+ − Inflow CUSTOMIZE DATA Draw a polygon Draw a rectangle Draw a marker Edit la…"
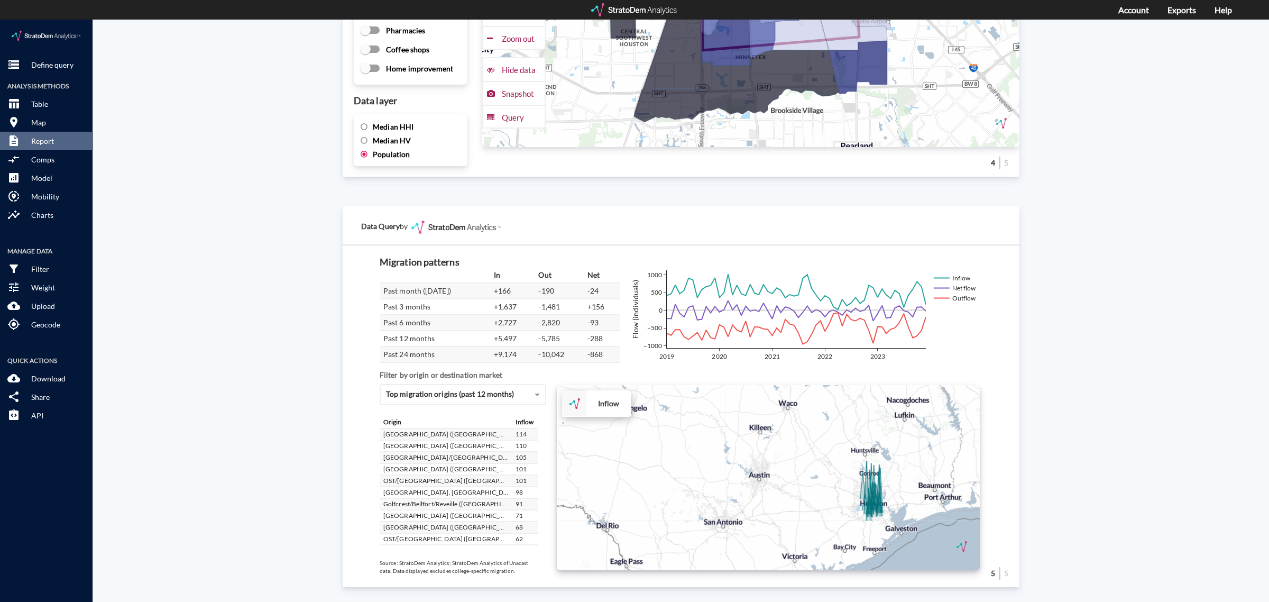
click div "+ − Inflow CUSTOMIZE DATA Draw a polygon Draw a rectangle Draw a marker Edit la…"
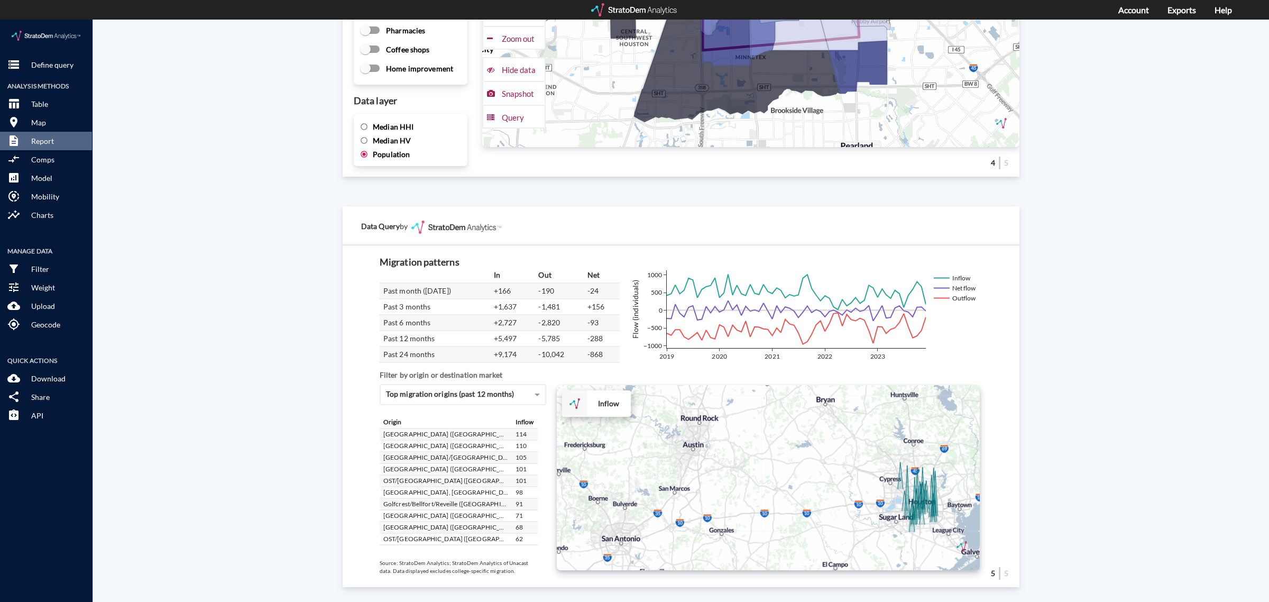
click div "+ − Inflow CUSTOMIZE DATA Draw a polygon Draw a rectangle Draw a marker Edit la…"
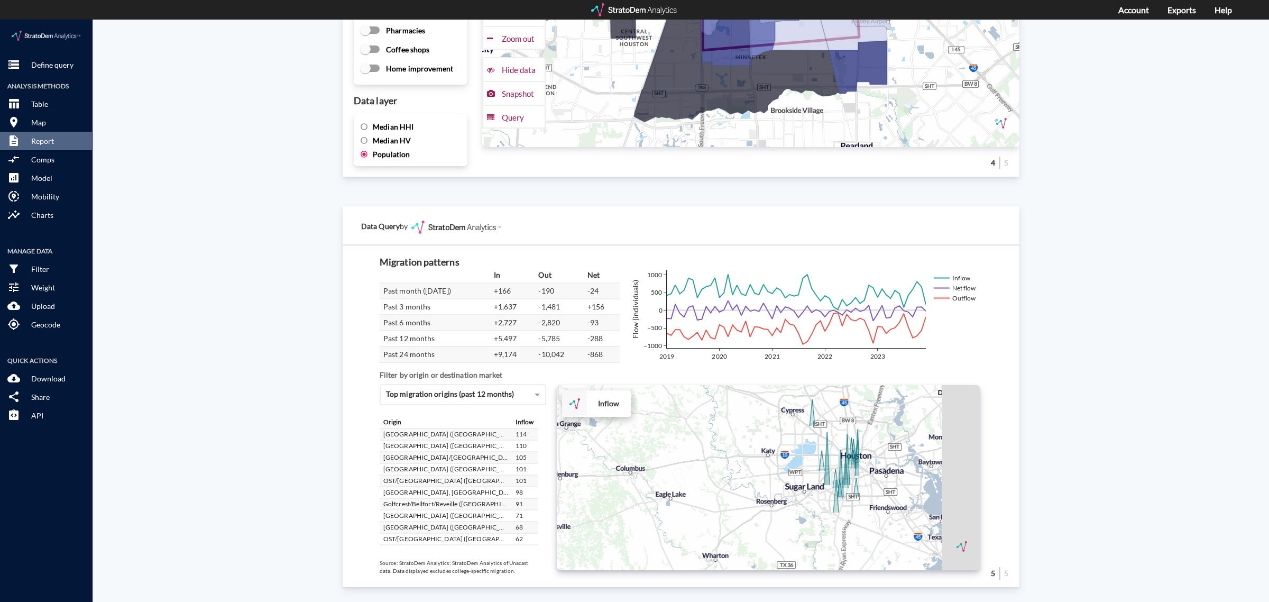
drag, startPoint x: 885, startPoint y: 492, endPoint x: 682, endPoint y: 440, distance: 209.5
click div "+ − Inflow CUSTOMIZE DATA Draw a polygon Draw a rectangle Draw a marker Edit la…"
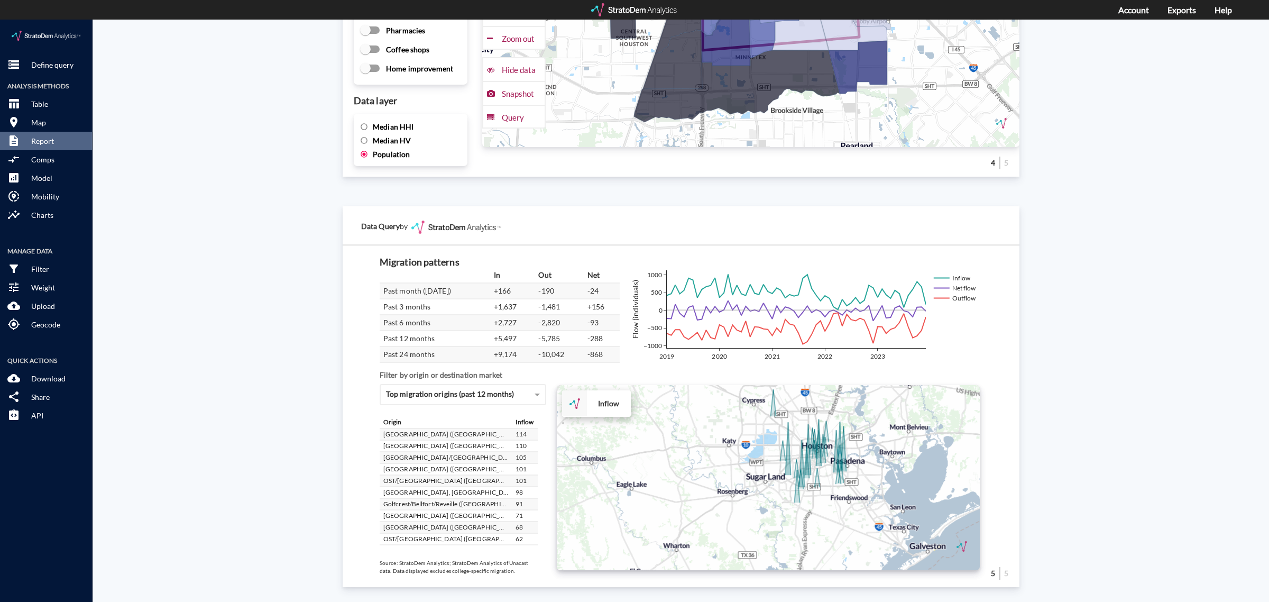
click div "+ − Inflow CUSTOMIZE DATA Draw a polygon Draw a rectangle Draw a marker Edit la…"
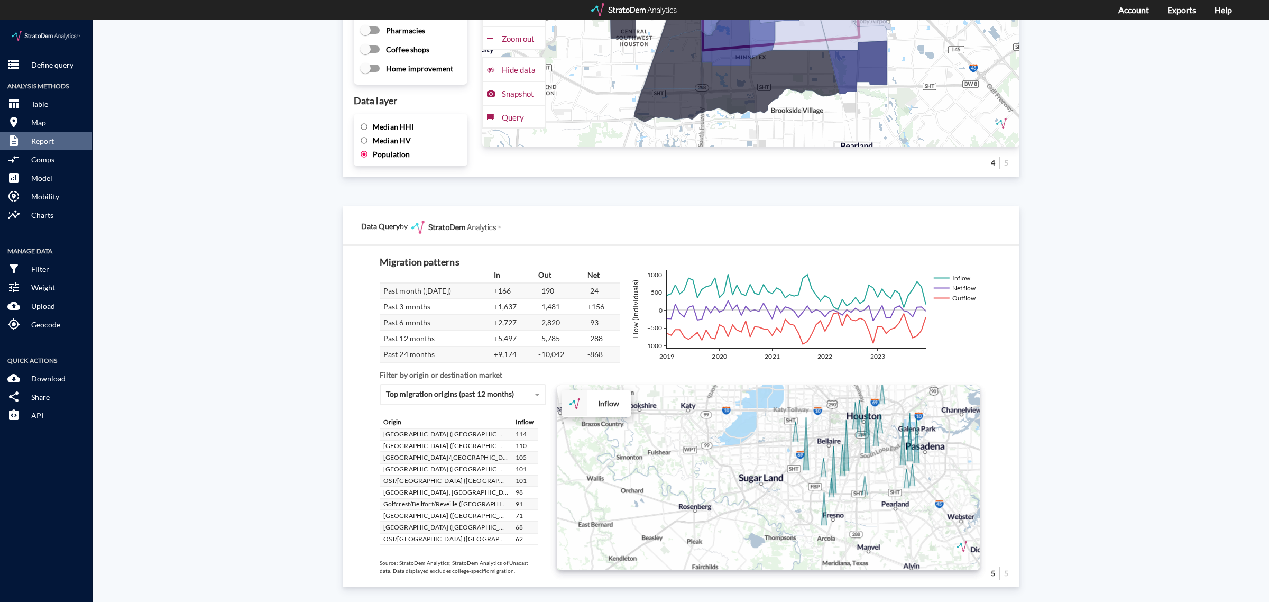
click div "+ − Inflow CUSTOMIZE DATA Draw a polygon Draw a rectangle Draw a marker Edit la…"
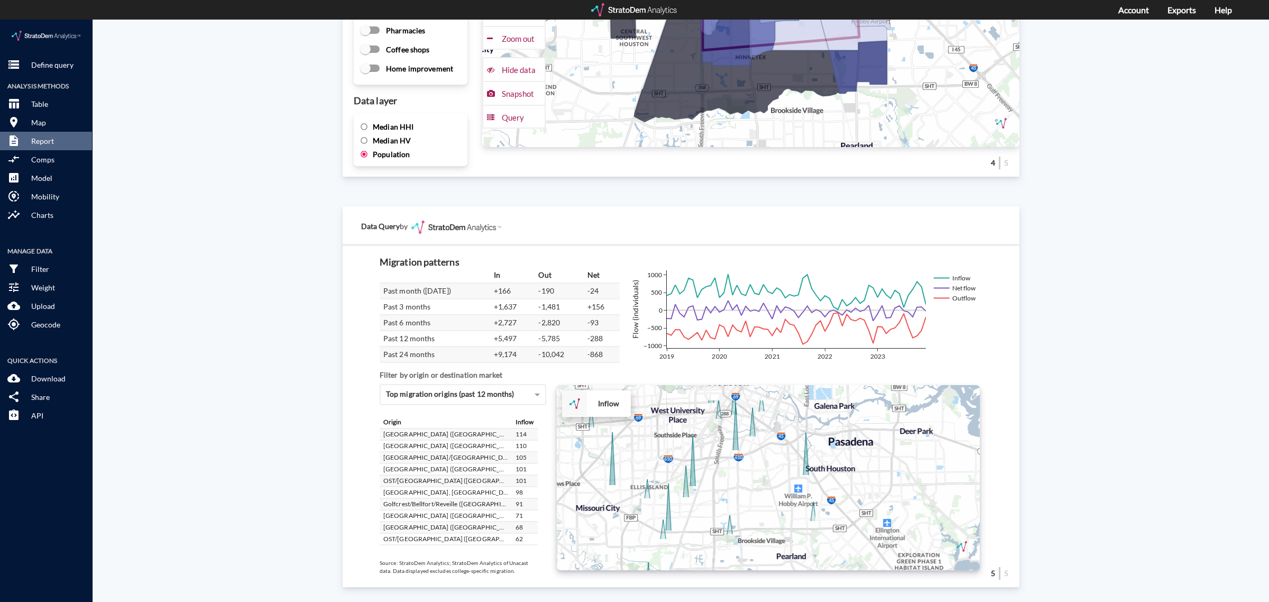
drag, startPoint x: 814, startPoint y: 460, endPoint x: 606, endPoint y: 505, distance: 213.1
click div "+ − Inflow CUSTOMIZE DATA Draw a polygon Draw a rectangle Draw a marker Edit la…"
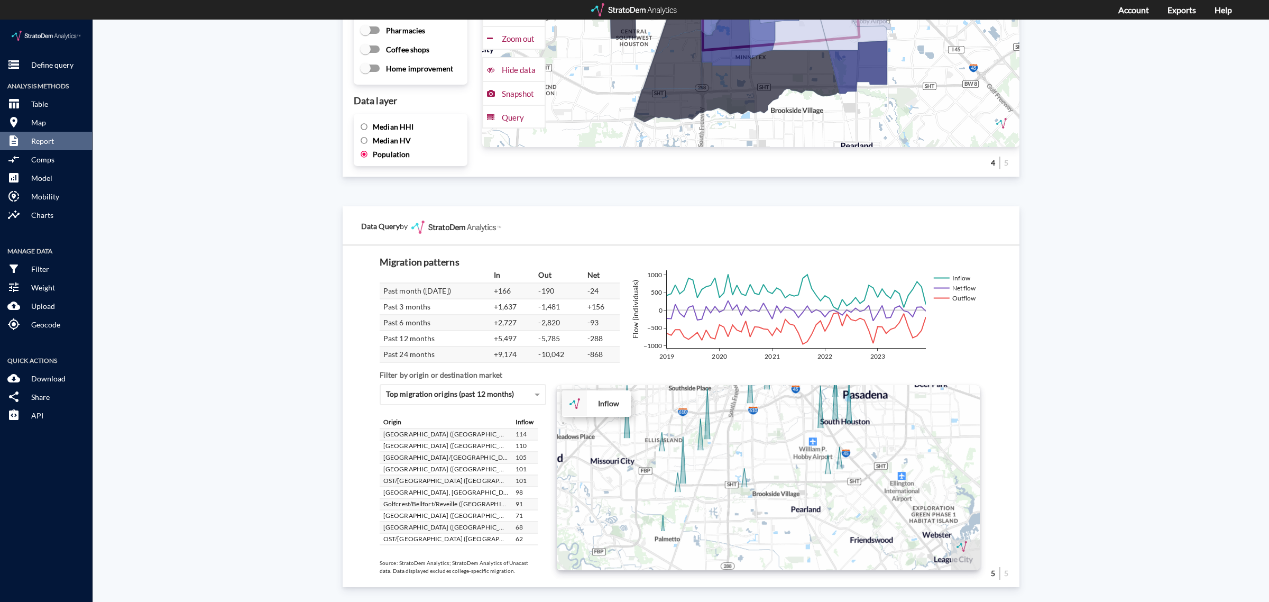
drag, startPoint x: 731, startPoint y: 486, endPoint x: 746, endPoint y: 405, distance: 82.3
click div "+ − Inflow CUSTOMIZE DATA Draw a polygon Draw a rectangle Draw a marker Edit la…"
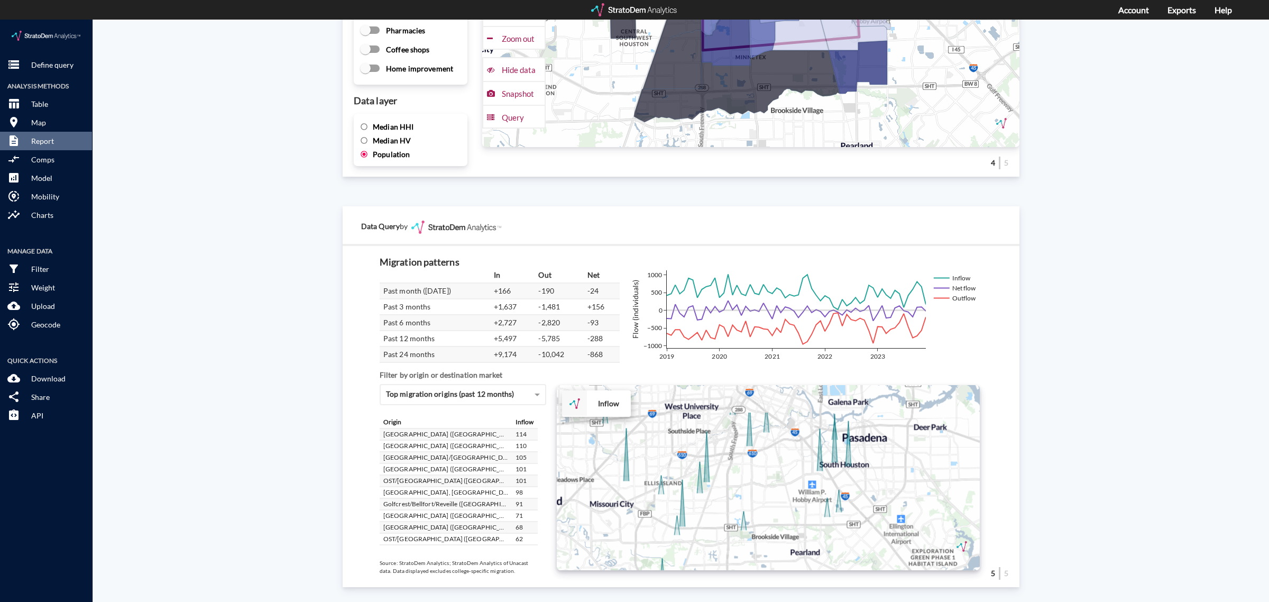
drag, startPoint x: 746, startPoint y: 405, endPoint x: 746, endPoint y: 451, distance: 46.5
click div "+ − Inflow CUSTOMIZE DATA Draw a polygon Draw a rectangle Draw a marker Edit la…"
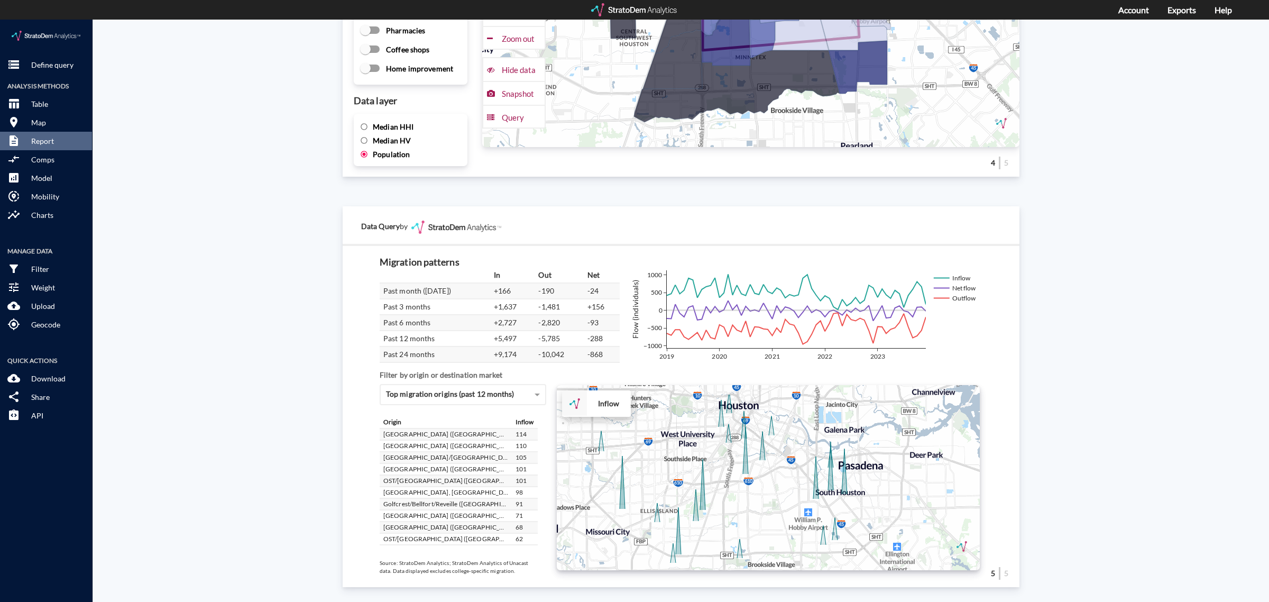
drag, startPoint x: 753, startPoint y: 430, endPoint x: 750, endPoint y: 461, distance: 31.4
click div "+ − Inflow CUSTOMIZE DATA Draw a polygon Draw a rectangle Draw a marker Edit la…"
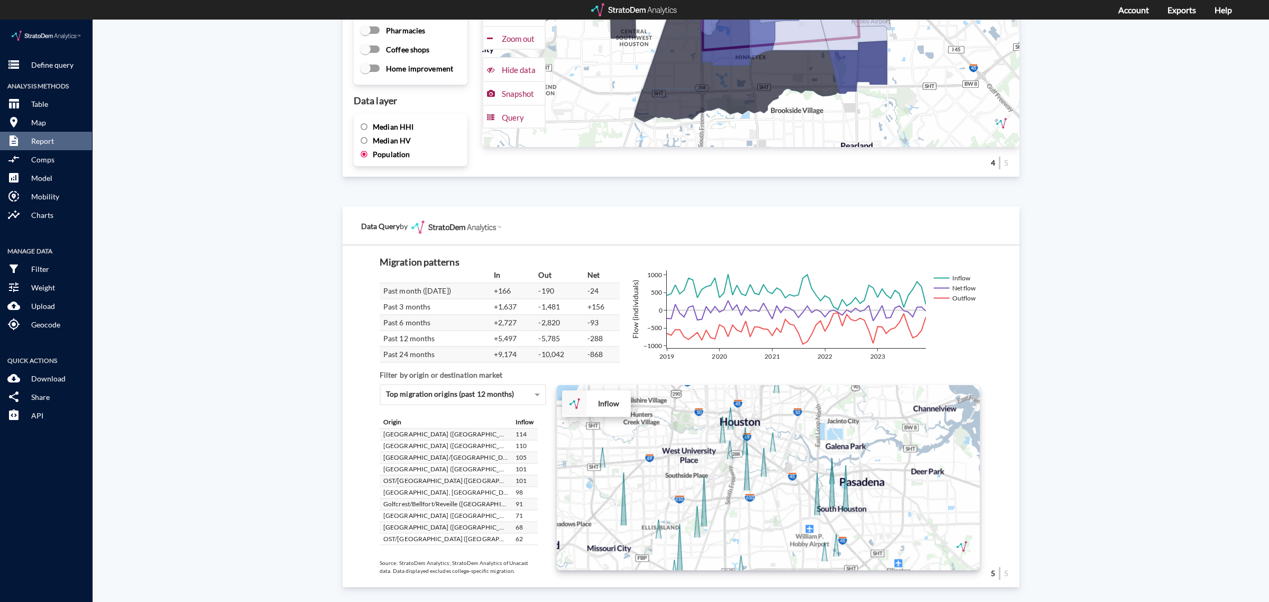
drag, startPoint x: 752, startPoint y: 476, endPoint x: 753, endPoint y: 489, distance: 13.3
click div "+ − Inflow CUSTOMIZE DATA Draw a polygon Draw a rectangle Draw a marker Edit la…"
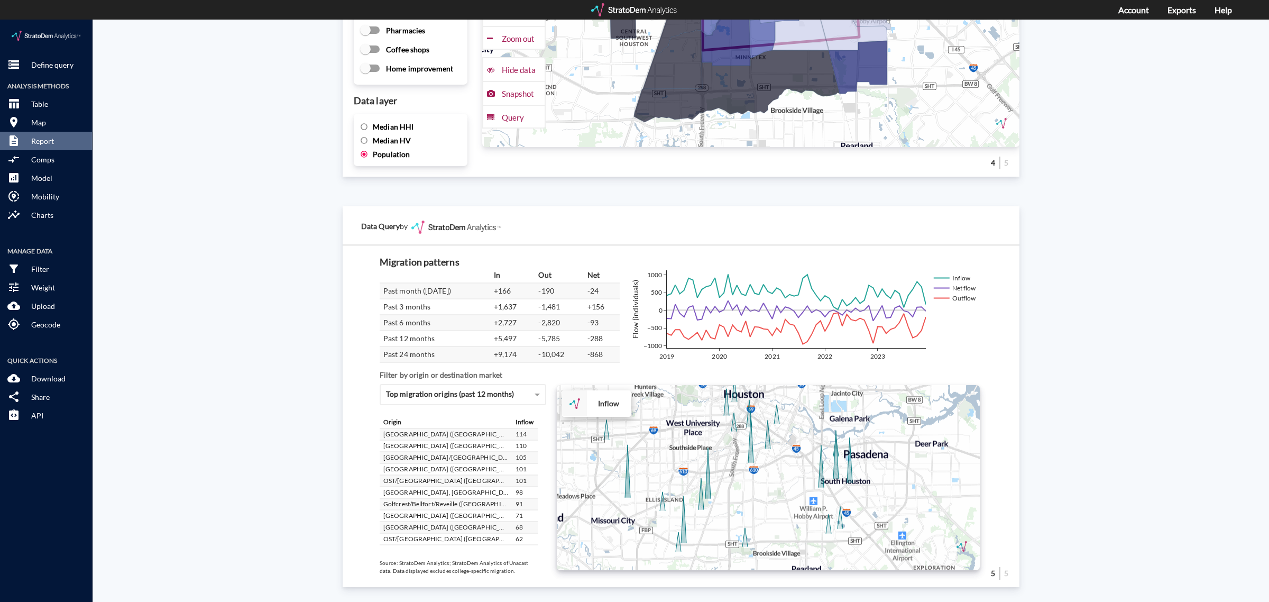
drag, startPoint x: 753, startPoint y: 489, endPoint x: 756, endPoint y: 461, distance: 28.1
click div "+ − Inflow CUSTOMIZE DATA Draw a polygon Draw a rectangle Draw a marker Edit la…"
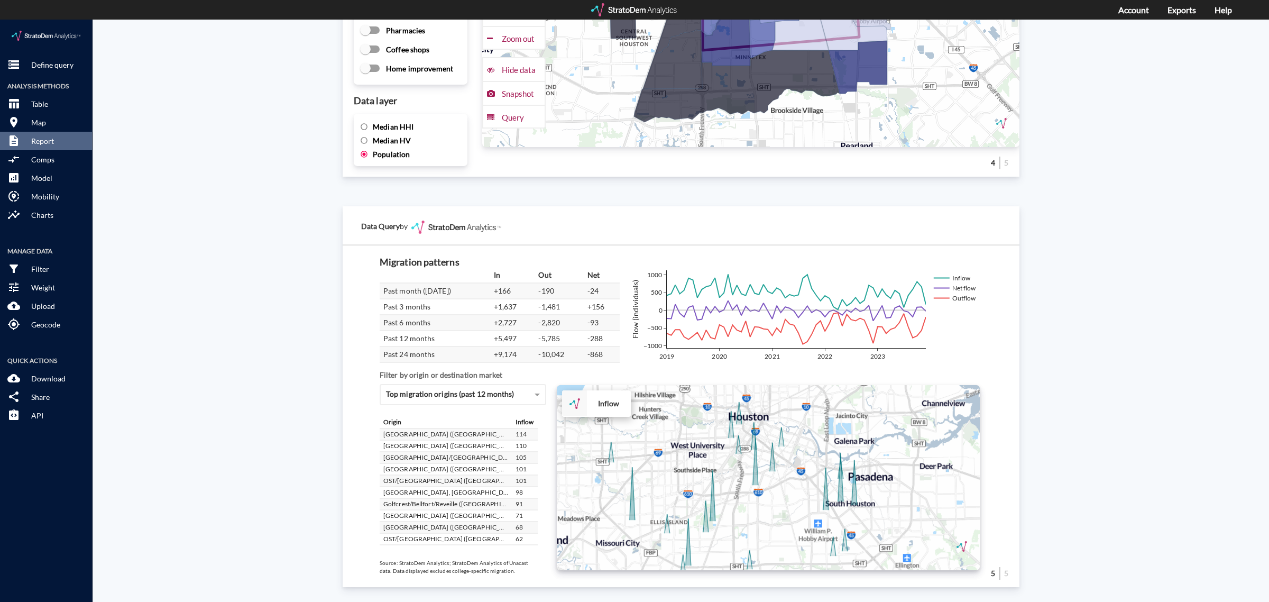
drag, startPoint x: 756, startPoint y: 461, endPoint x: 762, endPoint y: 484, distance: 23.6
click div "+ − Inflow CUSTOMIZE DATA Draw a polygon Draw a rectangle Draw a marker Edit la…"
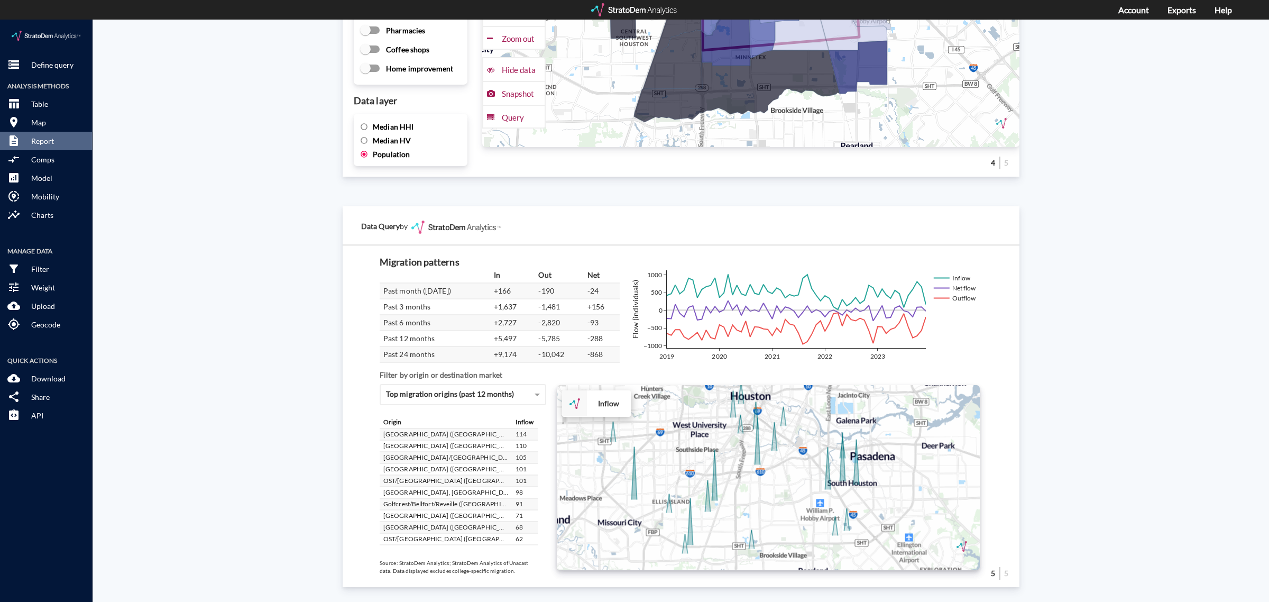
drag, startPoint x: 763, startPoint y: 485, endPoint x: 764, endPoint y: 463, distance: 22.2
click div "+ − Inflow CUSTOMIZE DATA Draw a polygon Draw a rectangle Draw a marker Edit la…"
drag, startPoint x: 766, startPoint y: 463, endPoint x: 766, endPoint y: 469, distance: 6.3
click div "+ − Inflow CUSTOMIZE DATA Draw a polygon Draw a rectangle Draw a marker Edit la…"
click span "Top migration origins (past 12 months)"
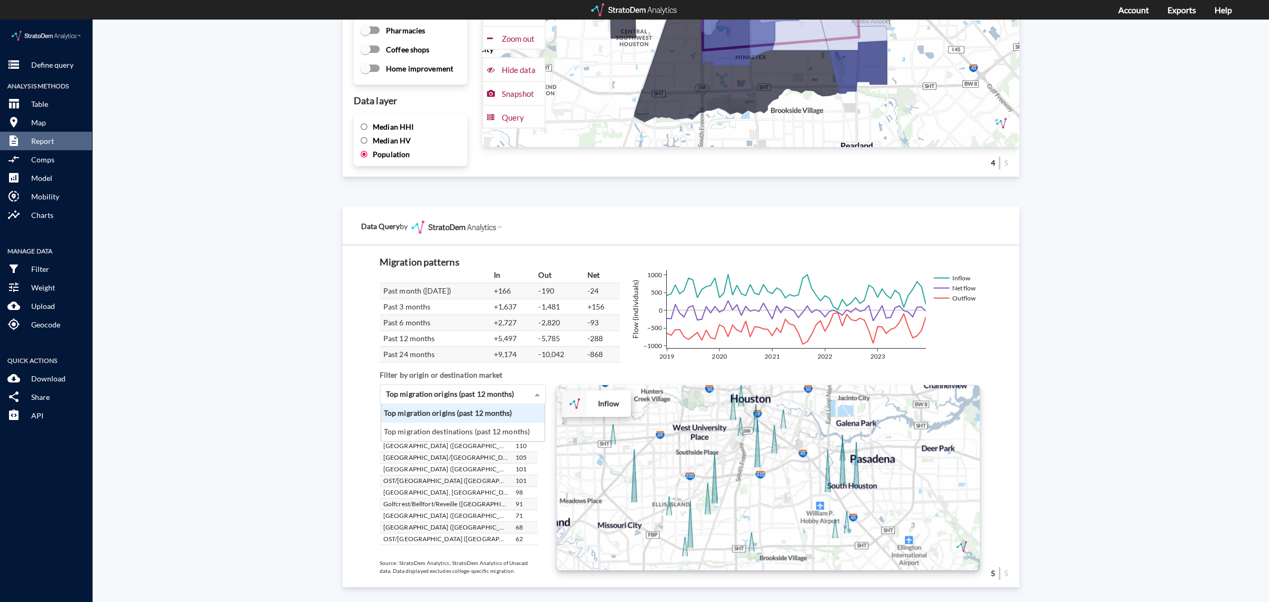
scroll to position [27, 158]
click div "Top migration destinations (past 12 months)"
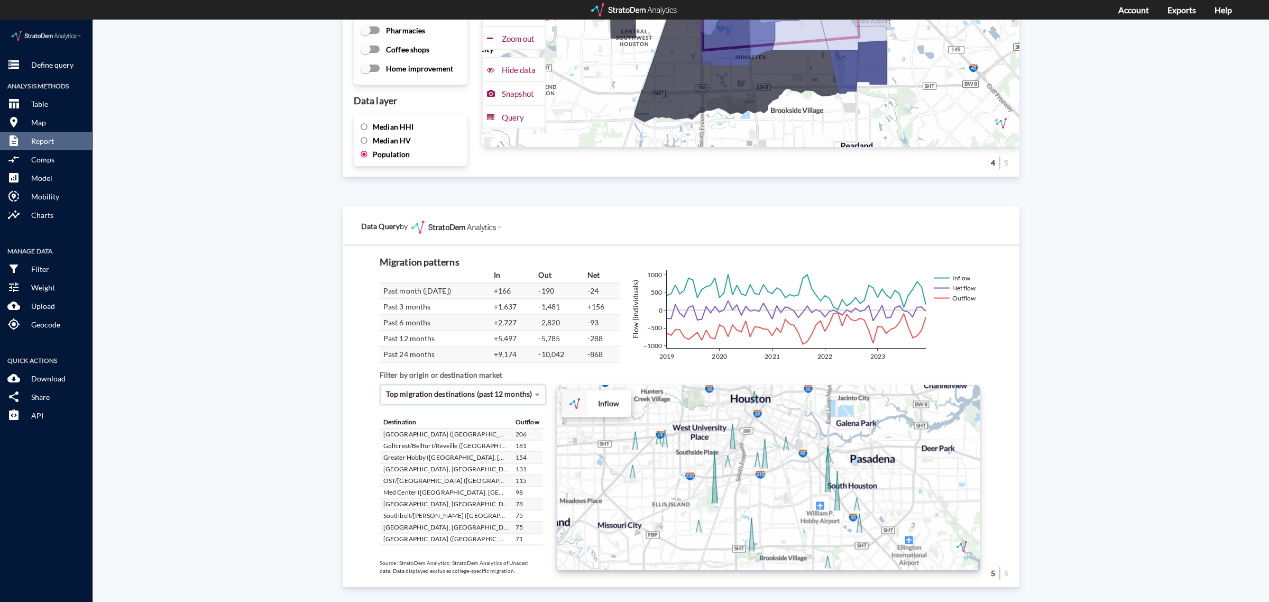
click span "Top migration destinations (past 12 months)"
click div "Top migration origins (past 12 months)"
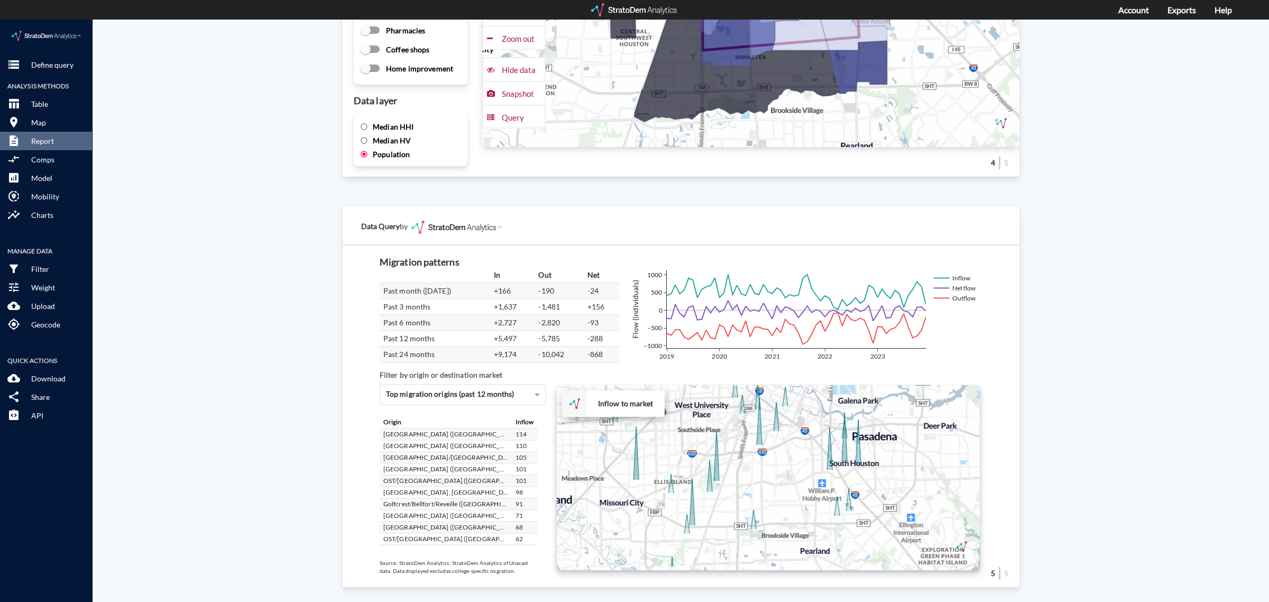
drag, startPoint x: 762, startPoint y: 479, endPoint x: 766, endPoint y: 405, distance: 74.1
click div "+ − Inflow to market CUSTOMIZE DATA Draw a polygon Draw a rectangle Draw a mark…"
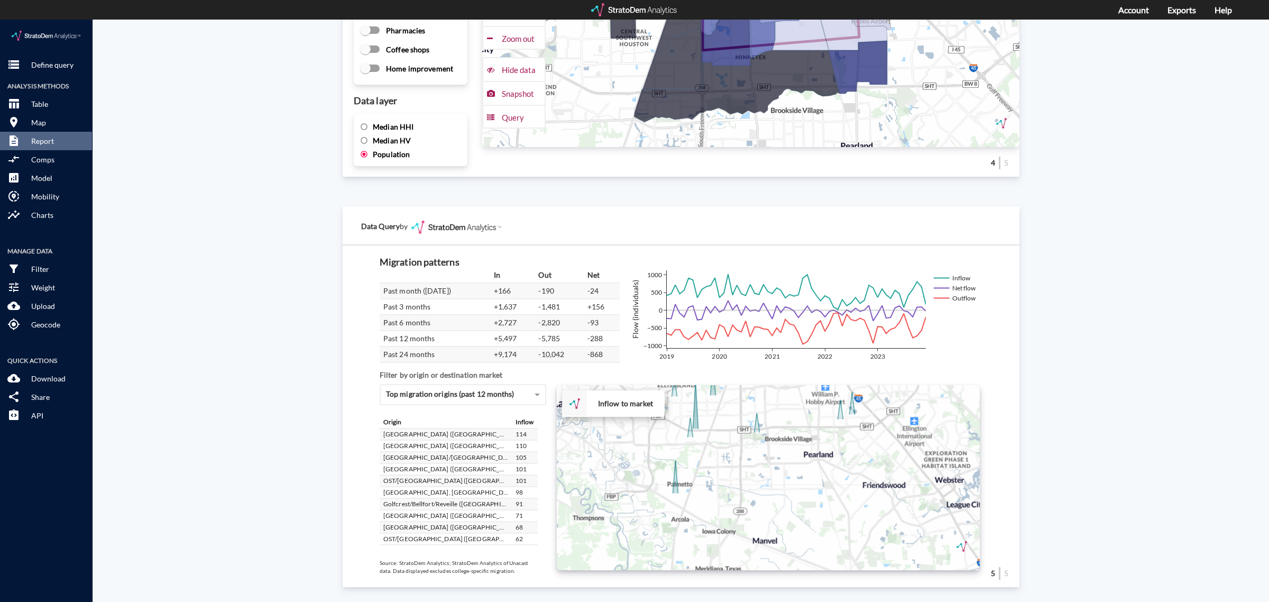
drag, startPoint x: 755, startPoint y: 479, endPoint x: 757, endPoint y: 418, distance: 60.8
click div "+ − Inflow to market CUSTOMIZE DATA Draw a polygon Draw a rectangle Draw a mark…"
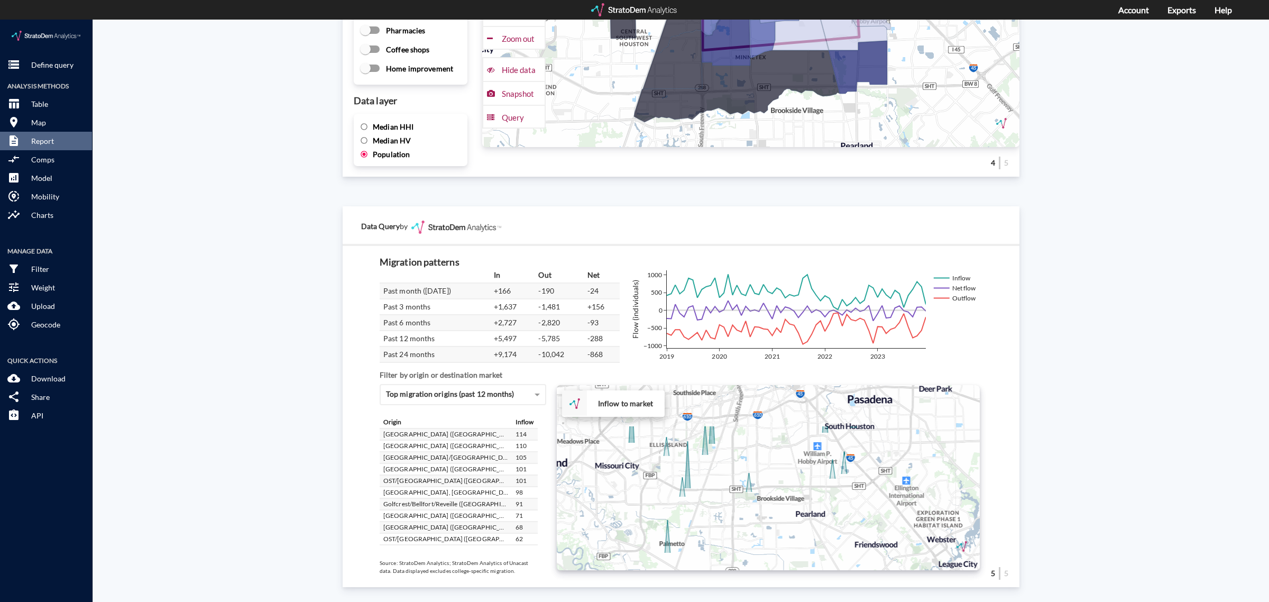
drag, startPoint x: 756, startPoint y: 426, endPoint x: 748, endPoint y: 483, distance: 57.6
click div "+ − Inflow to market CUSTOMIZE DATA Draw a polygon Draw a rectangle Draw a mark…"
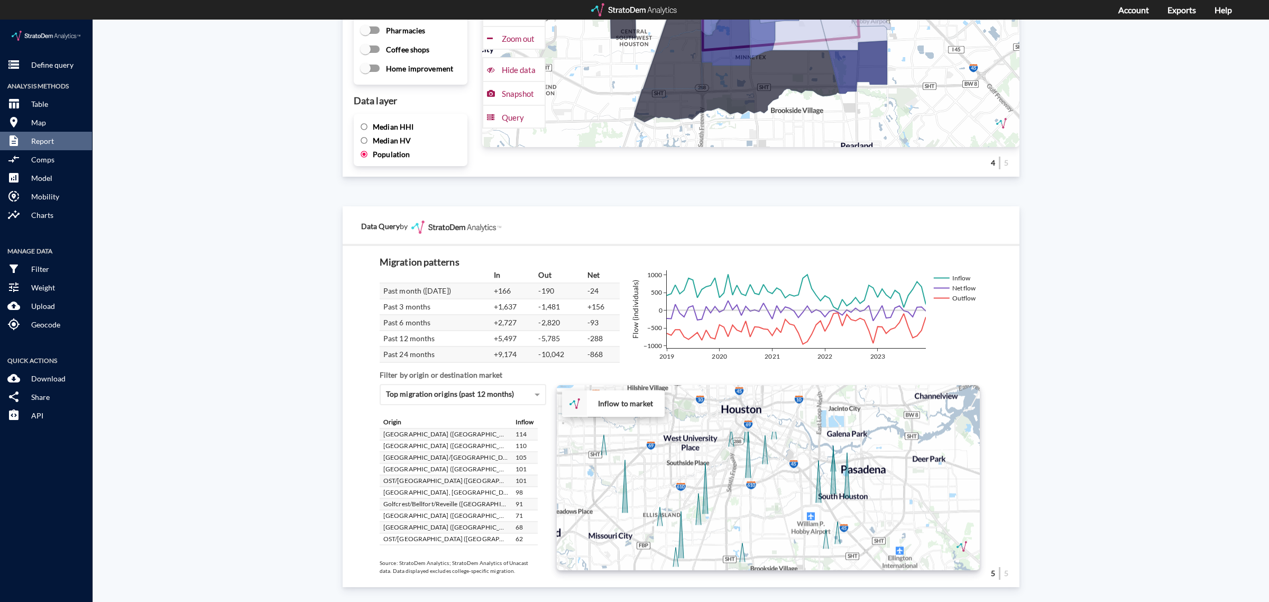
drag, startPoint x: 759, startPoint y: 406, endPoint x: 753, endPoint y: 470, distance: 64.8
click div "+ − Inflow to market CUSTOMIZE DATA Draw a polygon Draw a rectangle Draw a mark…"
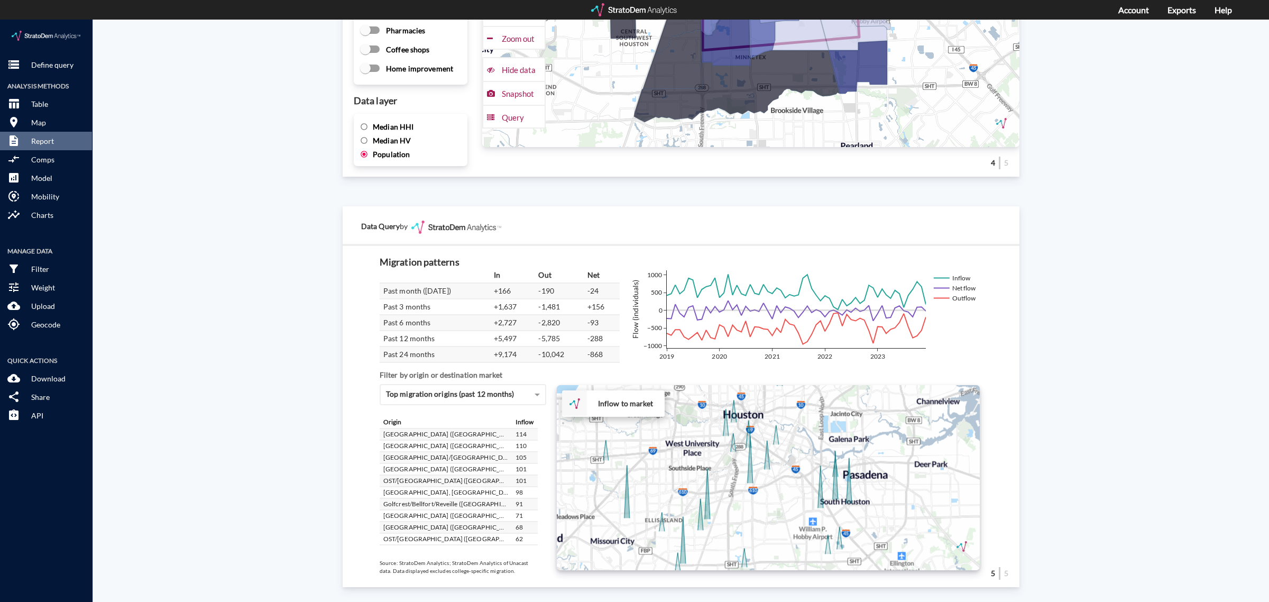
drag, startPoint x: 770, startPoint y: 482, endPoint x: 775, endPoint y: 466, distance: 16.7
click div "+ − Inflow to market CUSTOMIZE DATA Draw a polygon Draw a rectangle Draw a mark…"
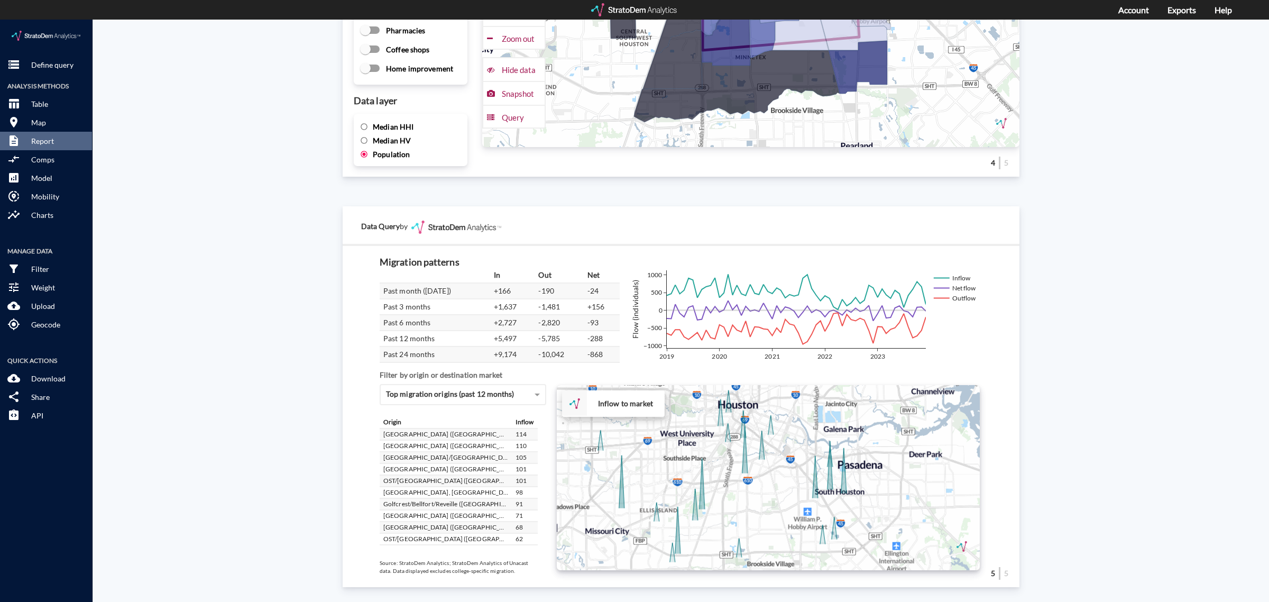
drag, startPoint x: 743, startPoint y: 479, endPoint x: 735, endPoint y: 473, distance: 10.2
click div "+ − Inflow to market CUSTOMIZE DATA Draw a polygon Draw a rectangle Draw a mark…"
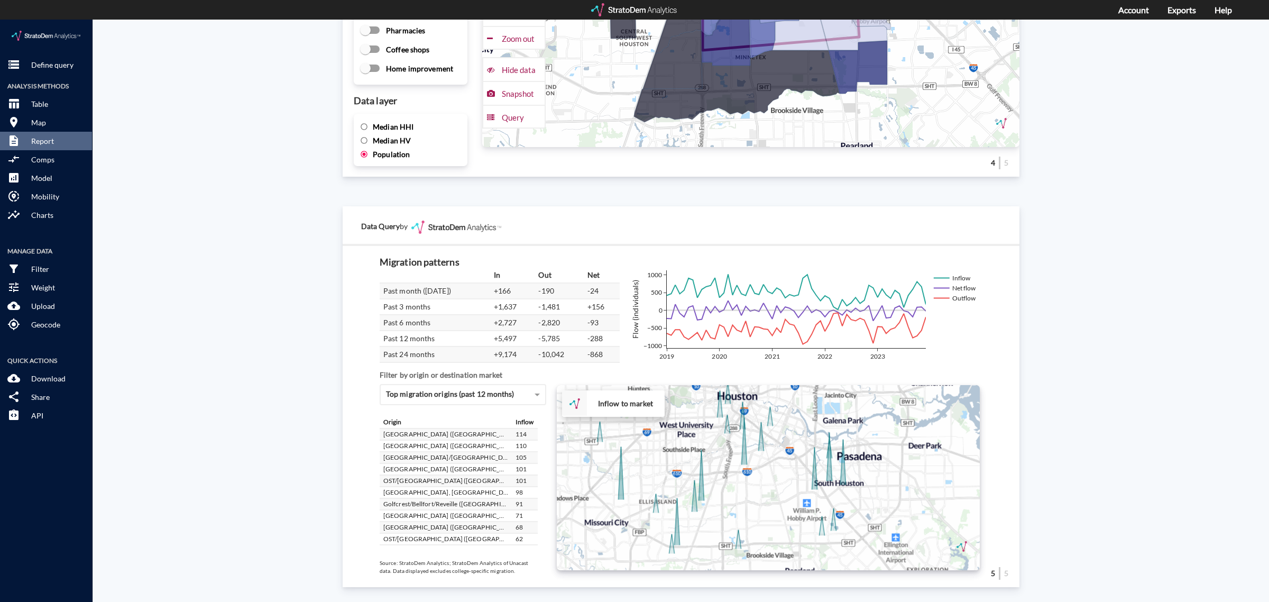
drag, startPoint x: 717, startPoint y: 497, endPoint x: 715, endPoint y: 487, distance: 10.2
click div "+ − Inflow to market CUSTOMIZE DATA Draw a polygon Draw a rectangle Draw a mark…"
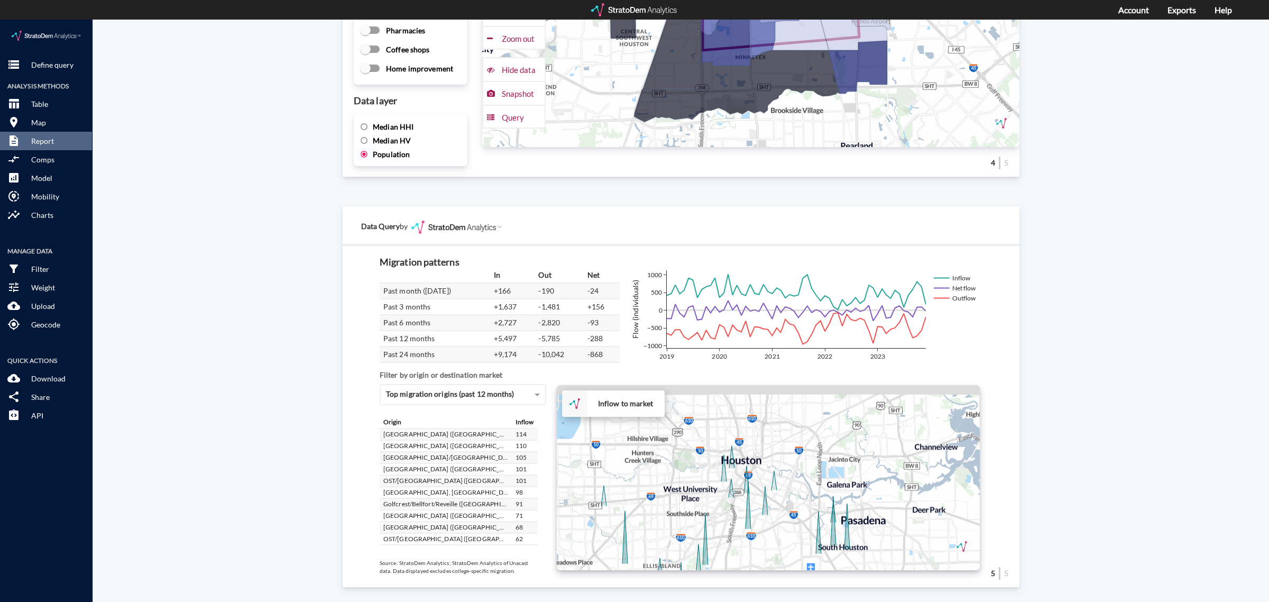
drag, startPoint x: 757, startPoint y: 502, endPoint x: 757, endPoint y: 509, distance: 6.9
click div "+ − Inflow to market CUSTOMIZE DATA Draw a polygon Draw a rectangle Draw a mark…"
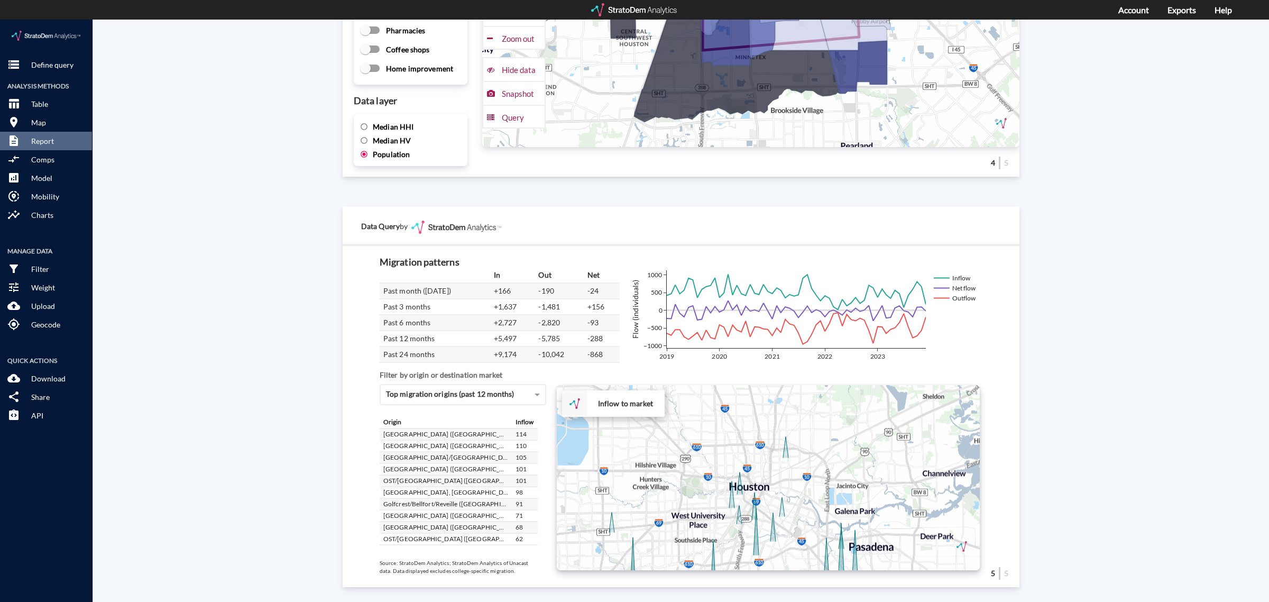
drag, startPoint x: 736, startPoint y: 406, endPoint x: 744, endPoint y: 440, distance: 34.9
click div "+ − Inflow to market CUSTOMIZE DATA Draw a polygon Draw a rectangle Draw a mark…"
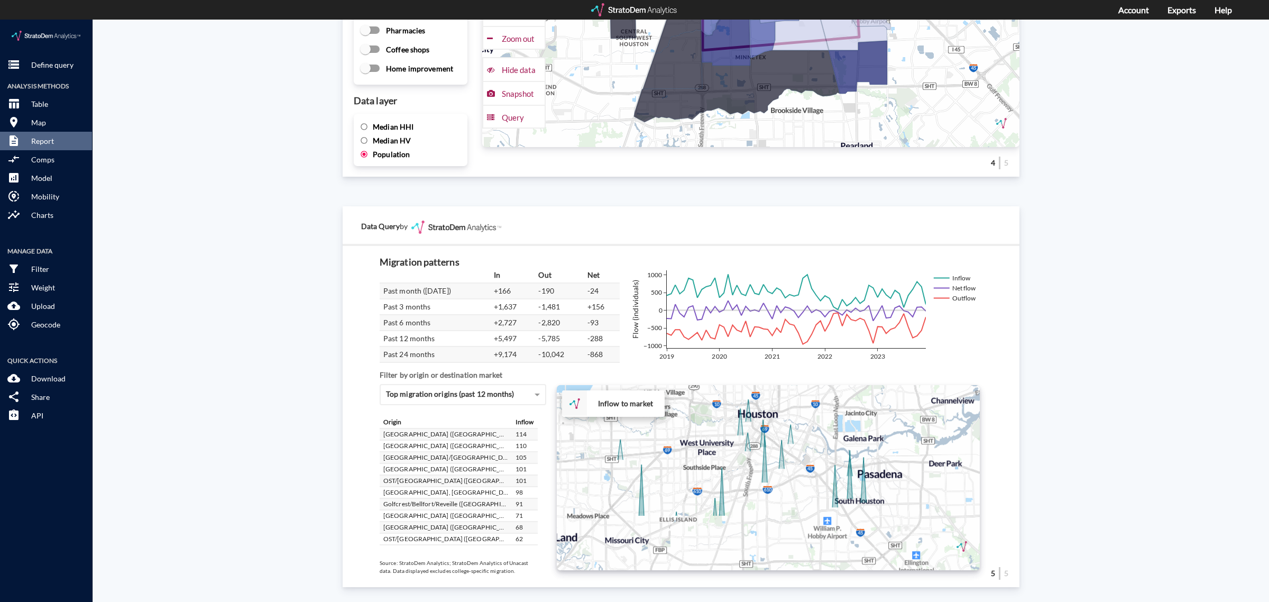
drag, startPoint x: 703, startPoint y: 491, endPoint x: 711, endPoint y: 387, distance: 103.4
click div "+ − Inflow to market CUSTOMIZE DATA Draw a polygon Draw a rectangle Draw a mark…"
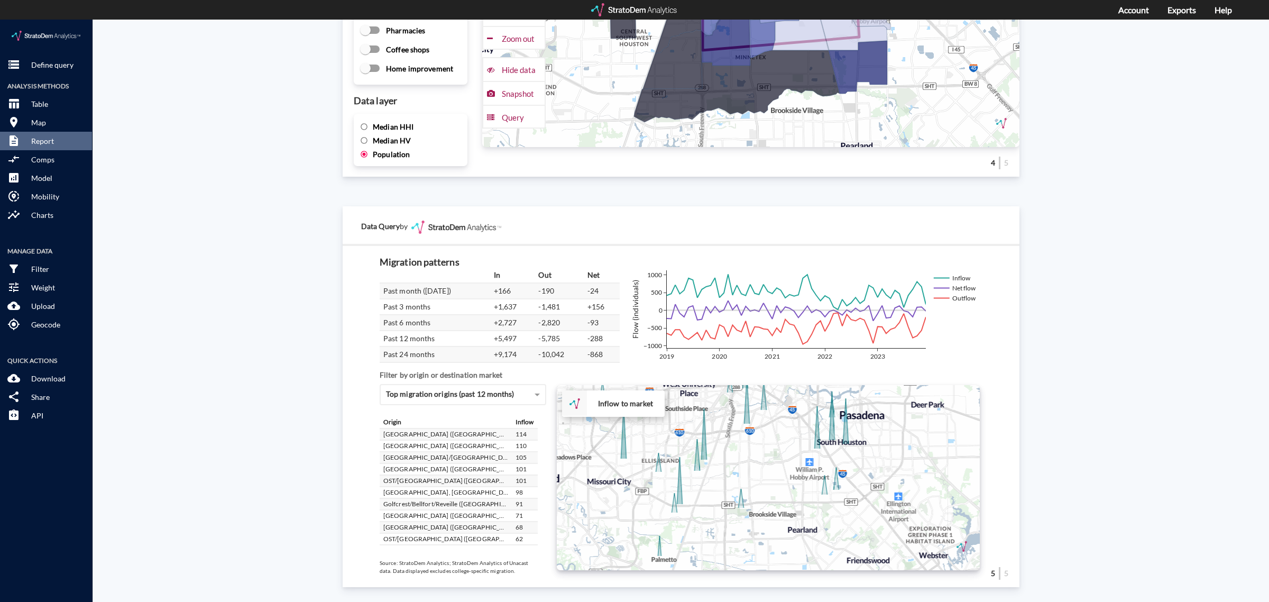
drag, startPoint x: 763, startPoint y: 458, endPoint x: 744, endPoint y: 424, distance: 38.1
click div "+ − Inflow to market CUSTOMIZE DATA Draw a polygon Draw a rectangle Draw a mark…"
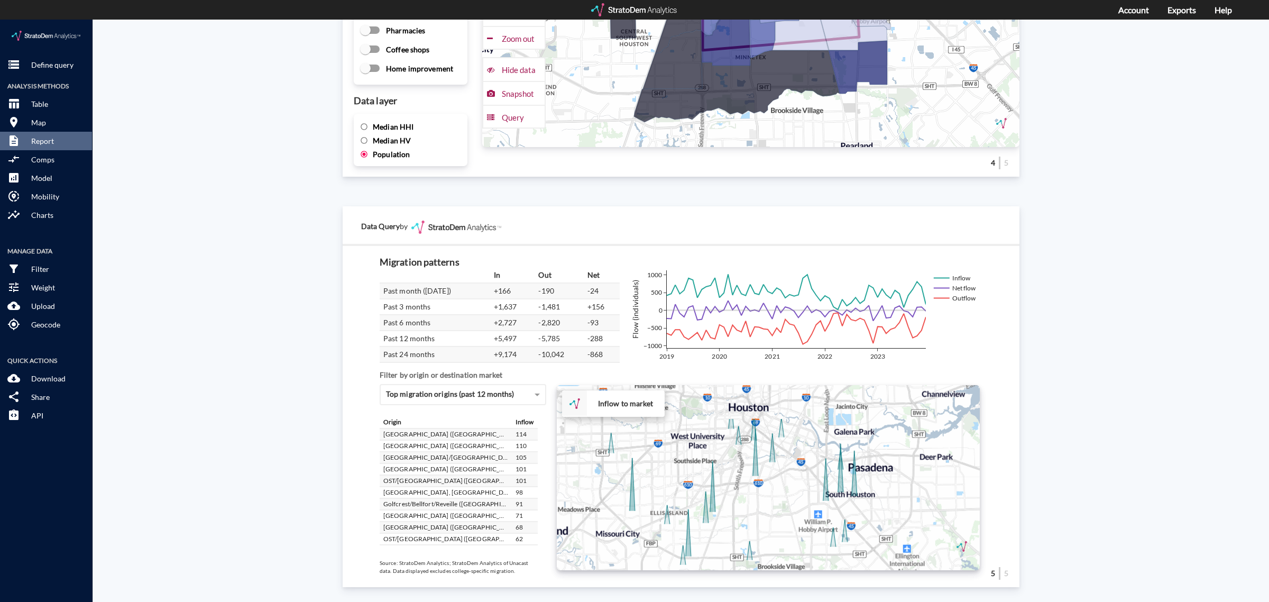
drag, startPoint x: 746, startPoint y: 433, endPoint x: 754, endPoint y: 492, distance: 59.3
click div "+ − Inflow to market CUSTOMIZE DATA Draw a polygon Draw a rectangle Draw a mark…"
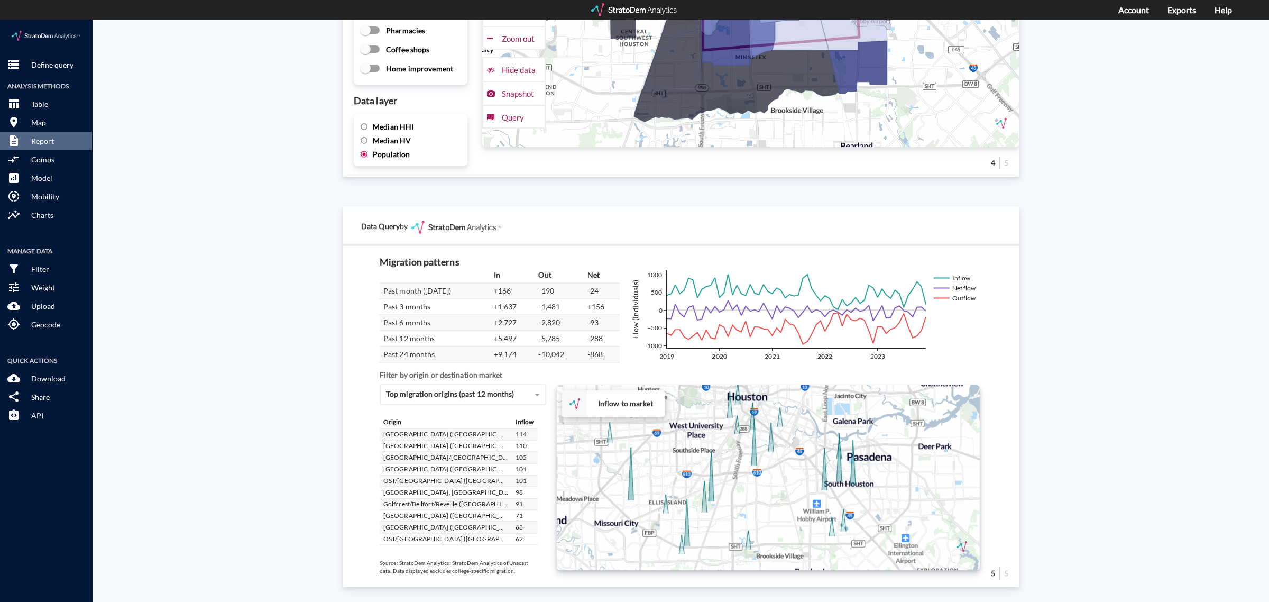
drag, startPoint x: 754, startPoint y: 492, endPoint x: 753, endPoint y: 485, distance: 6.4
click div "+ − Inflow to market CUSTOMIZE DATA Draw a polygon Draw a rectangle Draw a mark…"
